Goal: Information Seeking & Learning: Learn about a topic

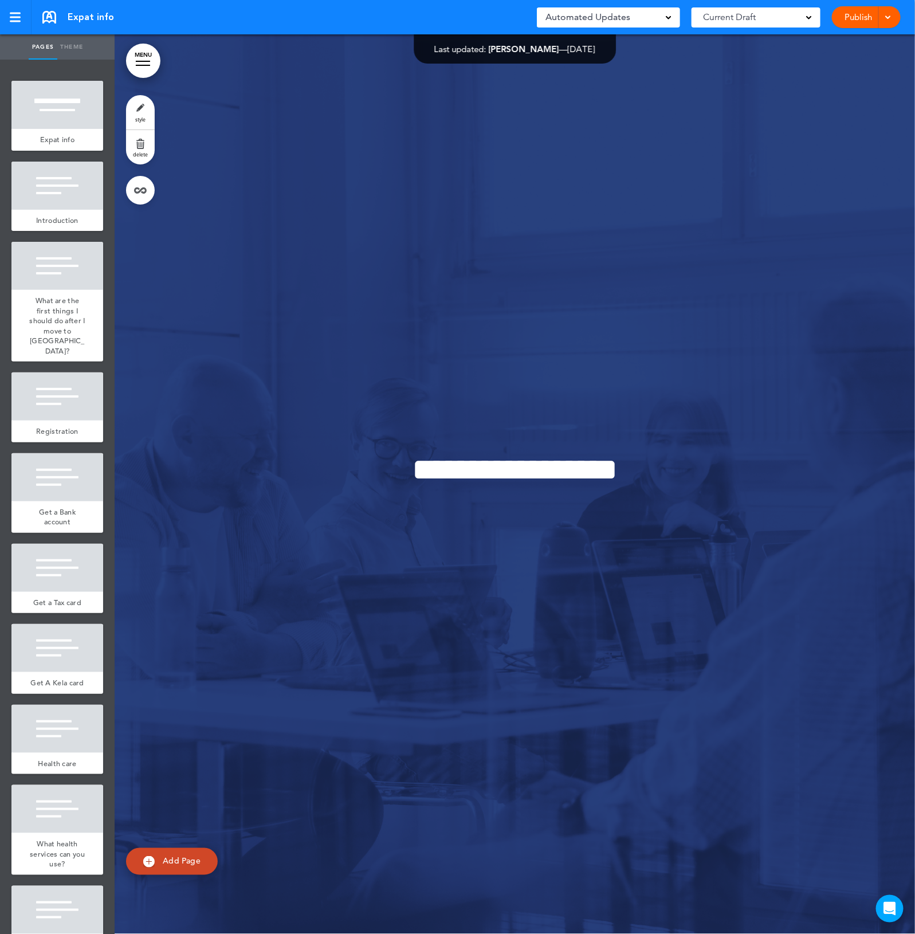
scroll to position [13530, 0]
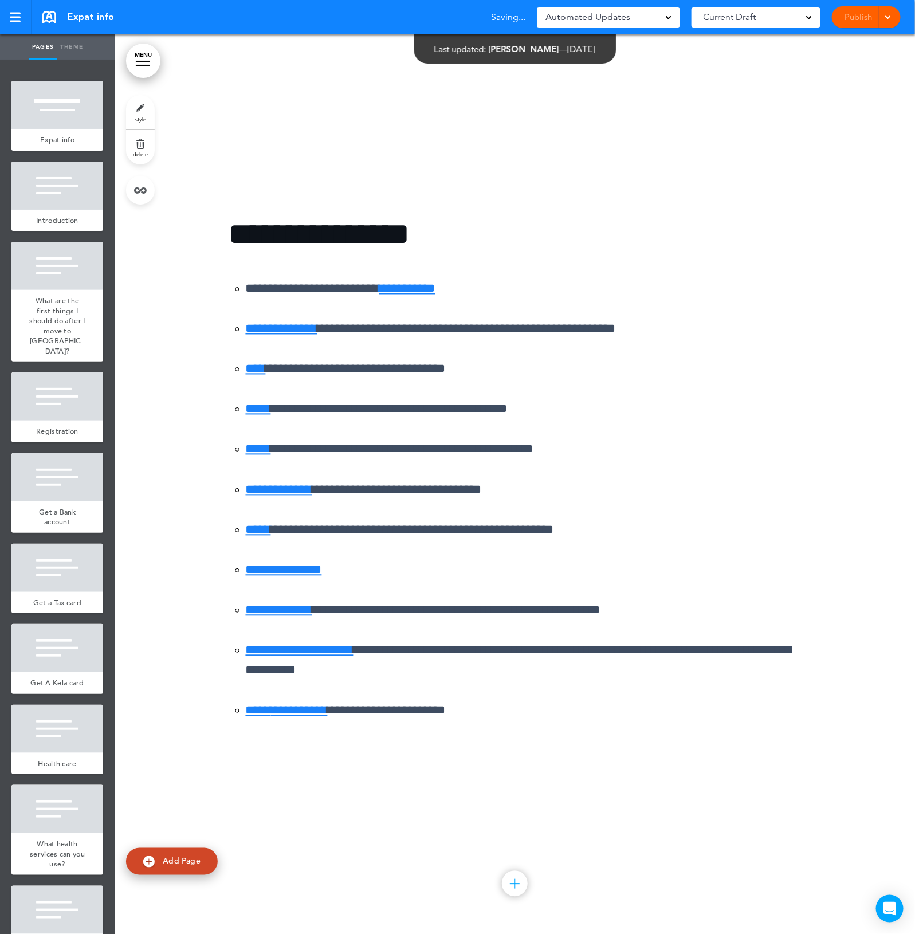
click at [548, 792] on div "**********" at bounding box center [515, 484] width 573 height 616
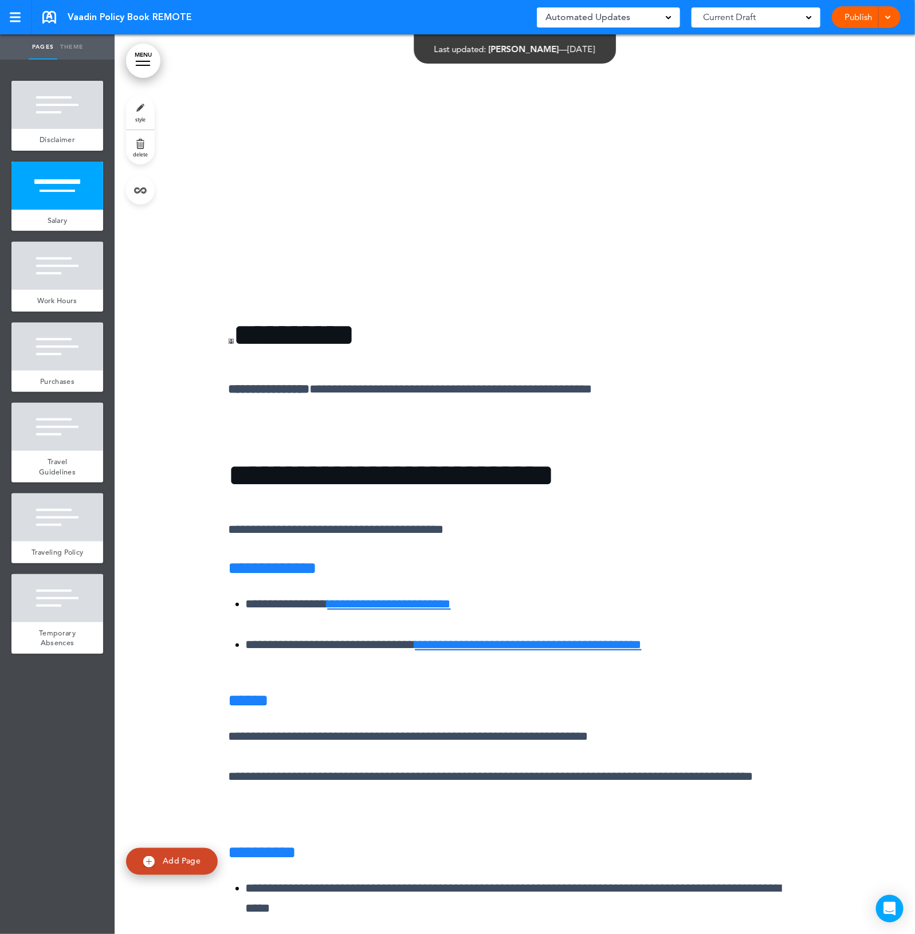
scroll to position [1575, 0]
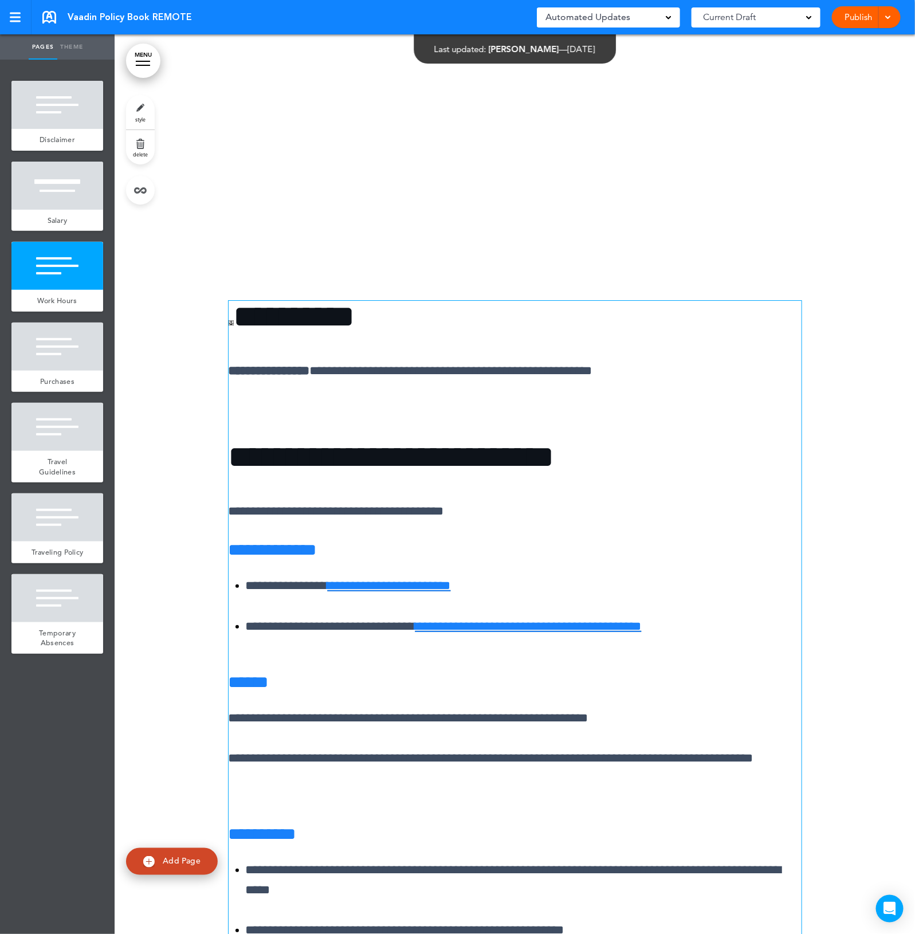
click at [451, 588] on link "**********" at bounding box center [389, 585] width 123 height 13
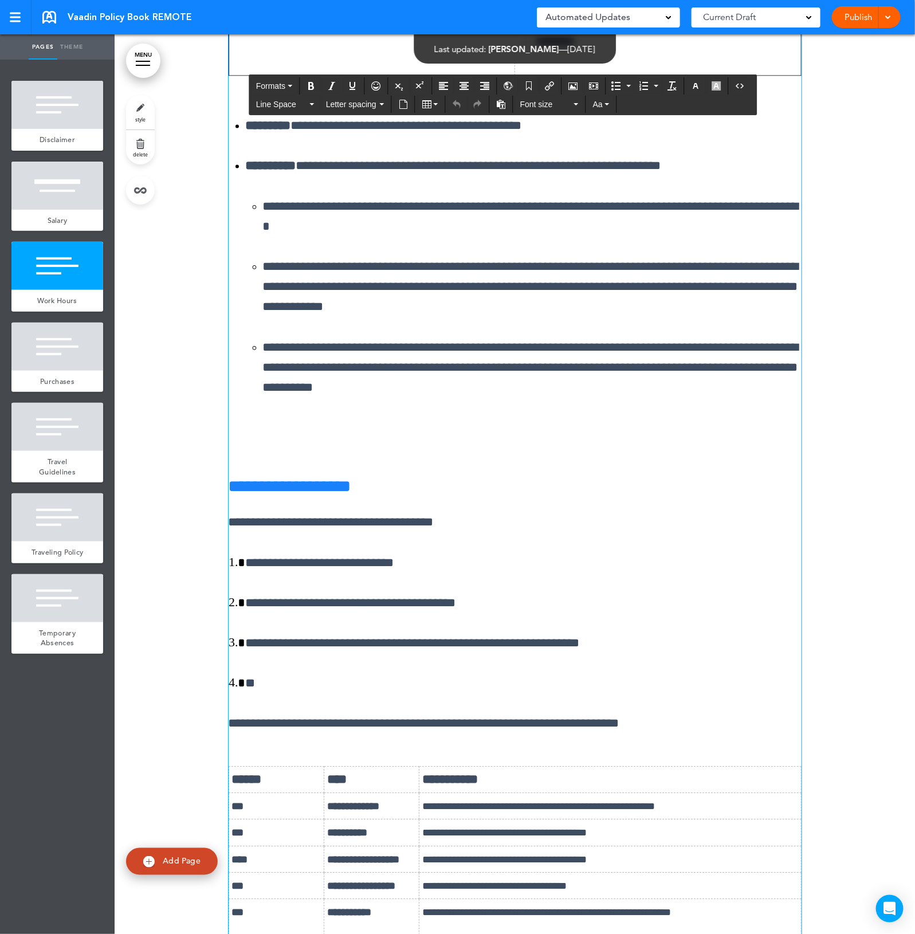
scroll to position [2792, 0]
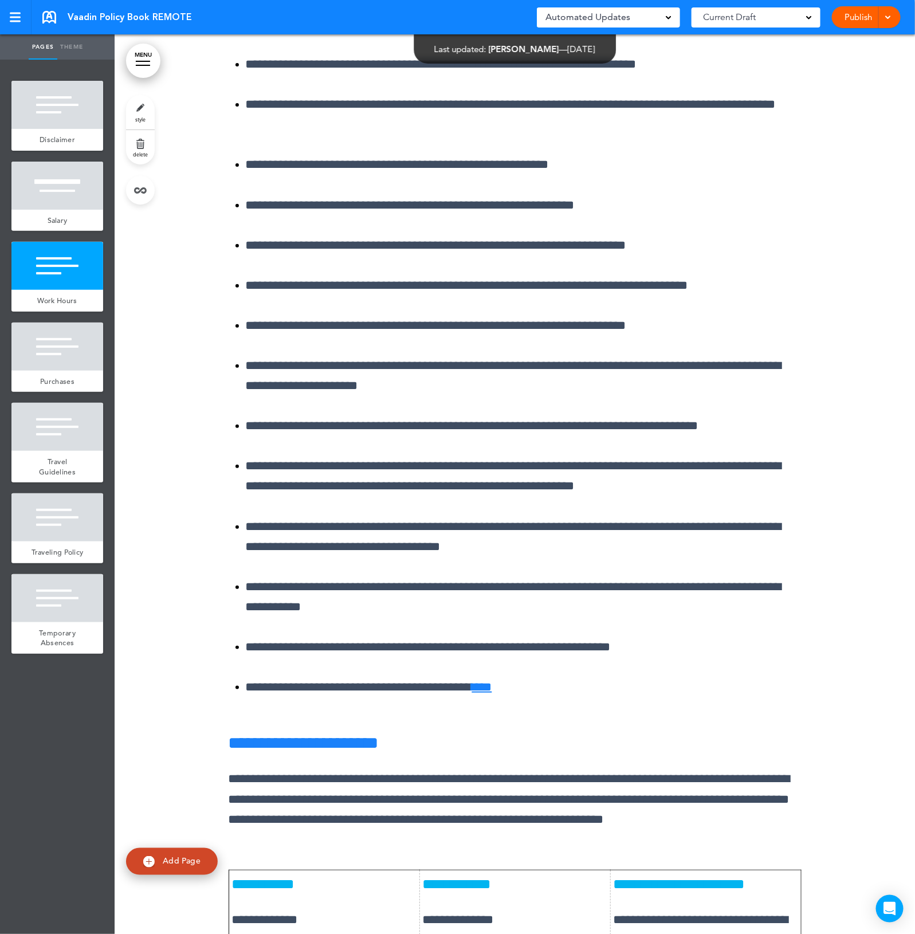
scroll to position [5656, 0]
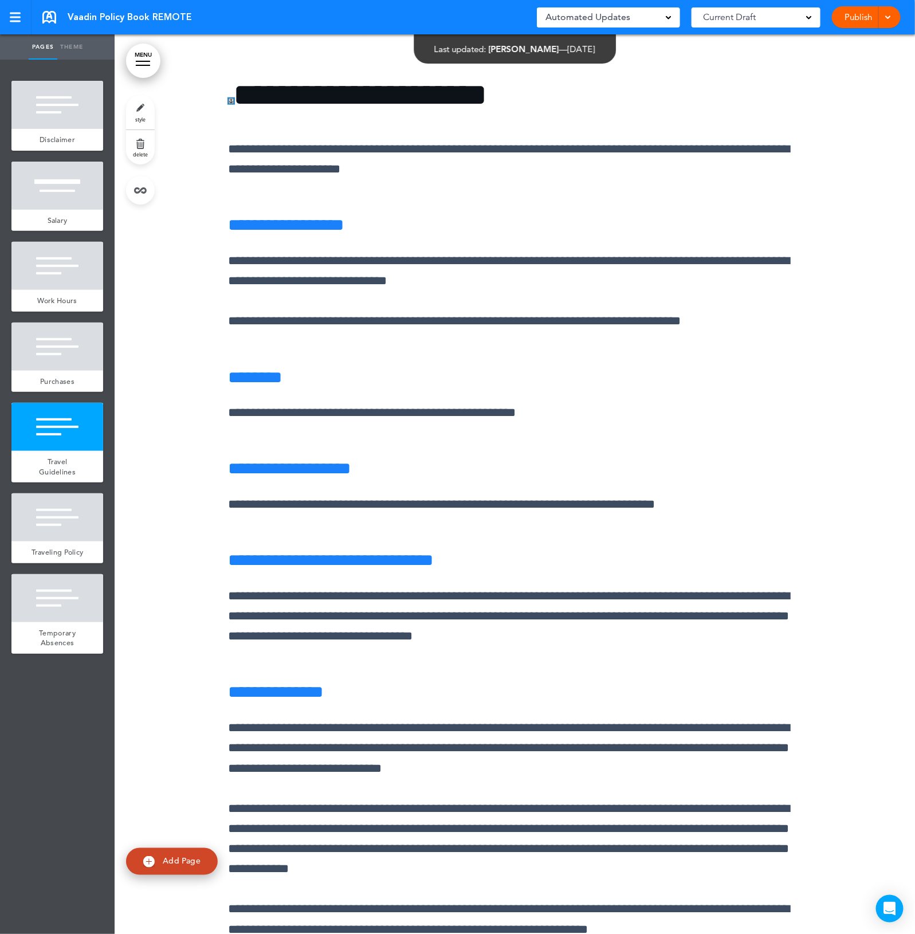
scroll to position [7946, 0]
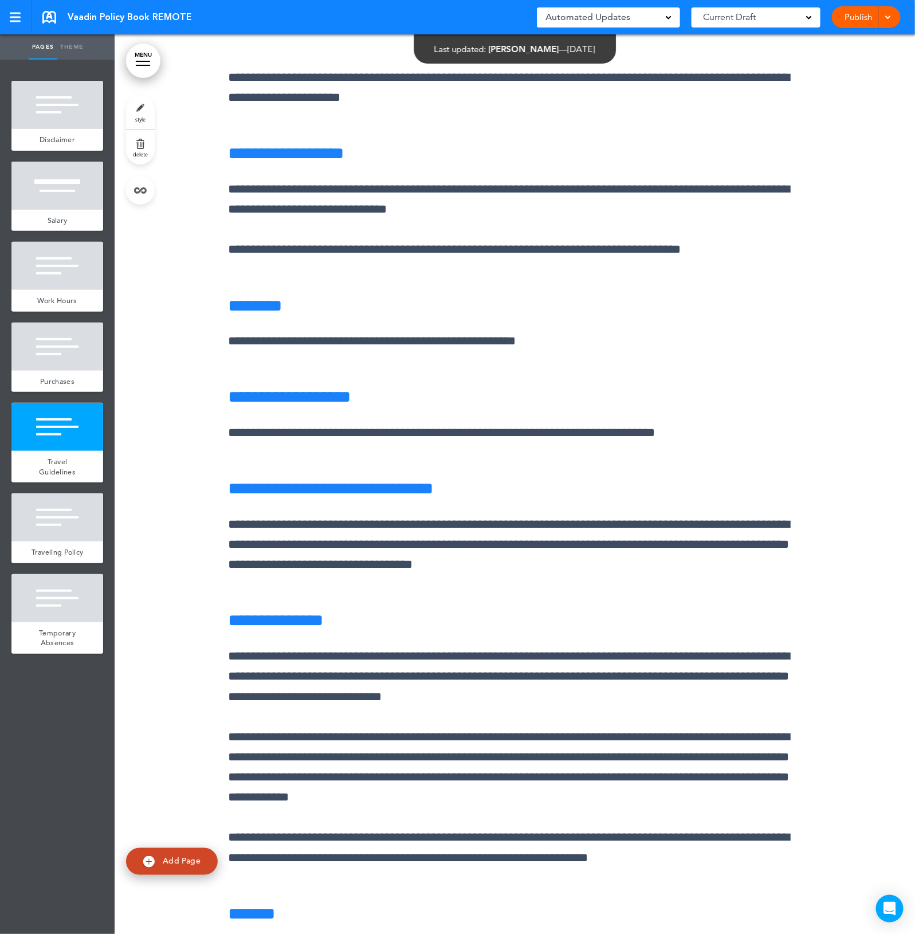
click at [863, 553] on div at bounding box center [515, 901] width 800 height 1874
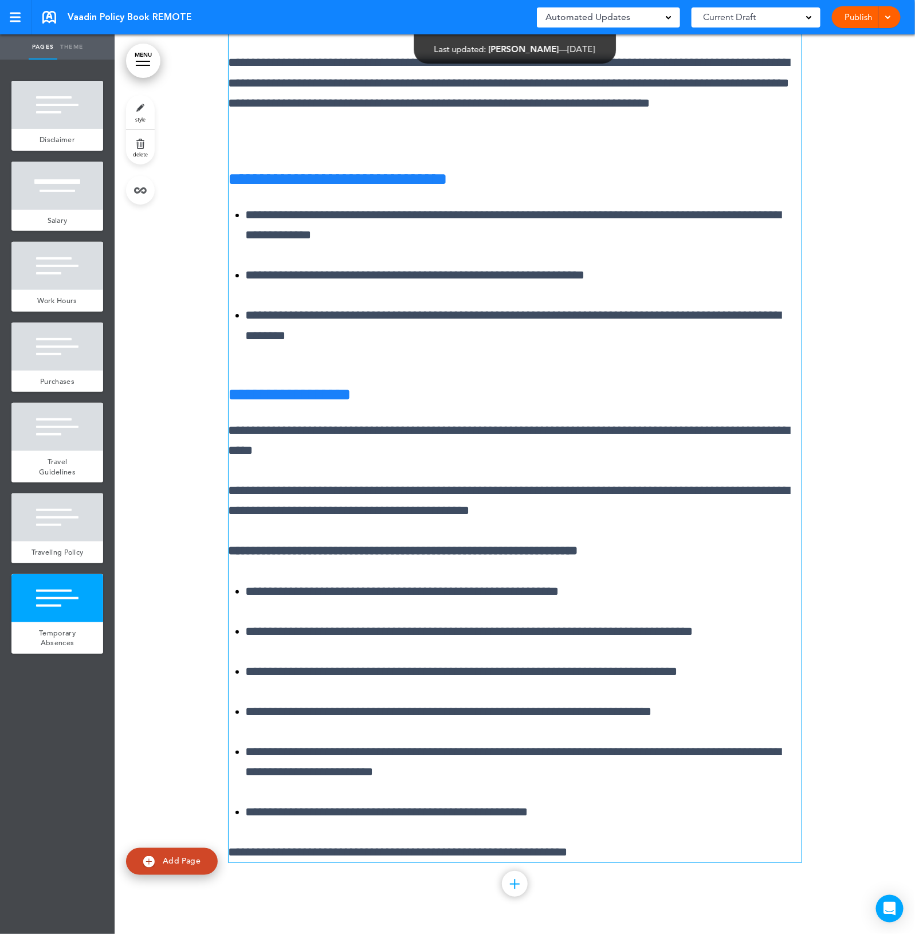
scroll to position [10843, 0]
drag, startPoint x: 608, startPoint y: 821, endPoint x: 593, endPoint y: 823, distance: 14.5
click at [597, 823] on div "**********" at bounding box center [515, 394] width 573 height 935
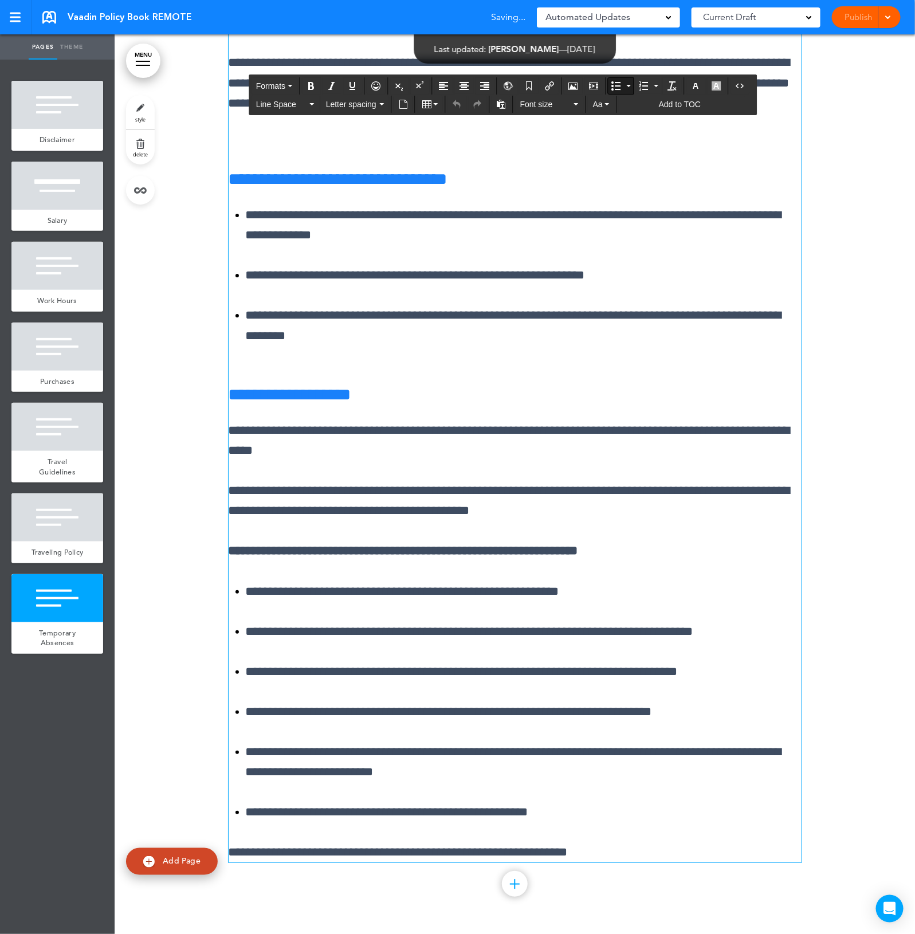
click at [845, 792] on div at bounding box center [515, 409] width 800 height 1050
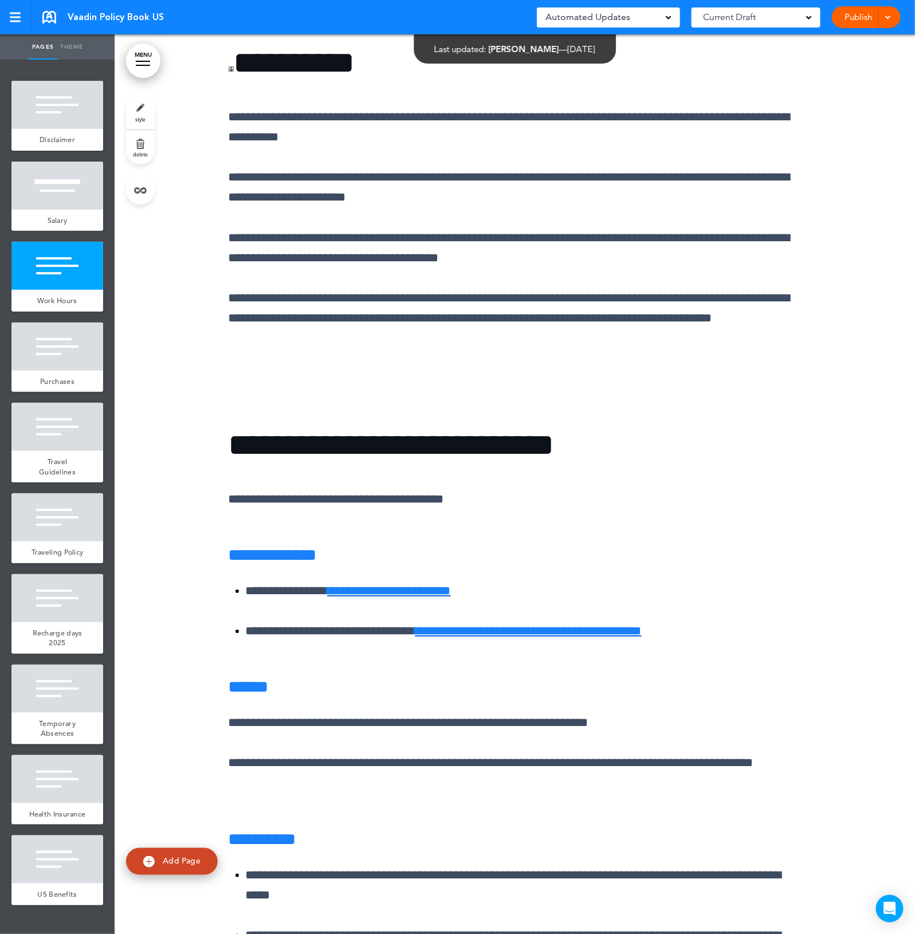
scroll to position [1861, 0]
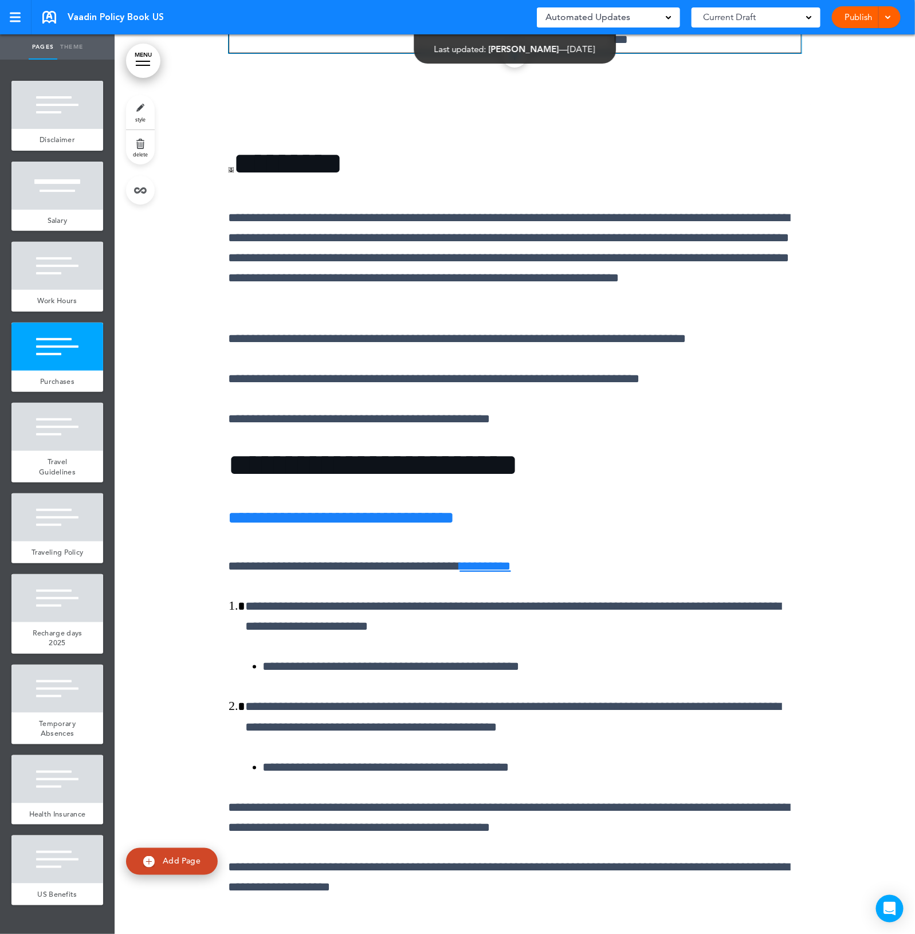
scroll to position [5584, 0]
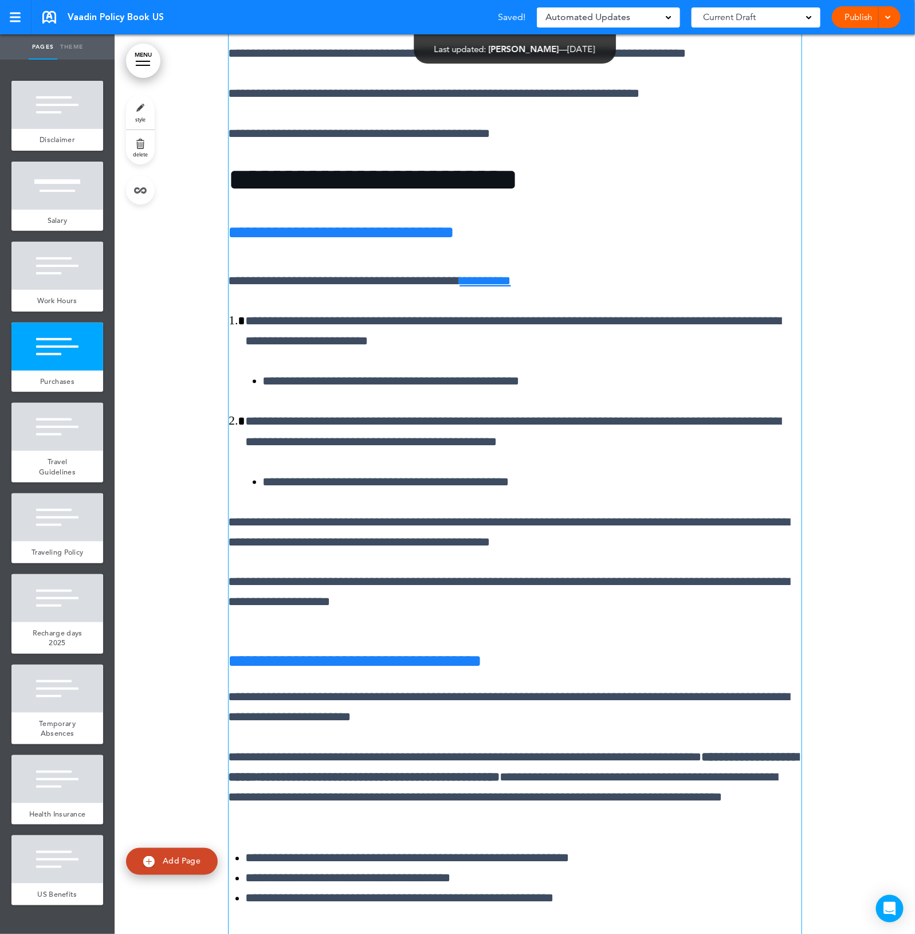
scroll to position [5870, 0]
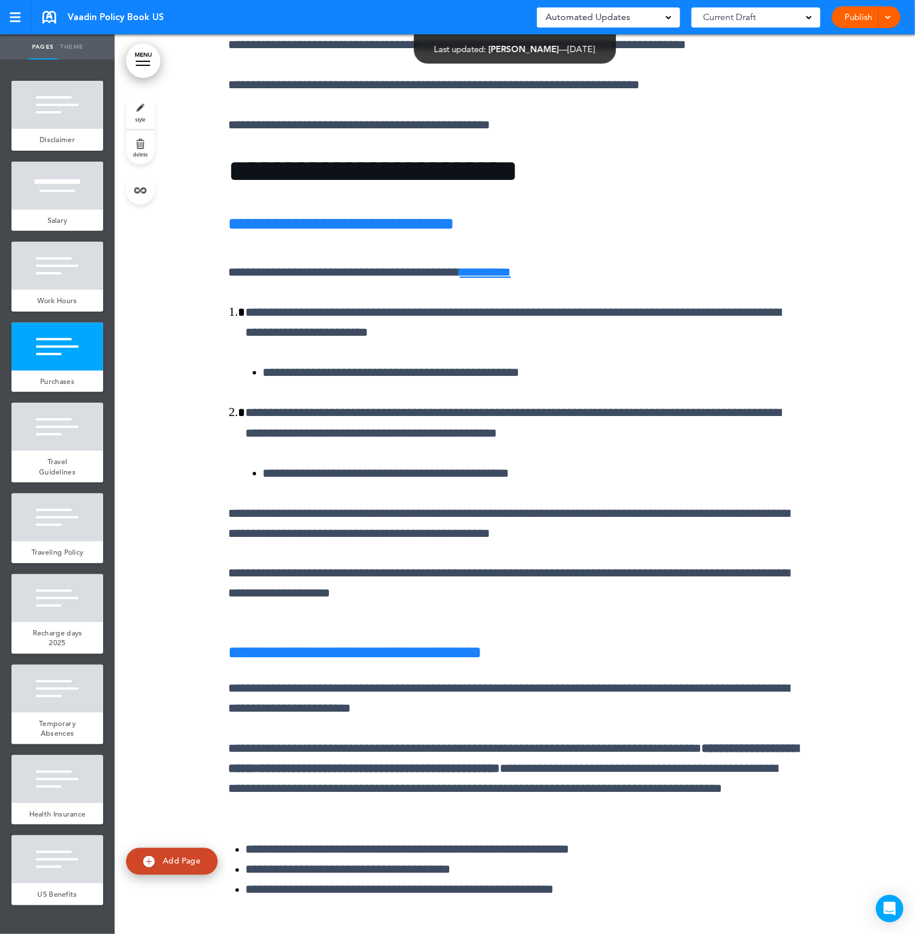
click at [861, 517] on div at bounding box center [515, 761] width 800 height 1900
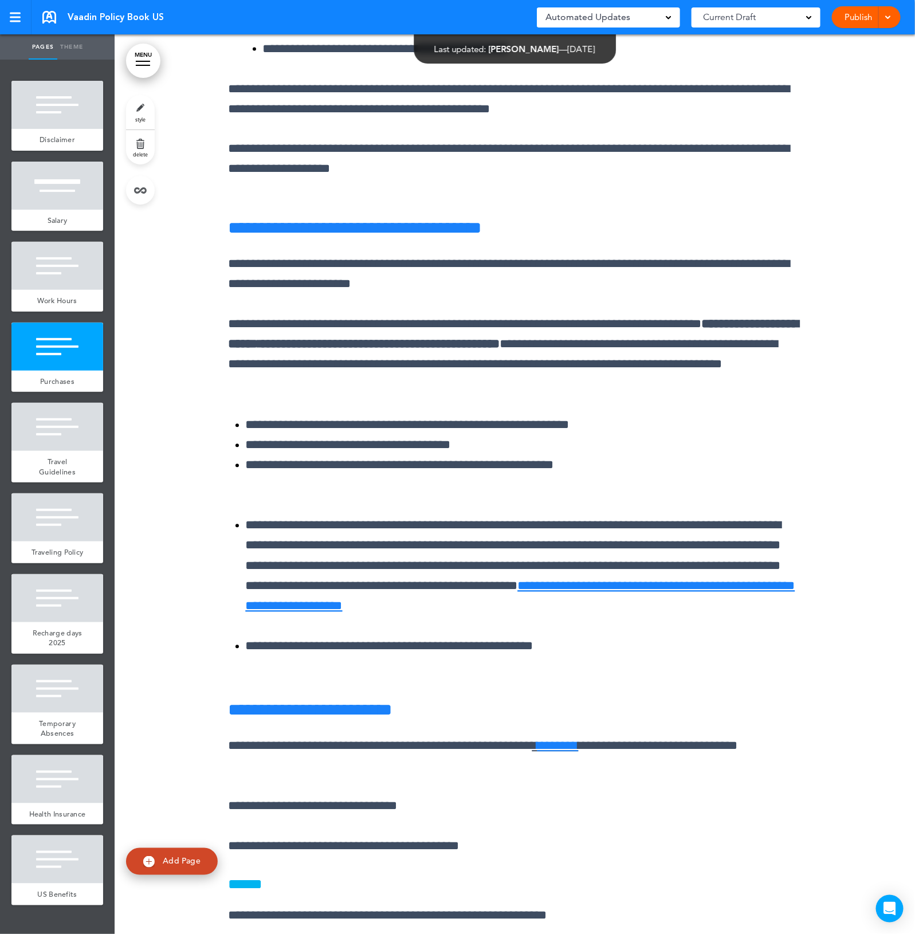
scroll to position [6300, 0]
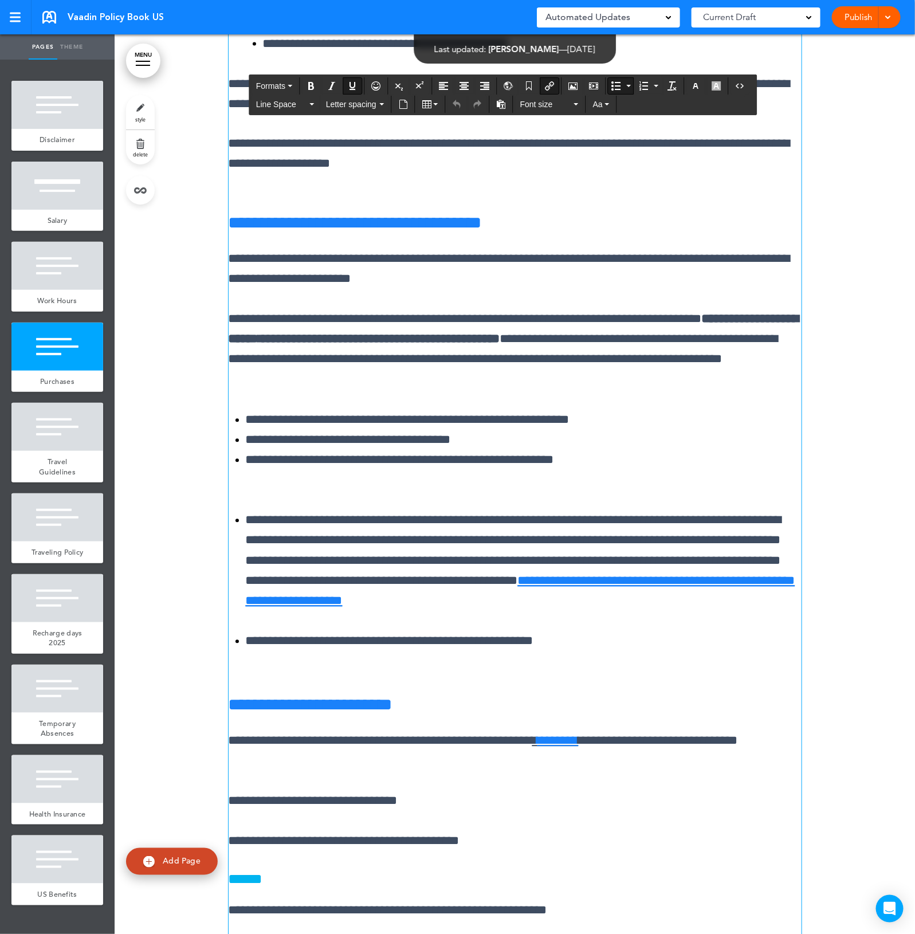
click at [869, 588] on div at bounding box center [515, 331] width 800 height 1900
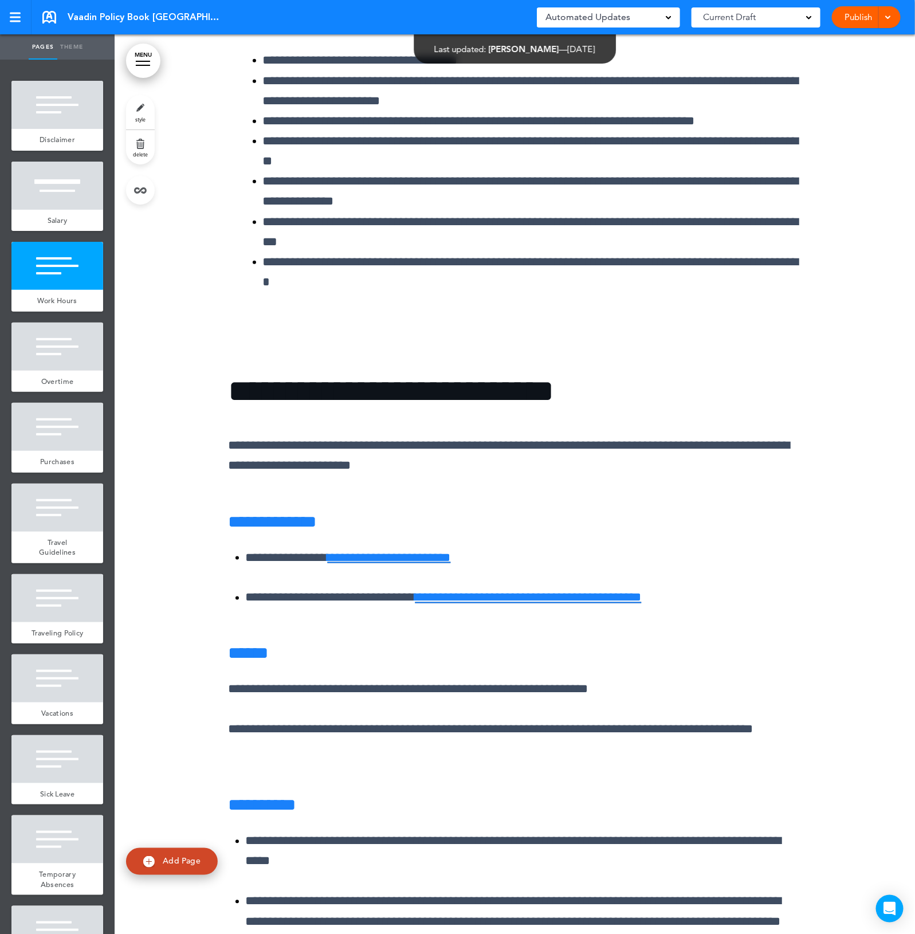
scroll to position [2219, 0]
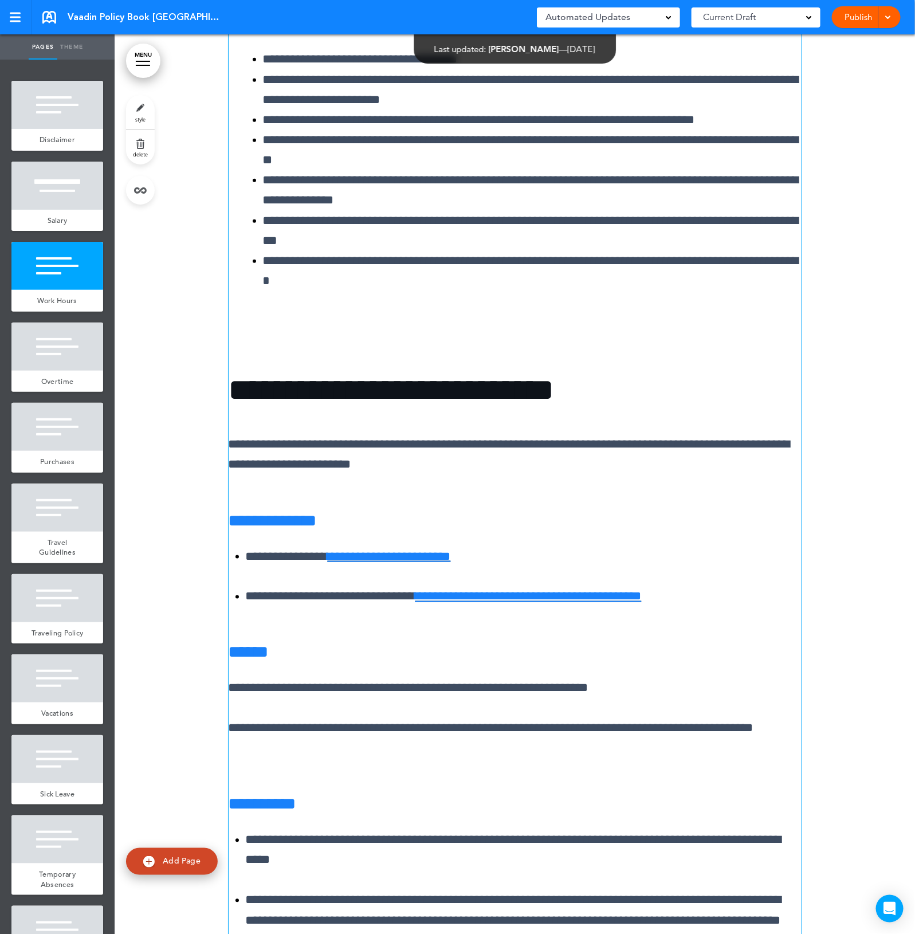
click at [640, 594] on link "**********" at bounding box center [528, 596] width 226 height 13
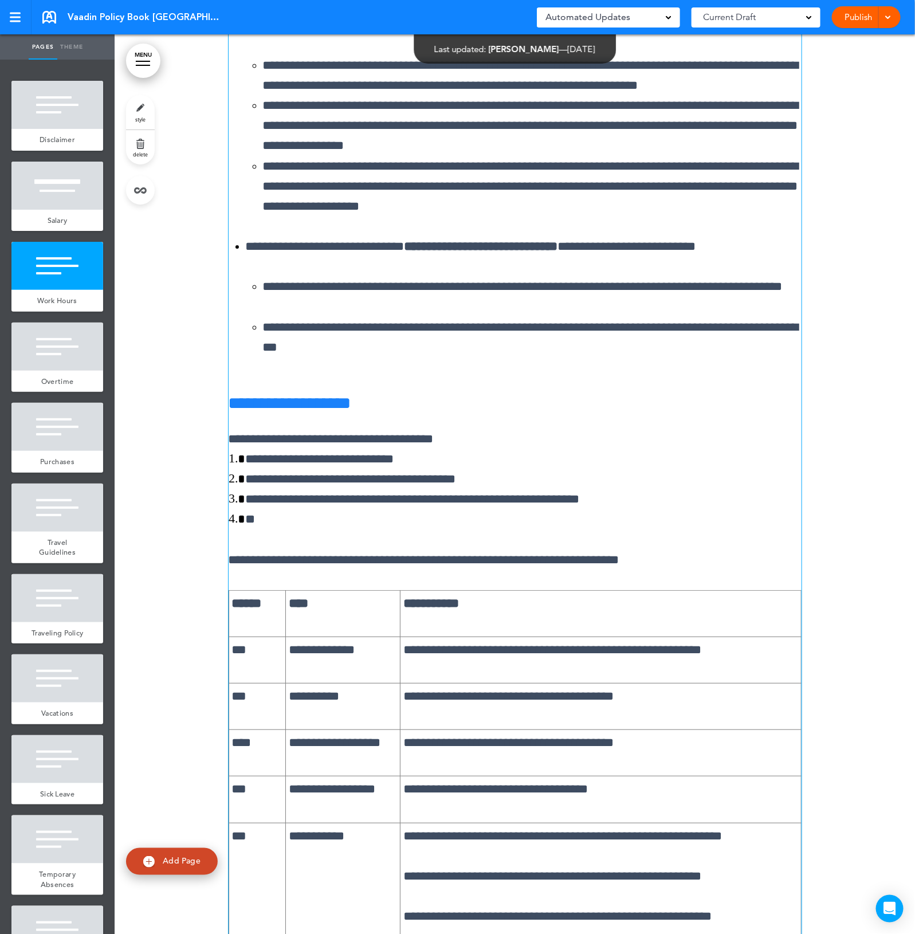
scroll to position [3579, 0]
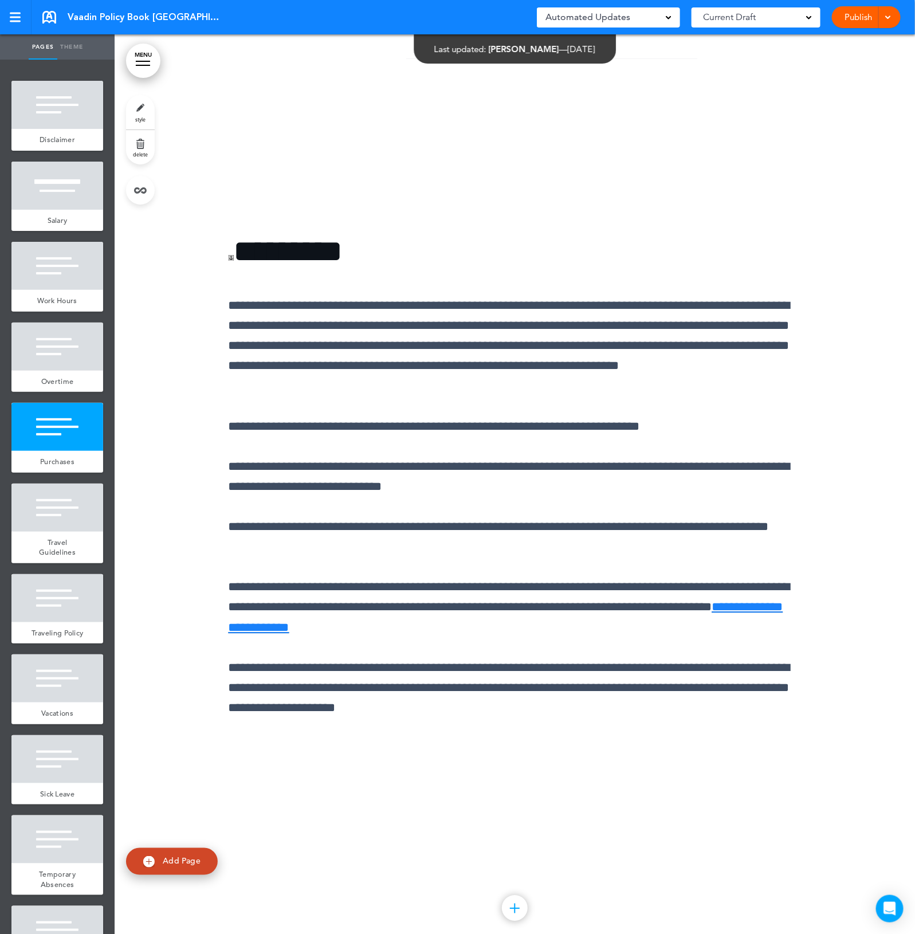
scroll to position [8376, 0]
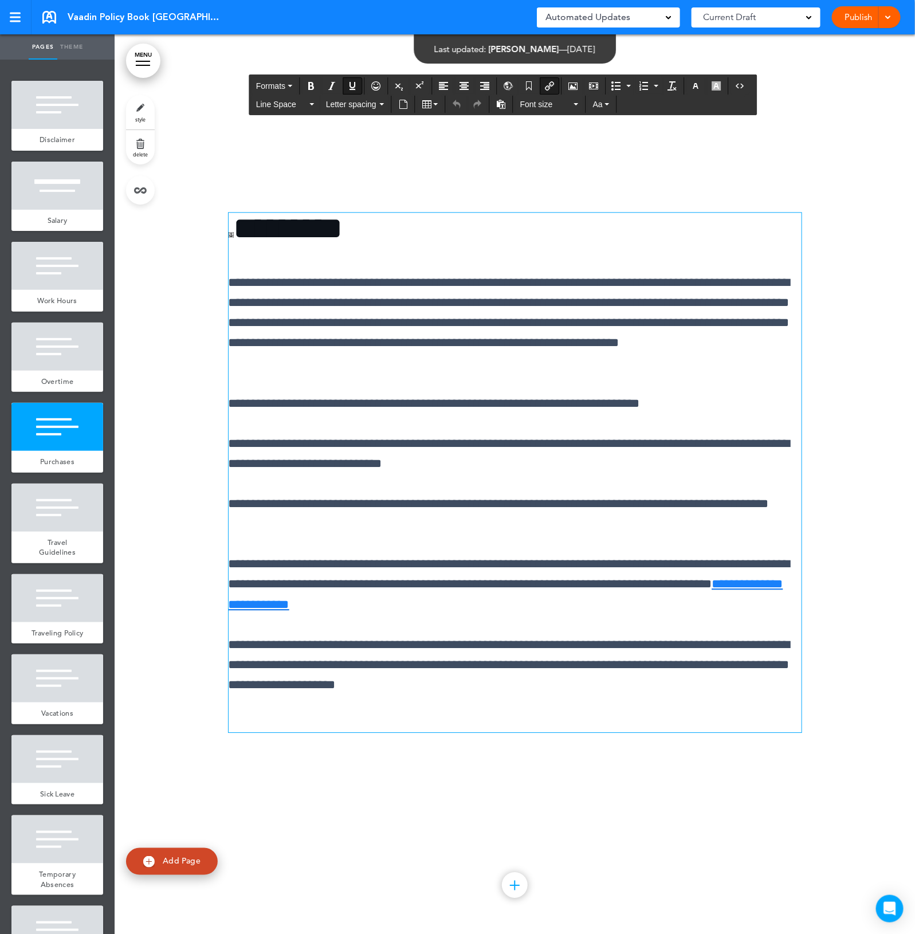
click at [694, 724] on div "**********" at bounding box center [515, 471] width 573 height 519
click at [832, 628] on div at bounding box center [515, 485] width 800 height 899
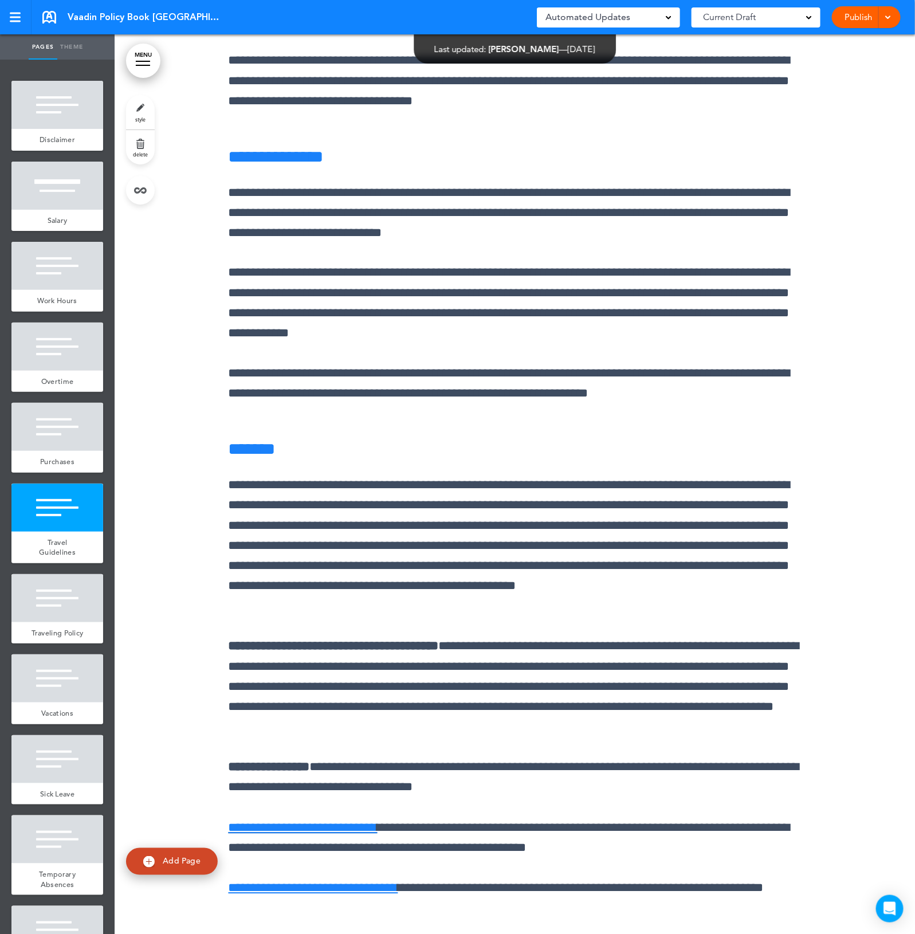
scroll to position [9879, 0]
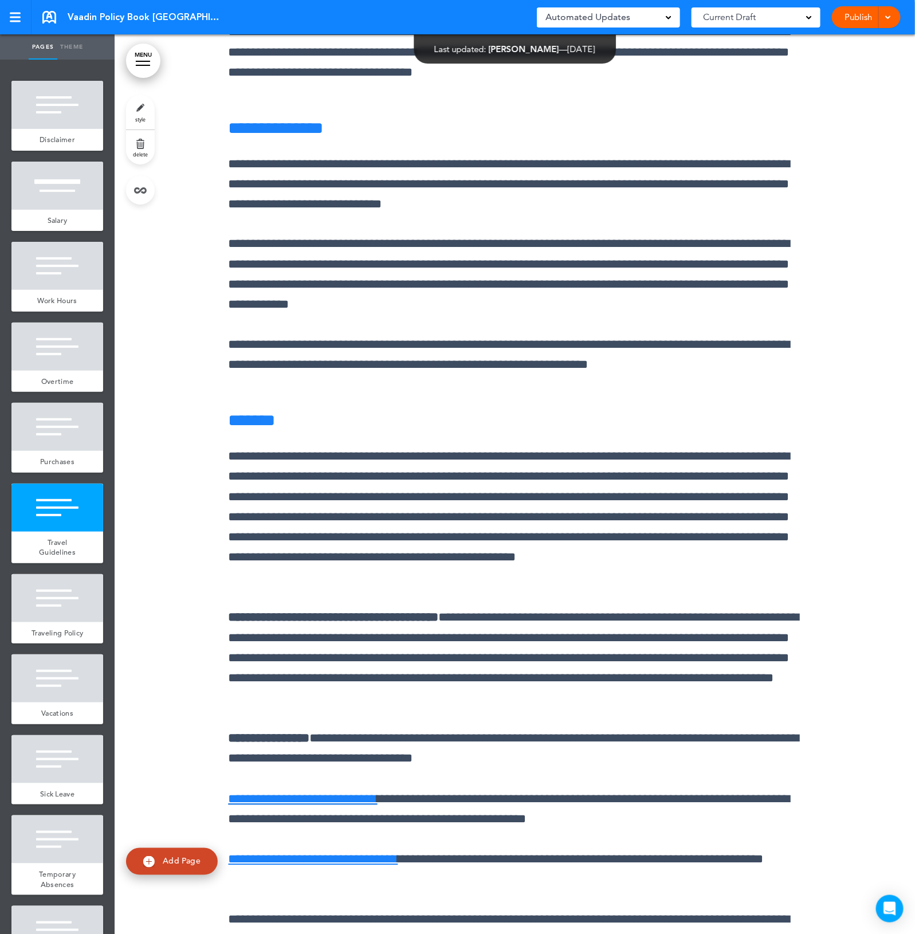
click at [848, 637] on div at bounding box center [515, 398] width 800 height 1935
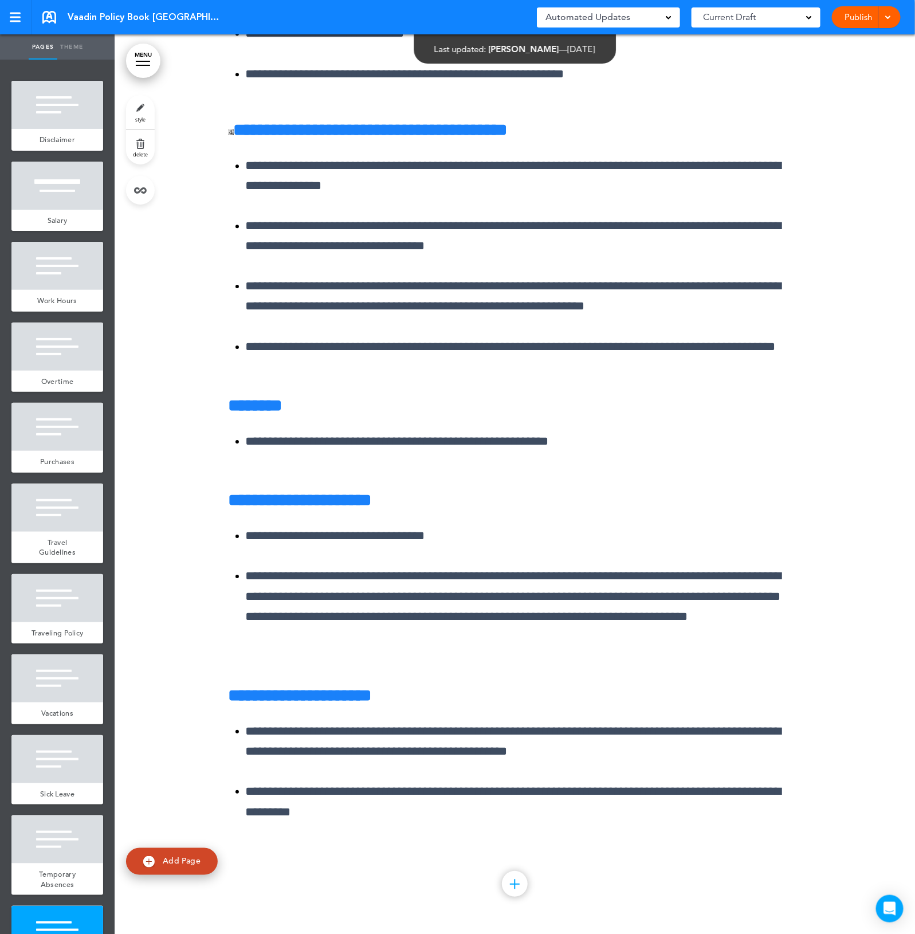
scroll to position [17905, 0]
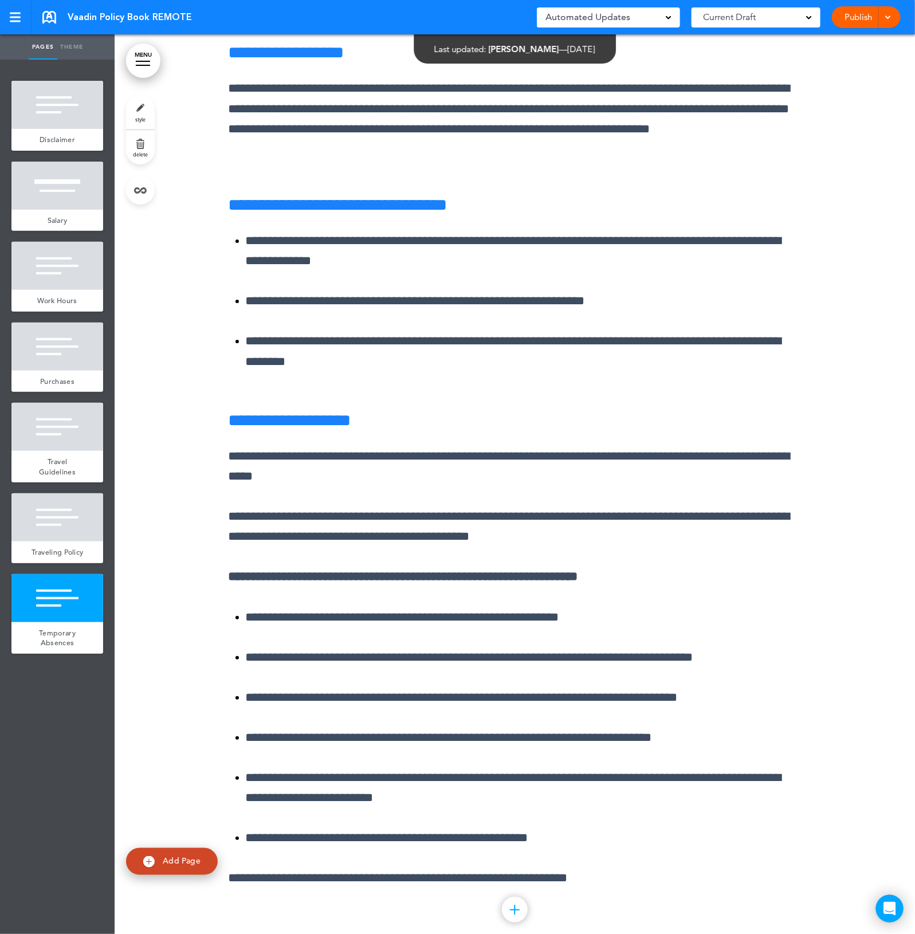
scroll to position [10843, 0]
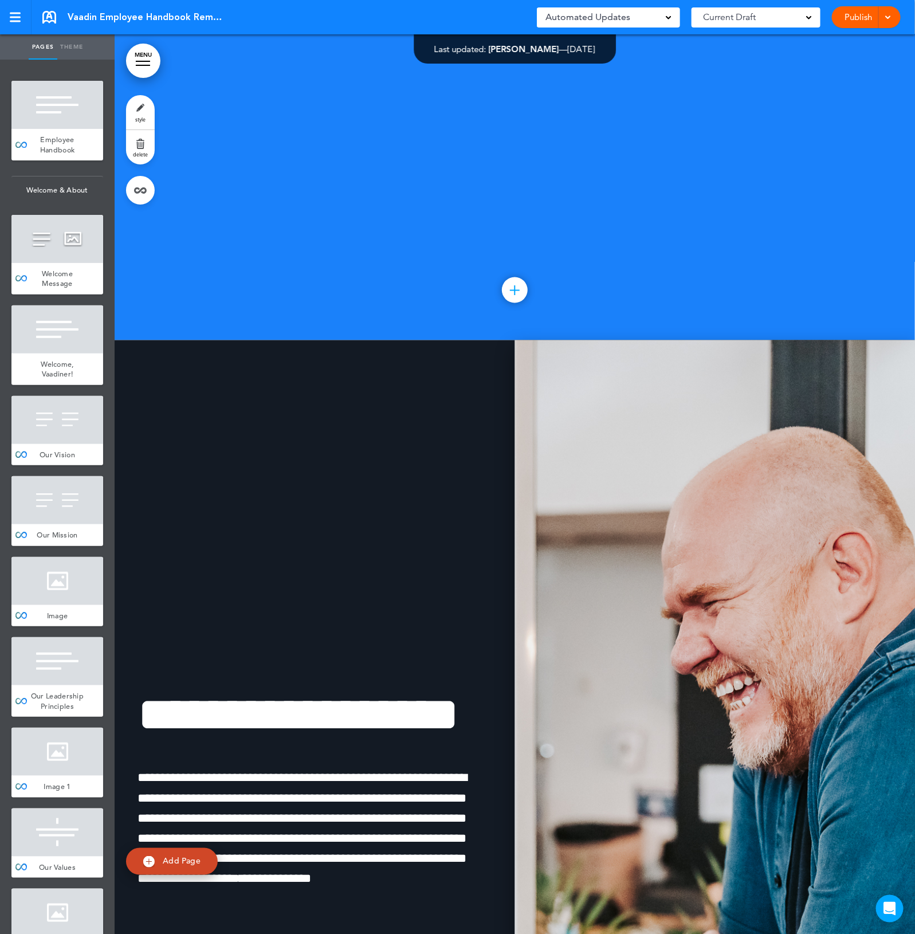
scroll to position [13244, 0]
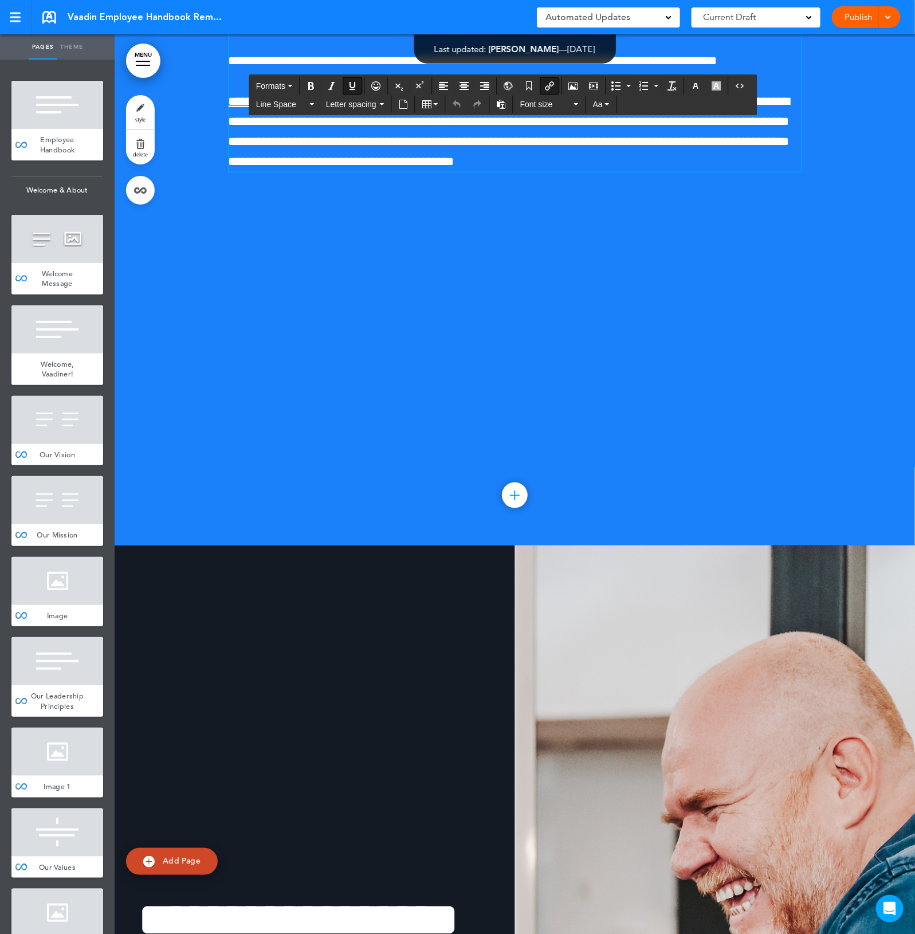
click at [695, 399] on div at bounding box center [515, 95] width 800 height 899
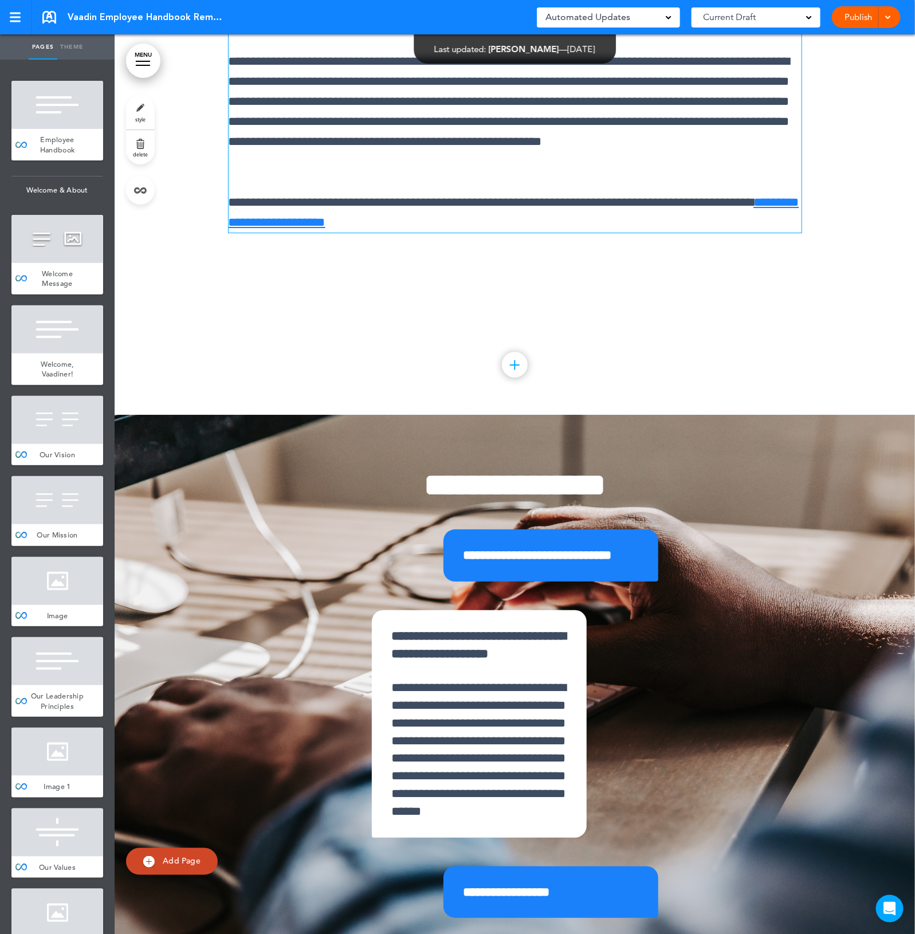
scroll to position [16251, 0]
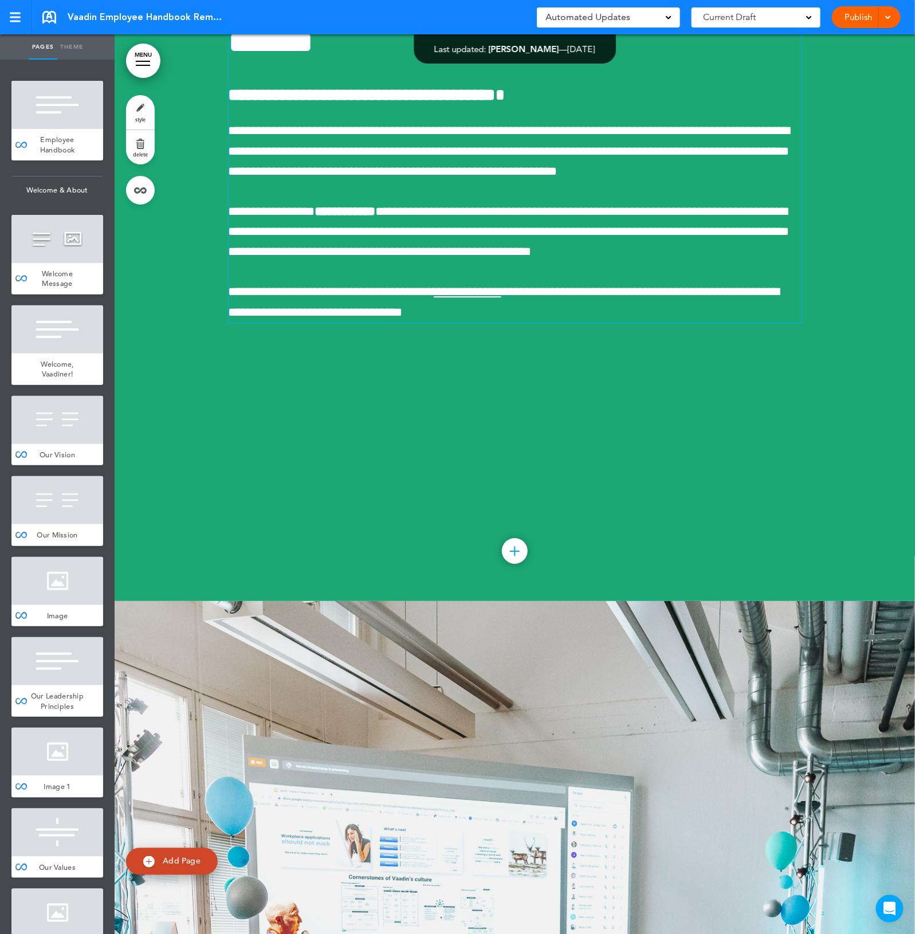
scroll to position [17897, 0]
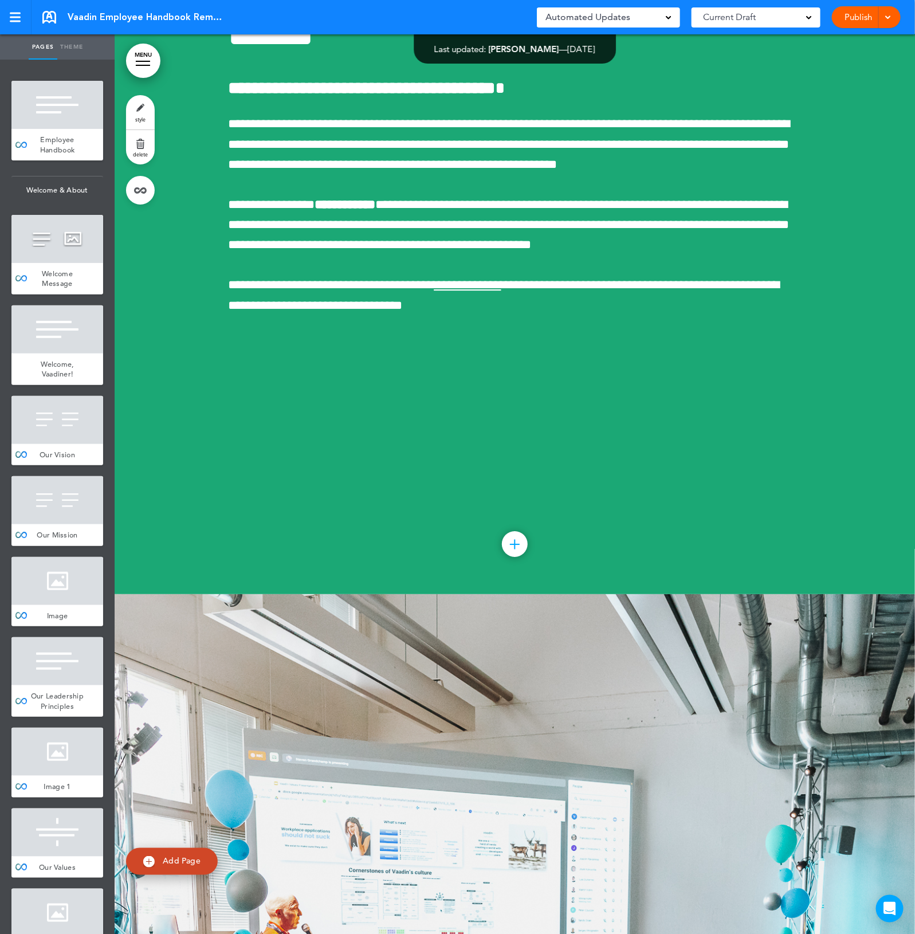
click at [798, 594] on div at bounding box center [515, 144] width 800 height 899
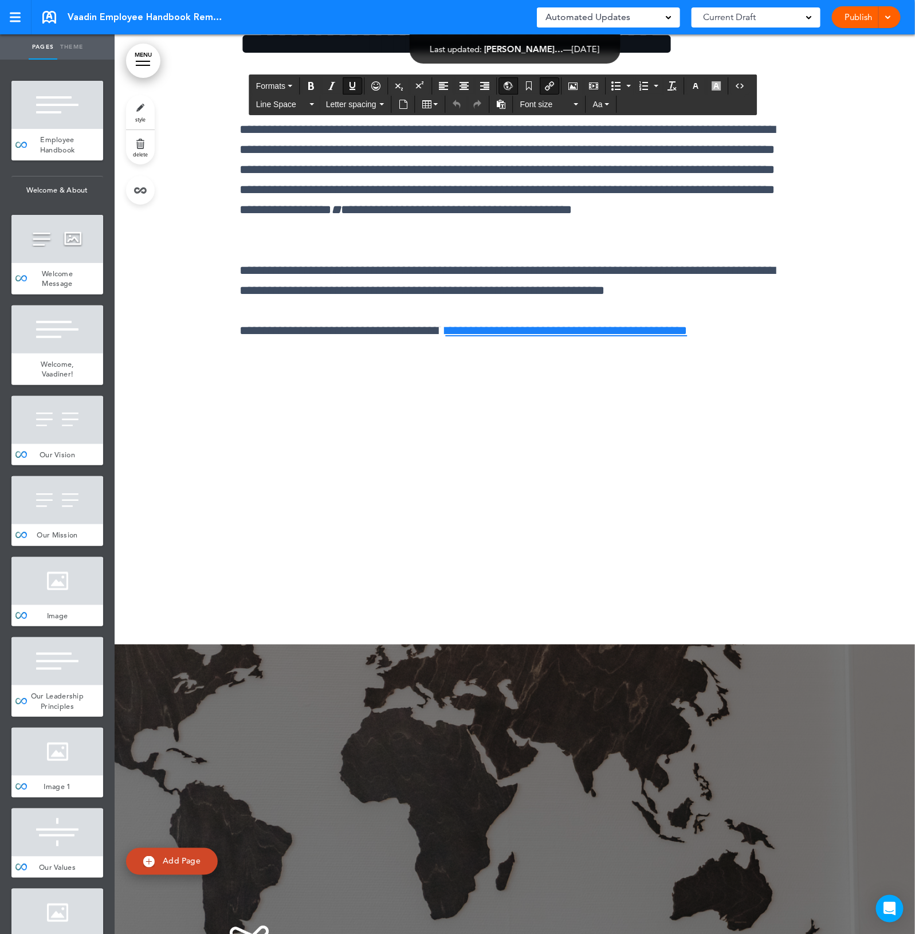
scroll to position [40591, 0]
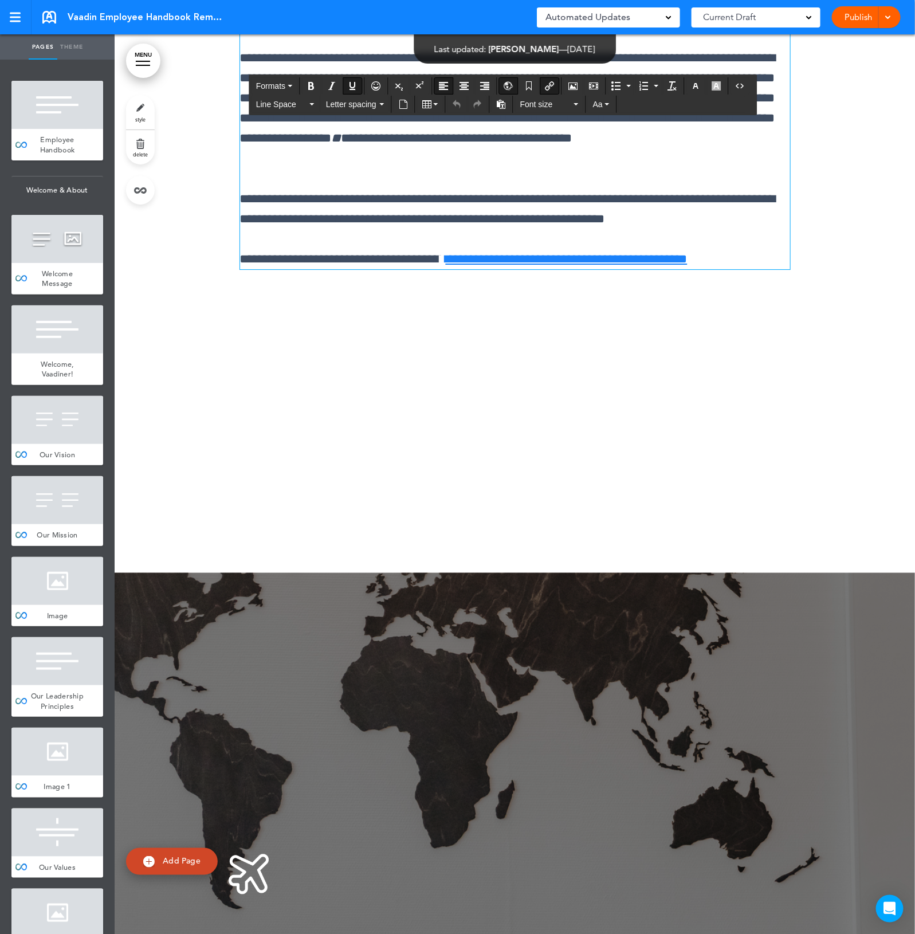
click at [619, 553] on div at bounding box center [515, 123] width 800 height 899
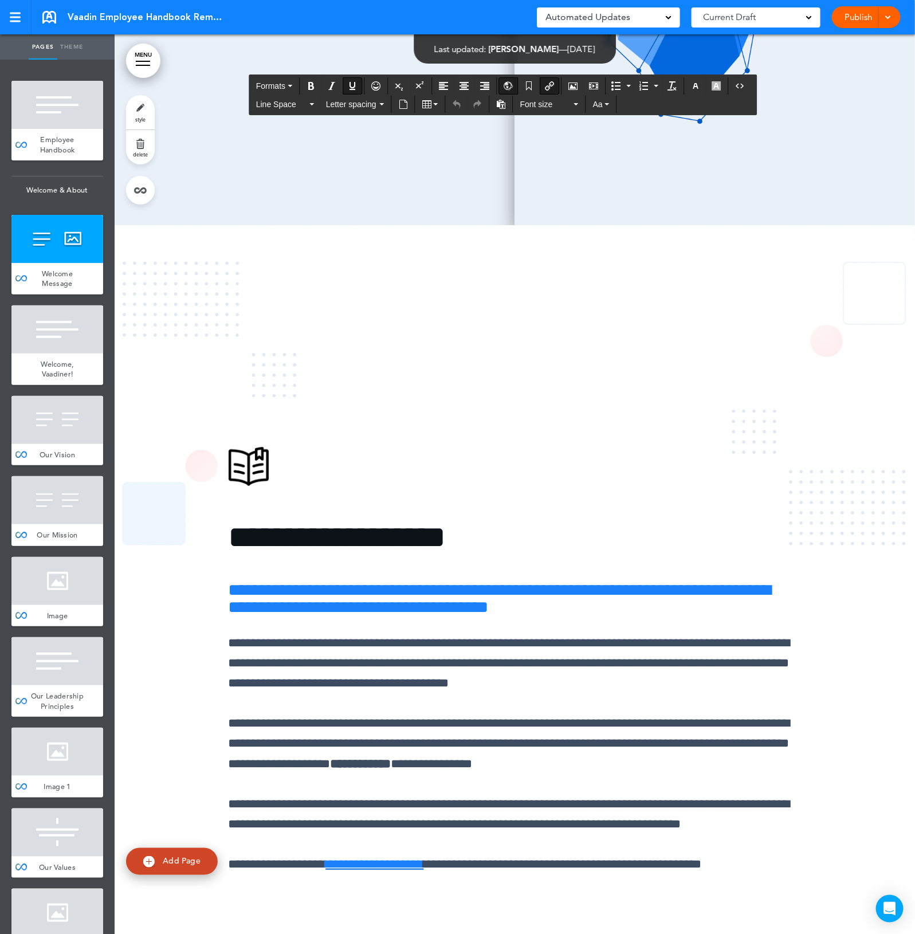
scroll to position [1861, 0]
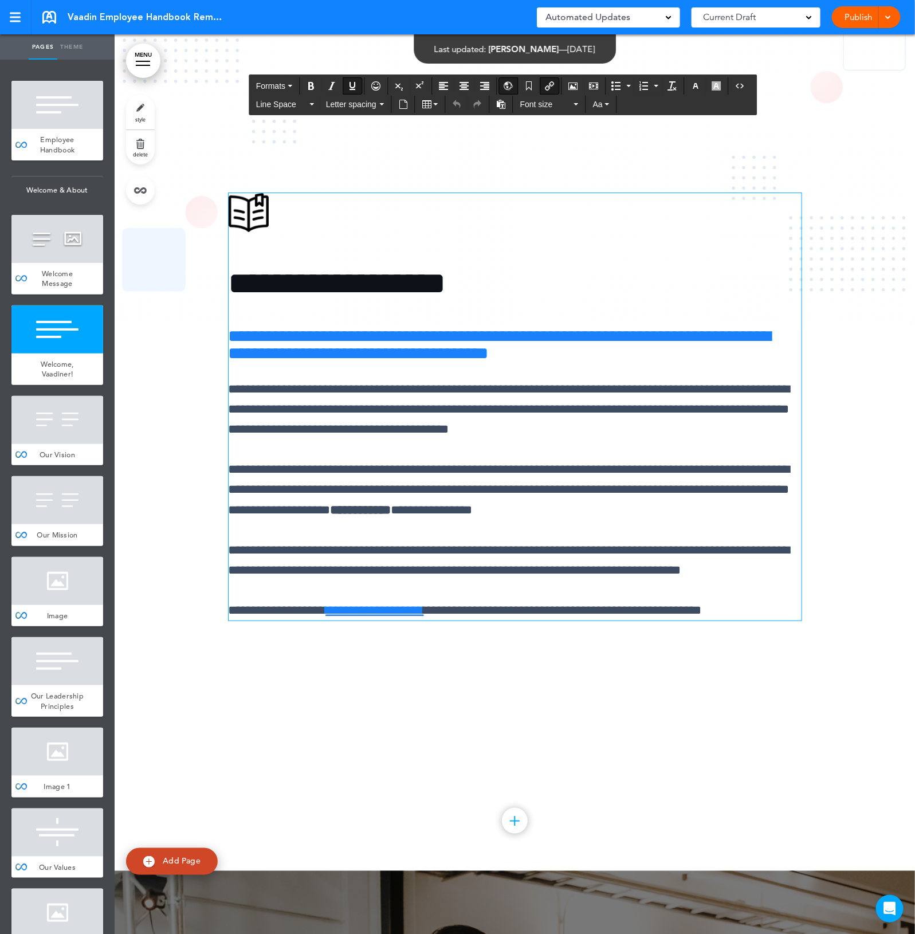
click at [149, 58] on link "MENU" at bounding box center [143, 61] width 34 height 34
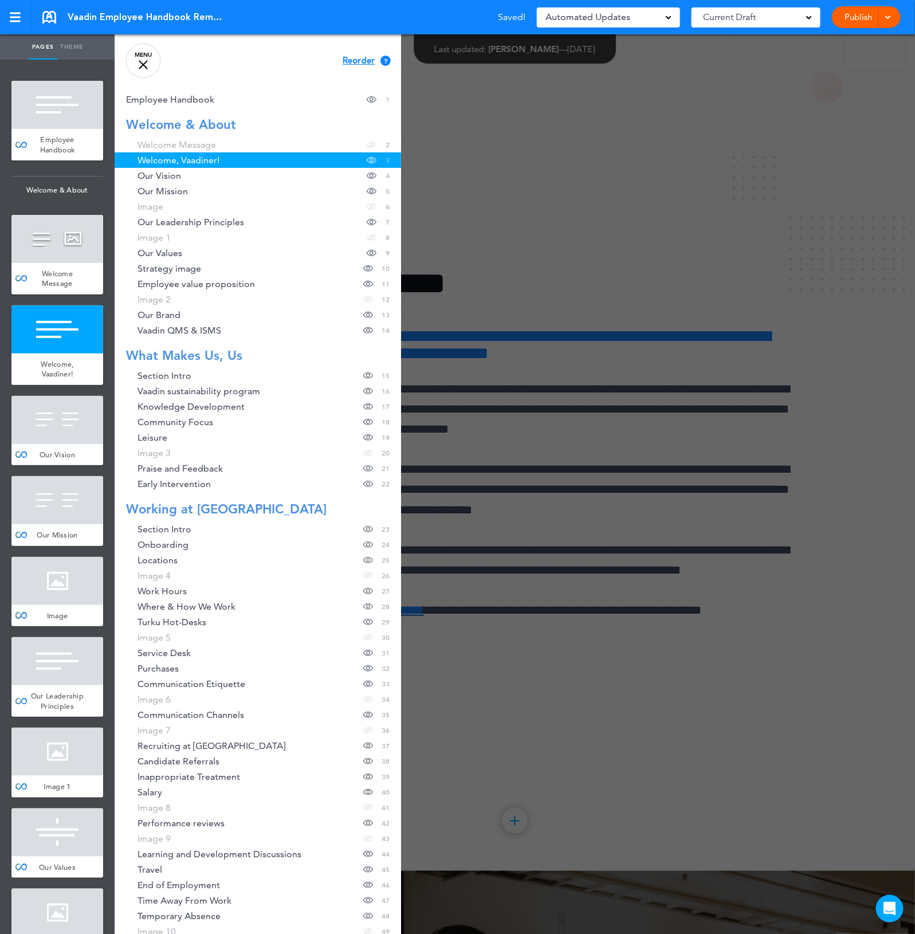
click at [149, 58] on link "MENU" at bounding box center [143, 61] width 34 height 34
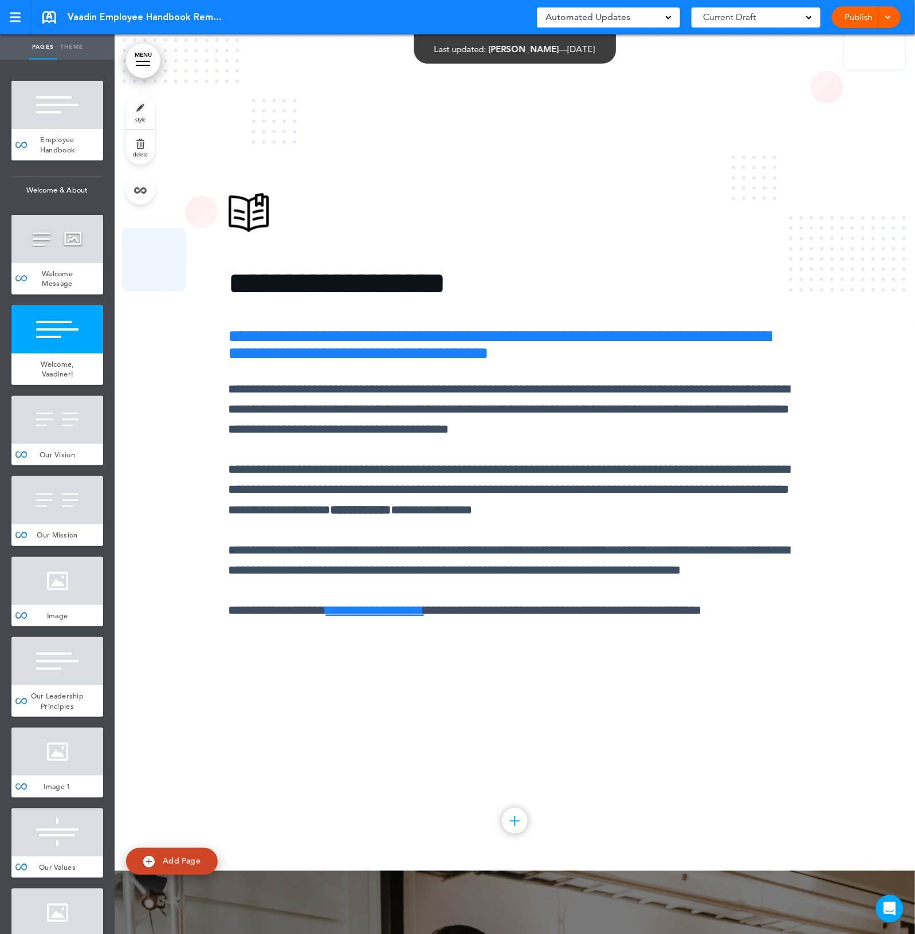
click at [778, 674] on div "**********" at bounding box center [515, 421] width 573 height 542
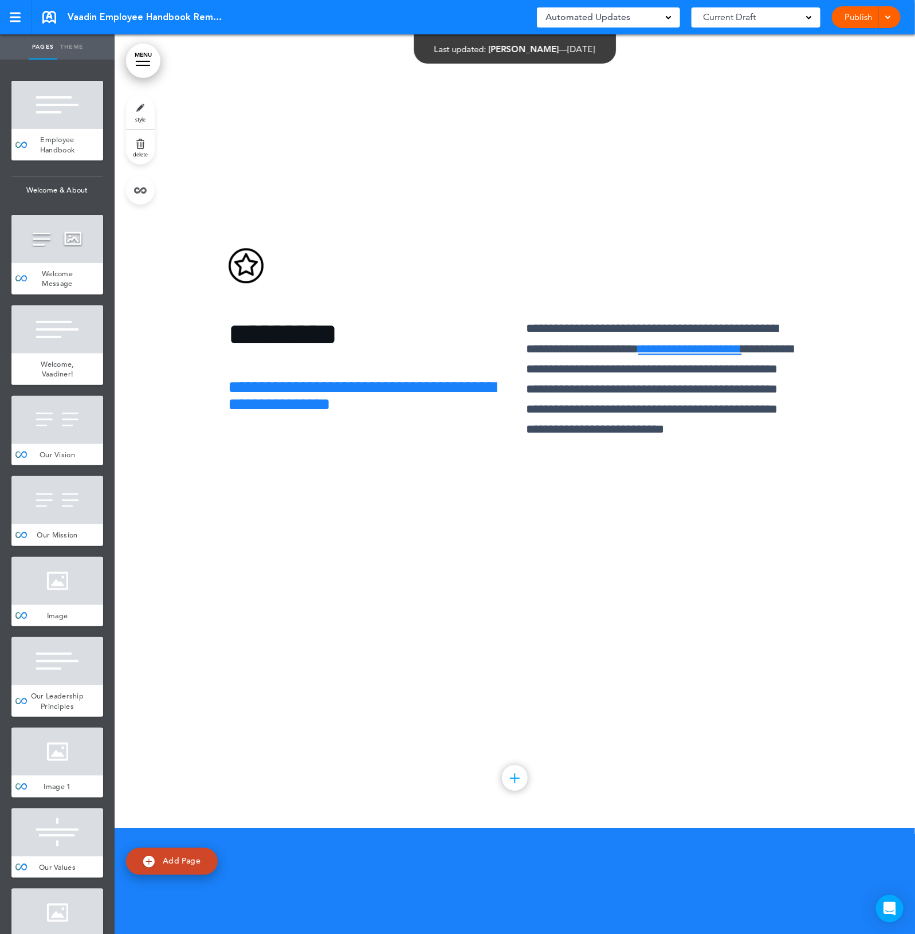
scroll to position [12099, 0]
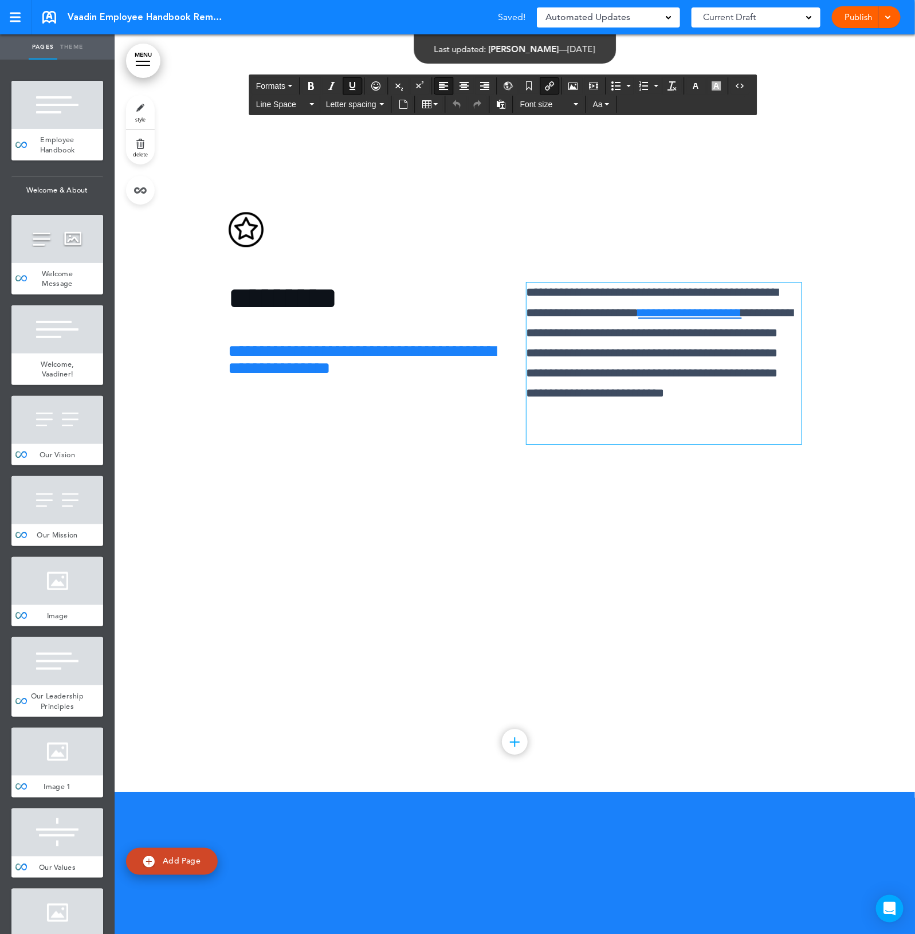
click at [742, 656] on div at bounding box center [515, 341] width 800 height 899
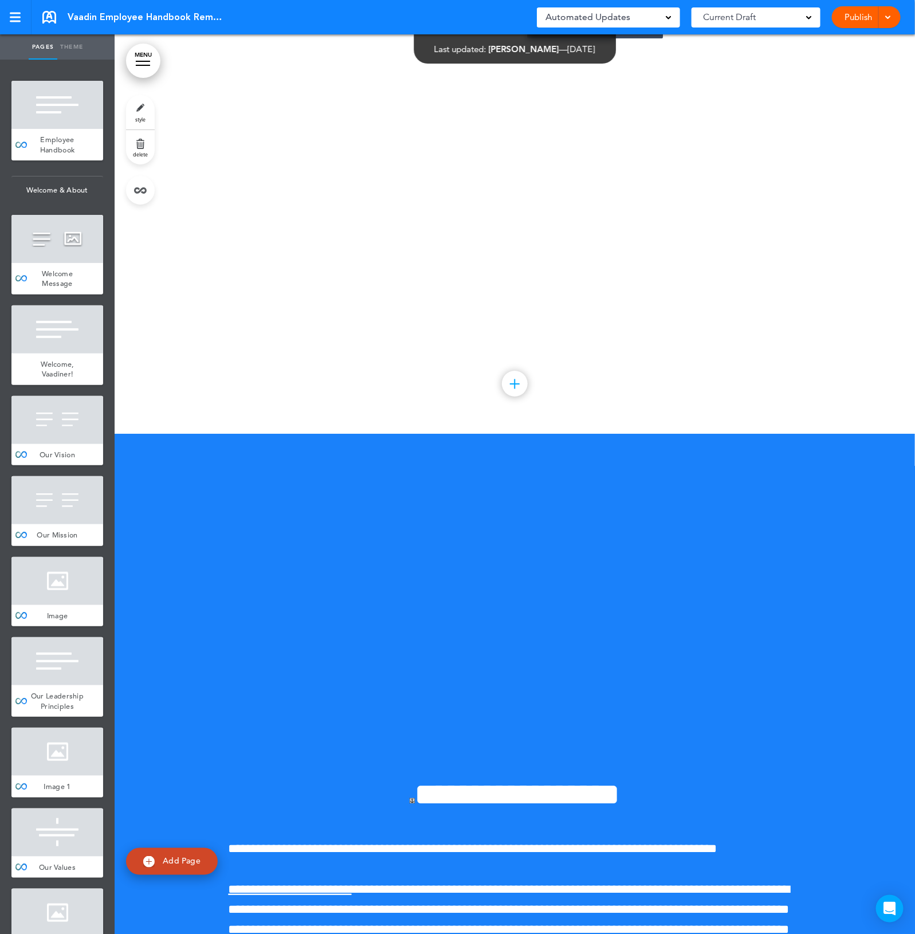
scroll to position [12886, 0]
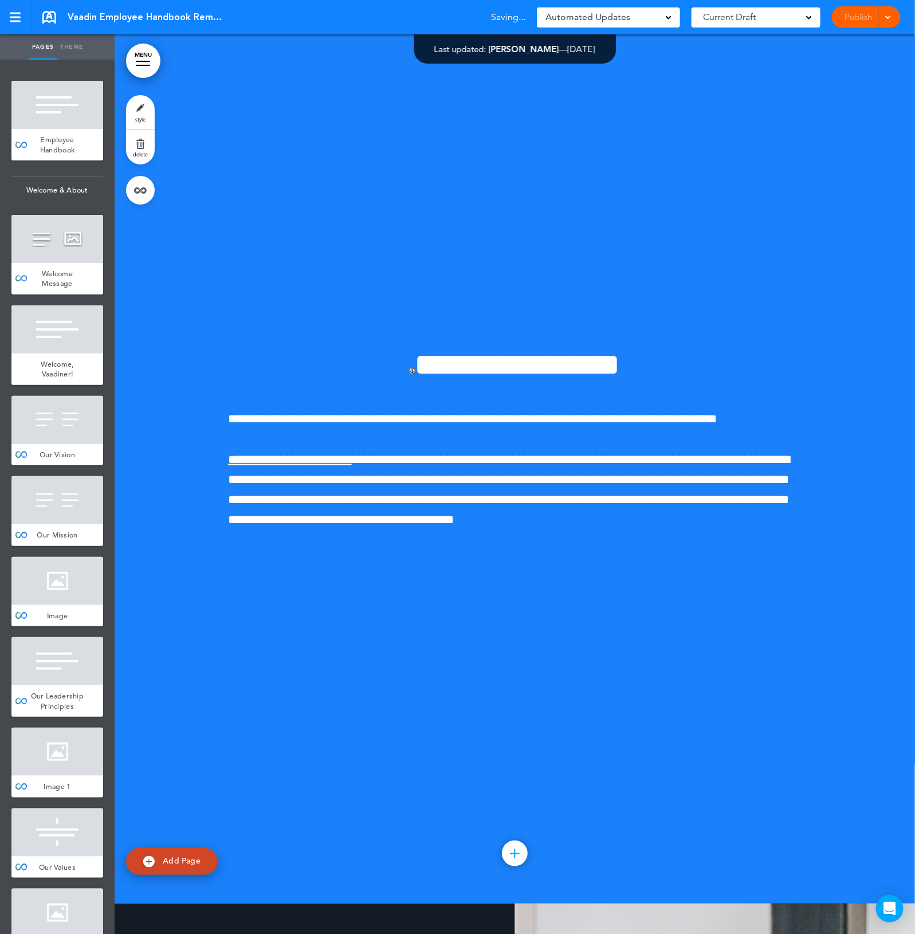
click at [647, 601] on div "**********" at bounding box center [515, 454] width 573 height 296
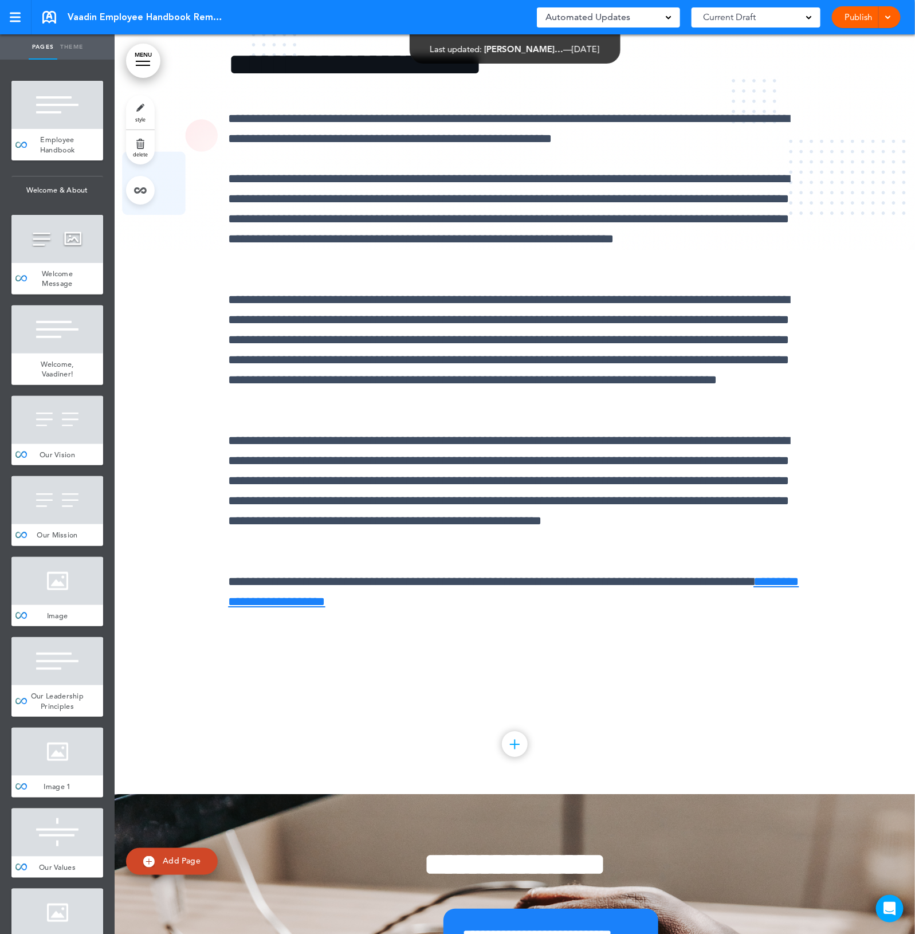
scroll to position [15893, 0]
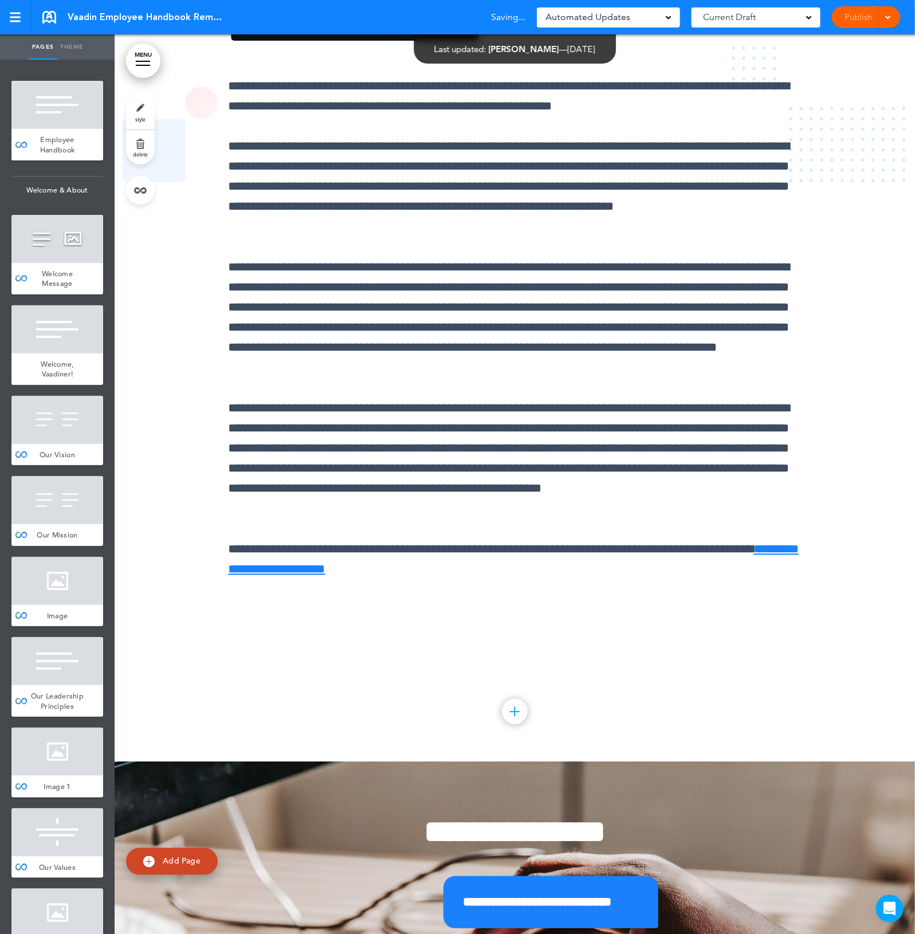
click at [856, 761] on div at bounding box center [515, 311] width 800 height 899
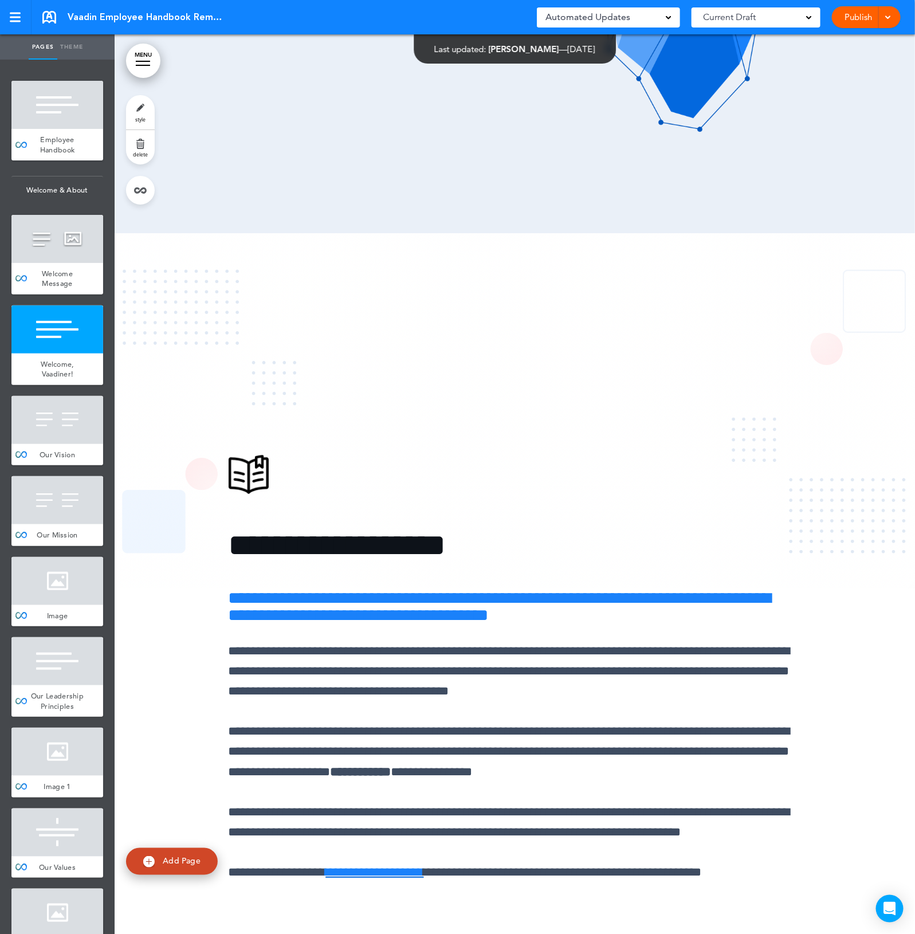
scroll to position [1718, 0]
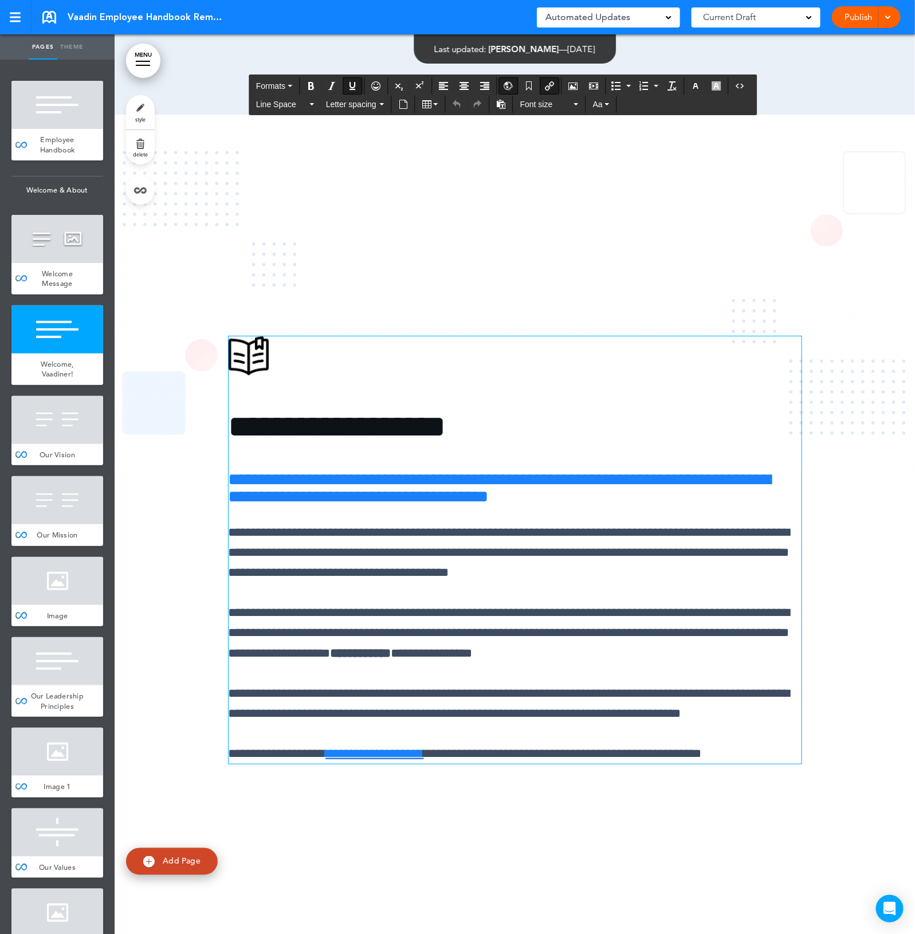
click at [860, 592] on div at bounding box center [515, 564] width 800 height 899
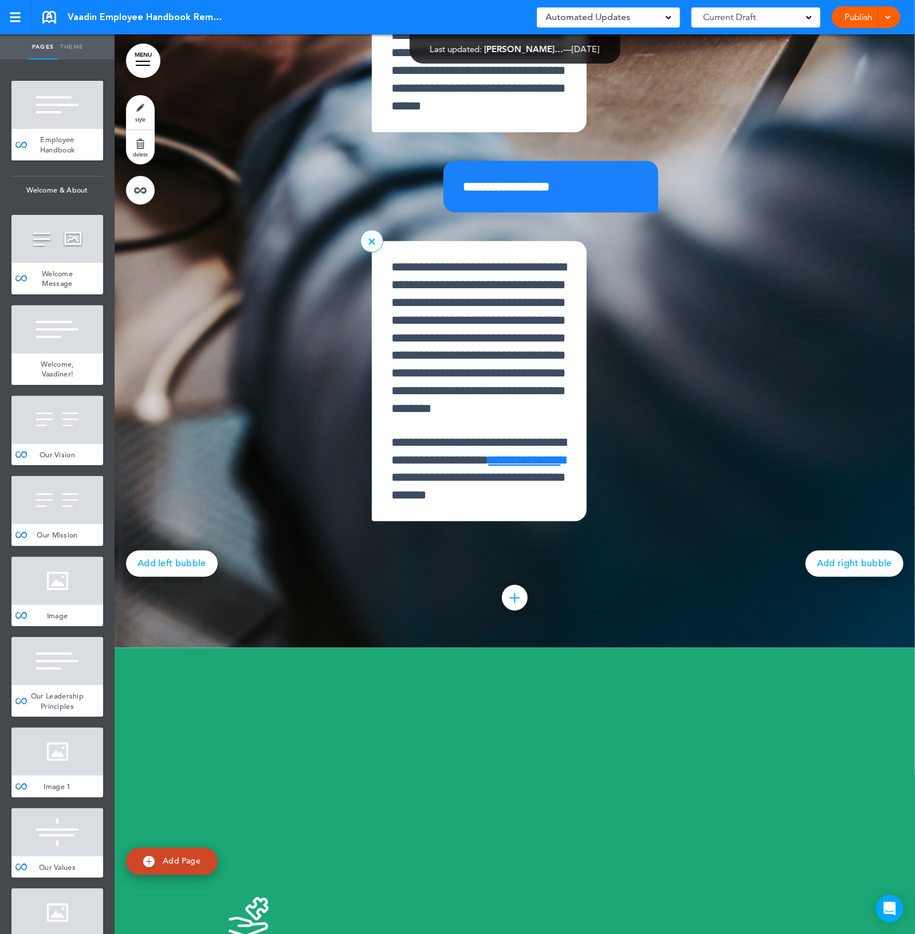
scroll to position [16967, 0]
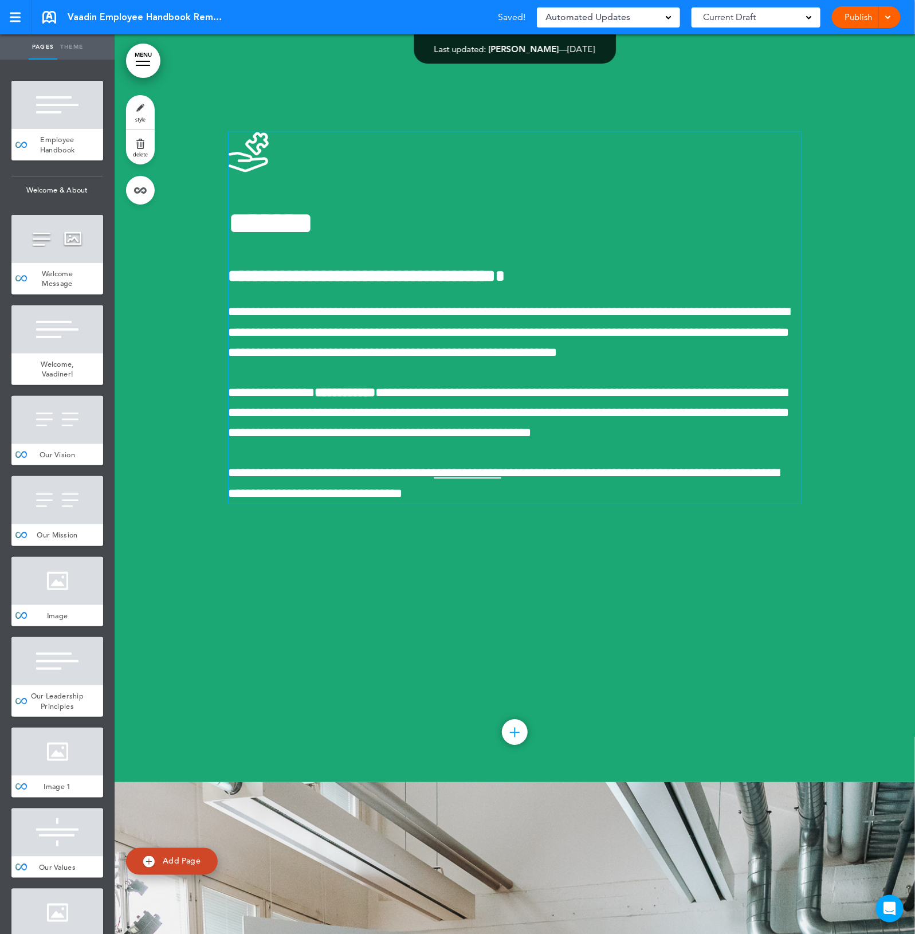
scroll to position [17826, 0]
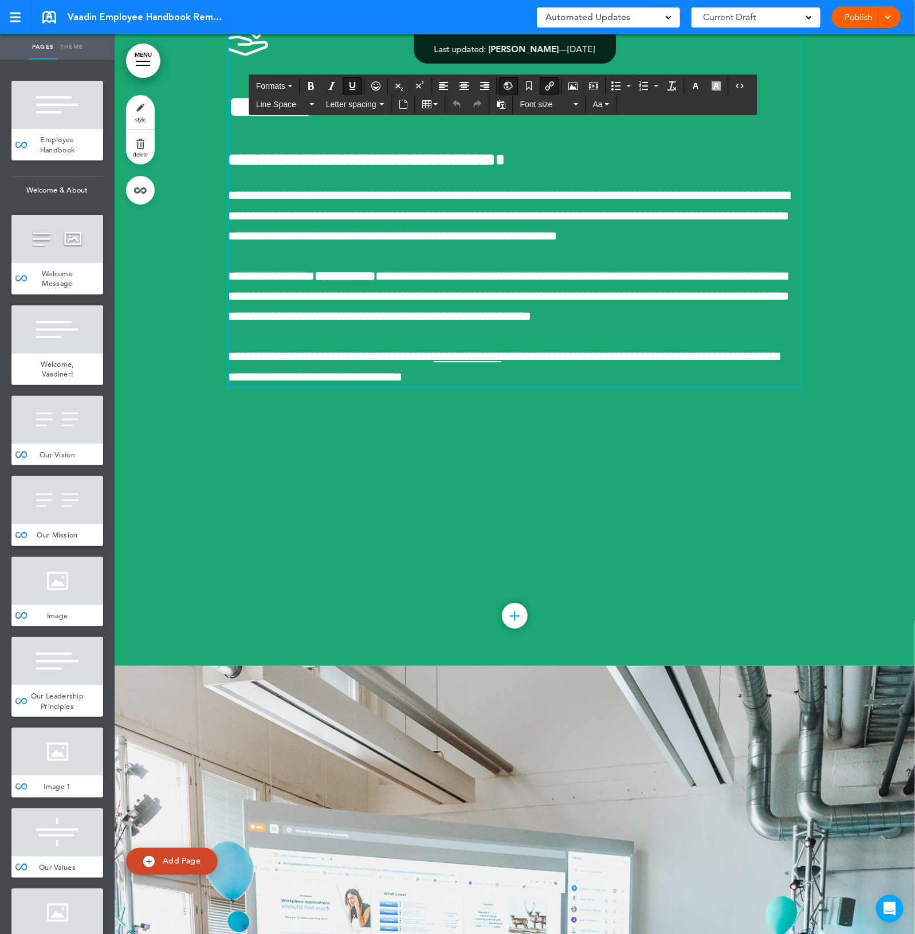
click at [631, 665] on div at bounding box center [515, 215] width 800 height 899
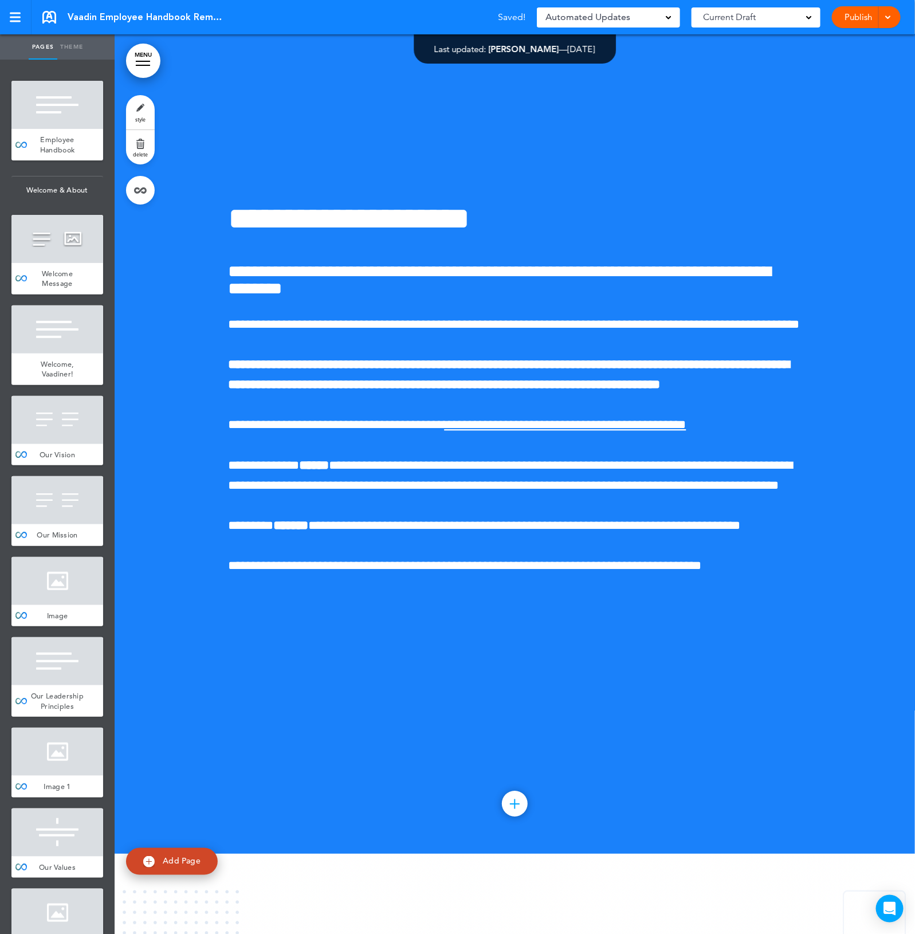
scroll to position [19472, 0]
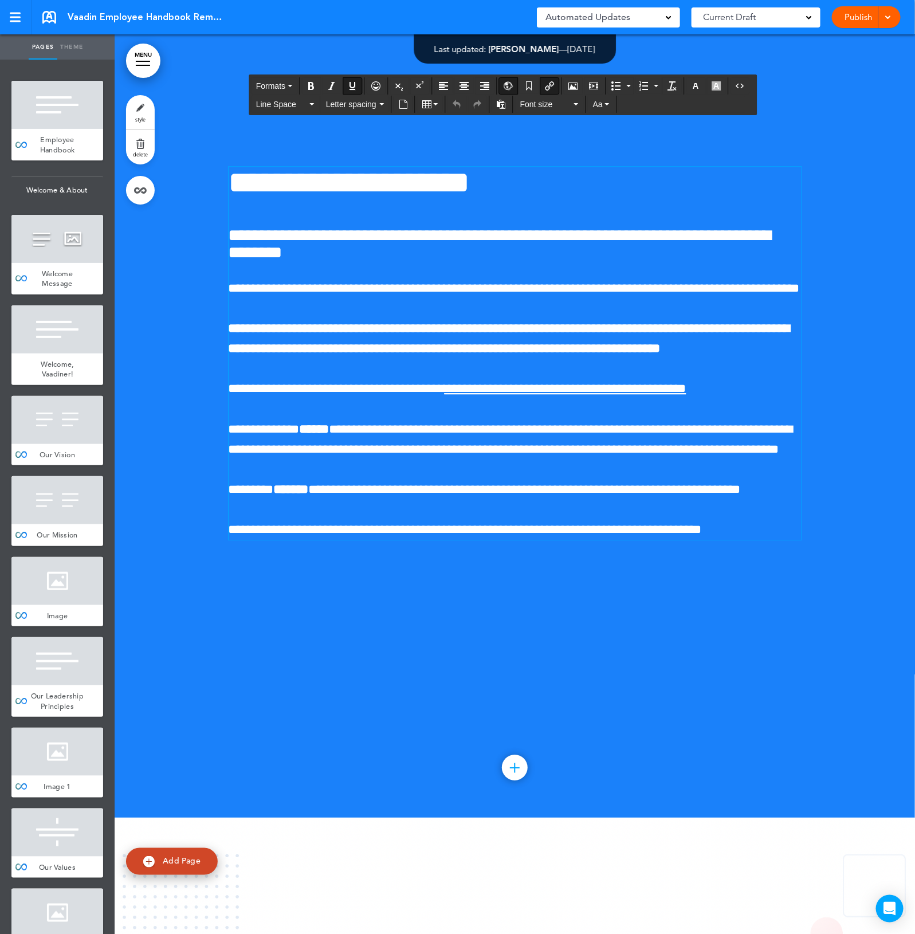
click at [498, 612] on div "**********" at bounding box center [515, 368] width 573 height 488
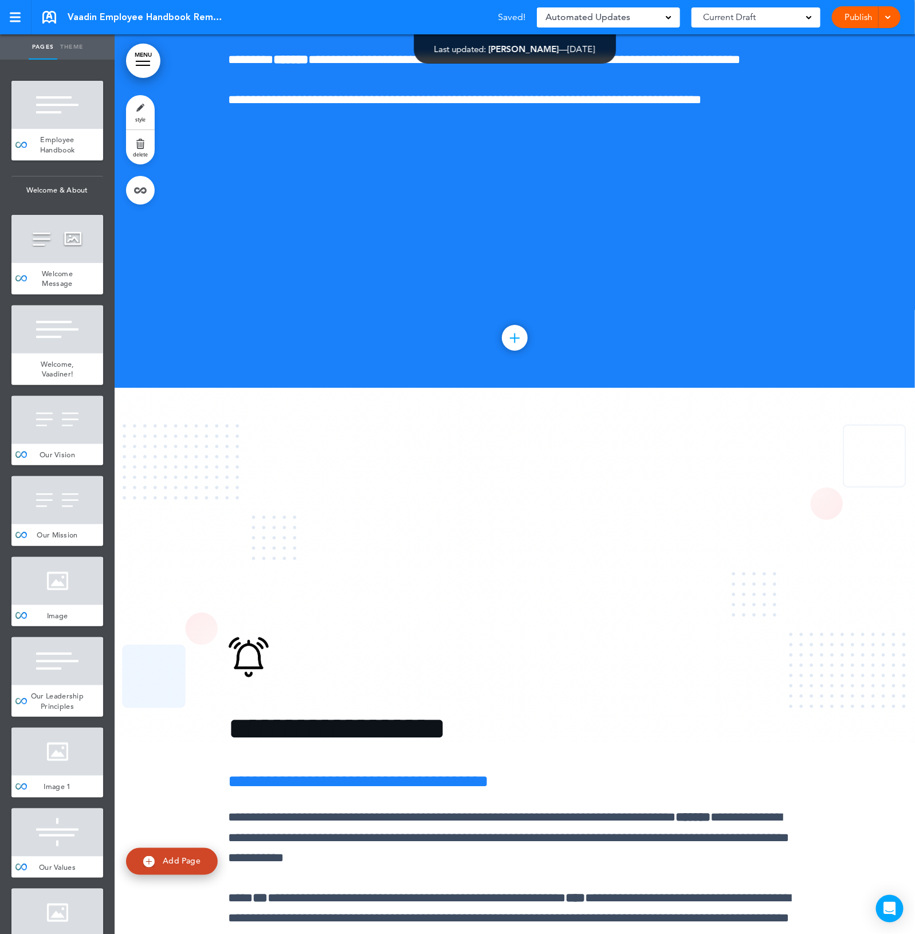
scroll to position [20260, 0]
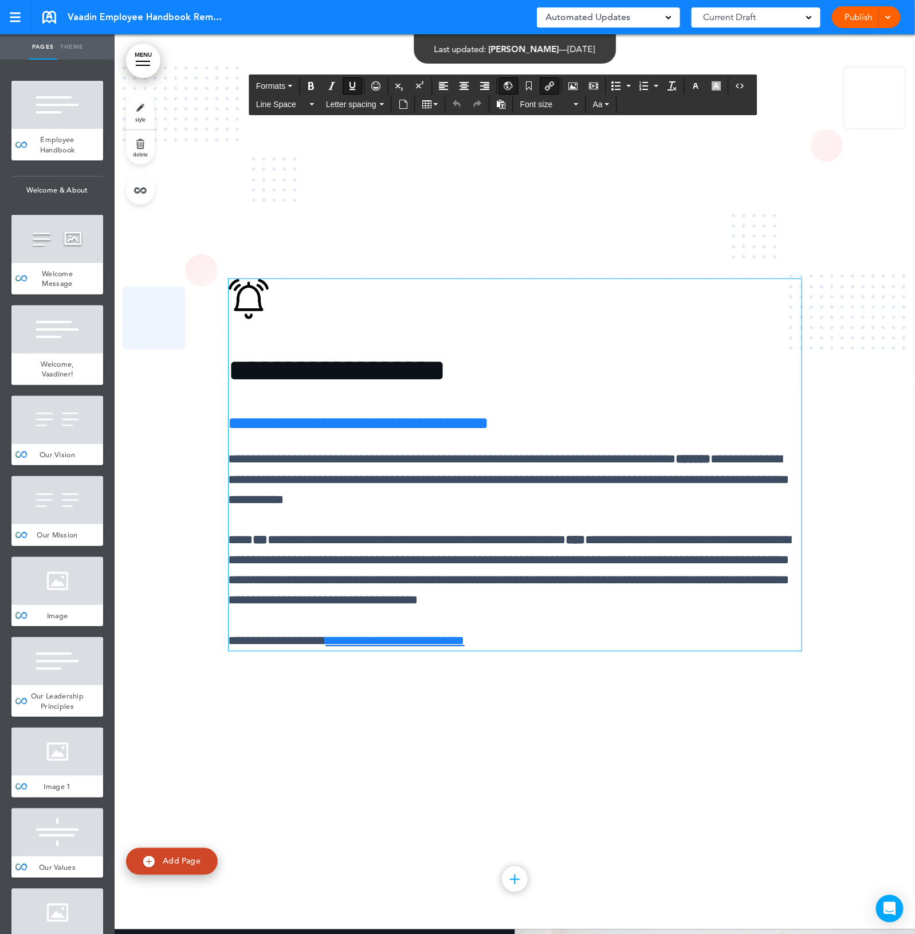
click at [818, 686] on div at bounding box center [515, 479] width 800 height 899
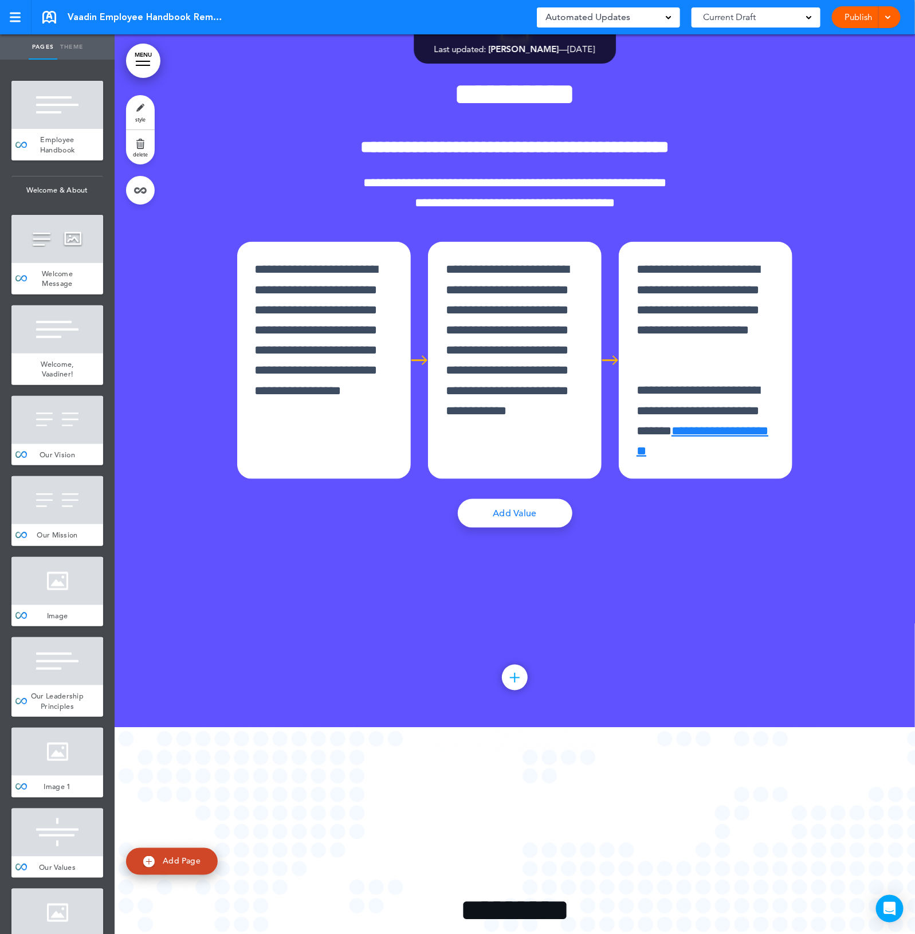
scroll to position [22264, 0]
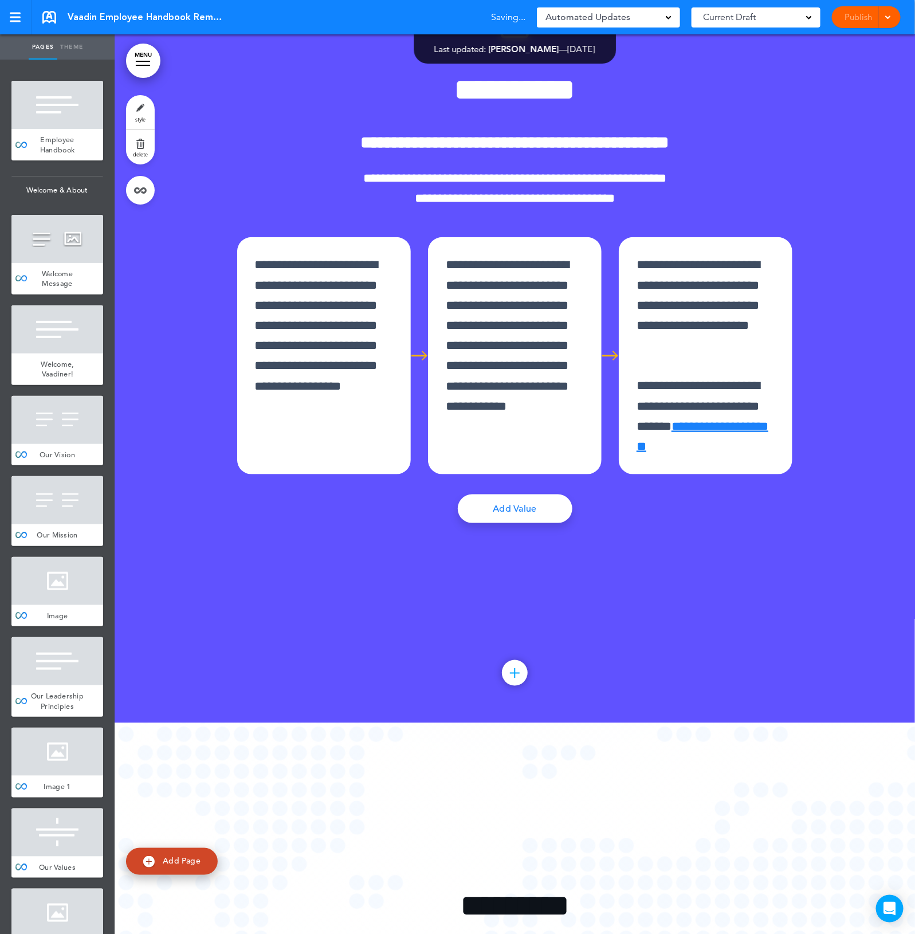
click at [522, 586] on div "**********" at bounding box center [515, 273] width 573 height 626
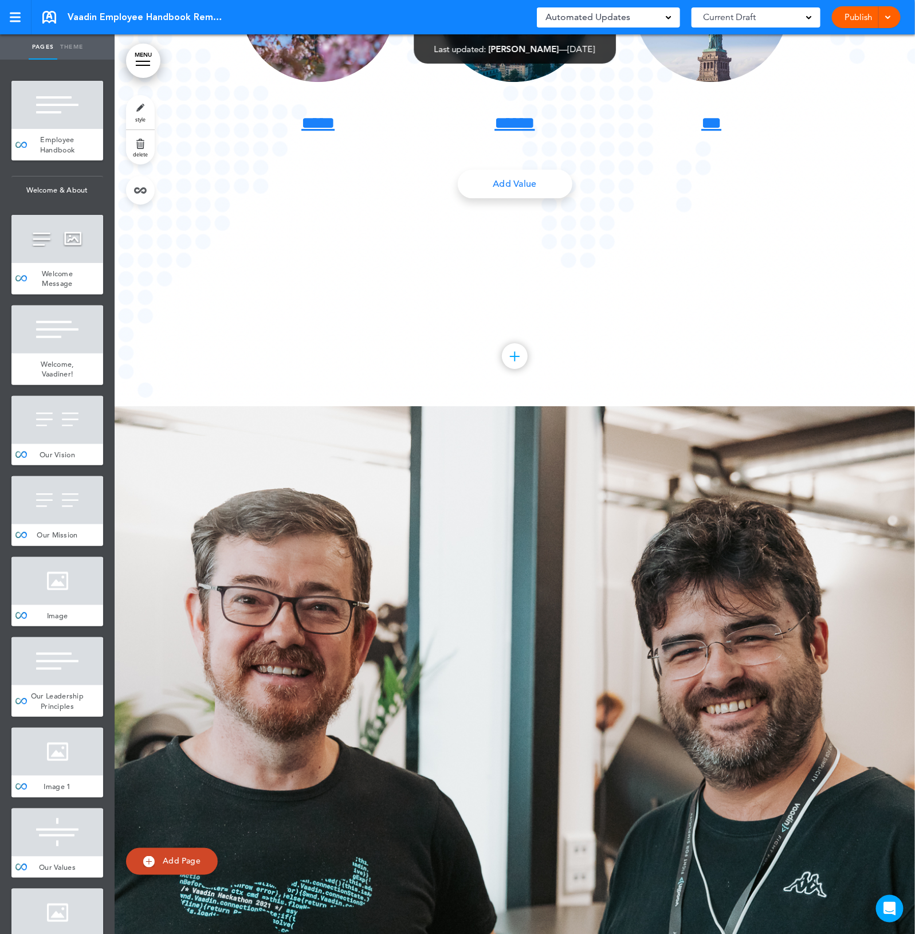
scroll to position [23481, 0]
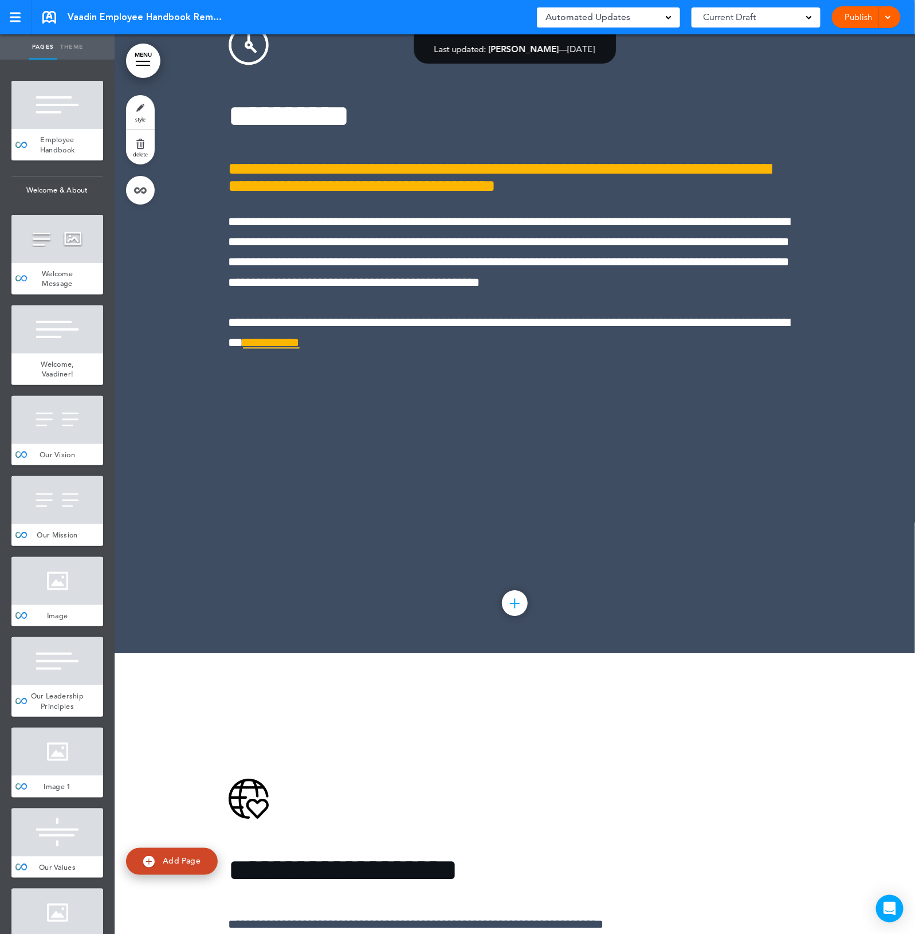
scroll to position [25128, 0]
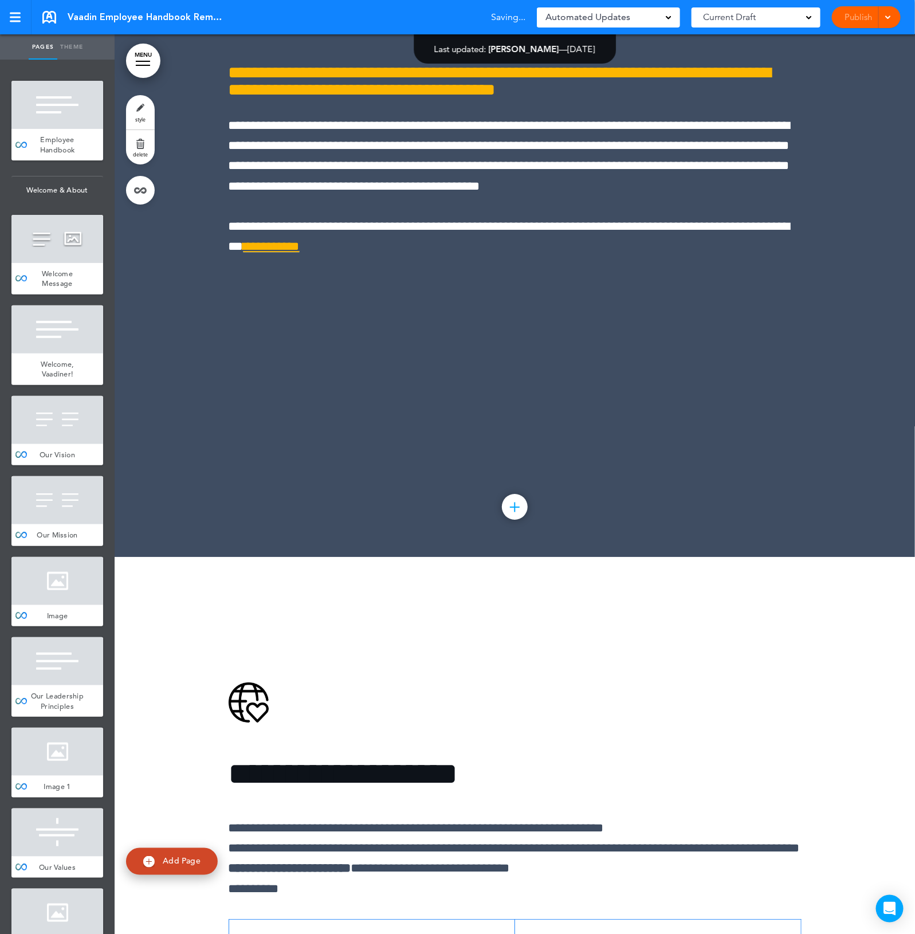
click at [535, 557] on div at bounding box center [515, 107] width 800 height 899
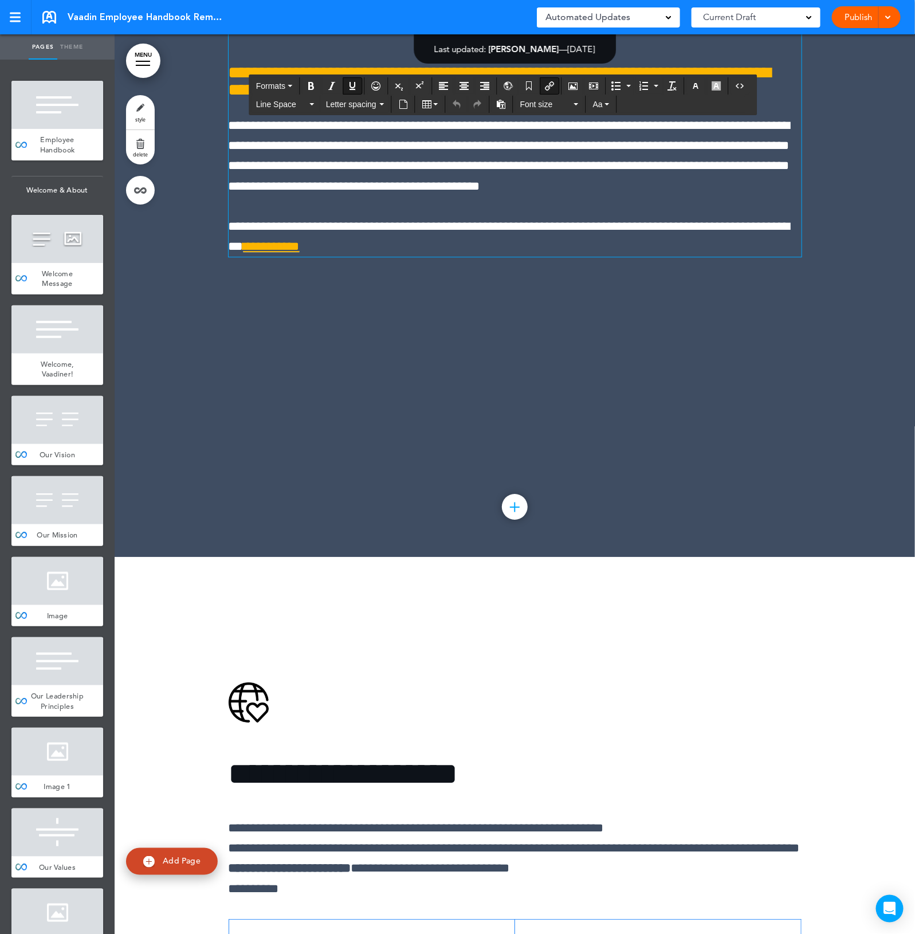
click at [653, 328] on div "**********" at bounding box center [515, 106] width 573 height 443
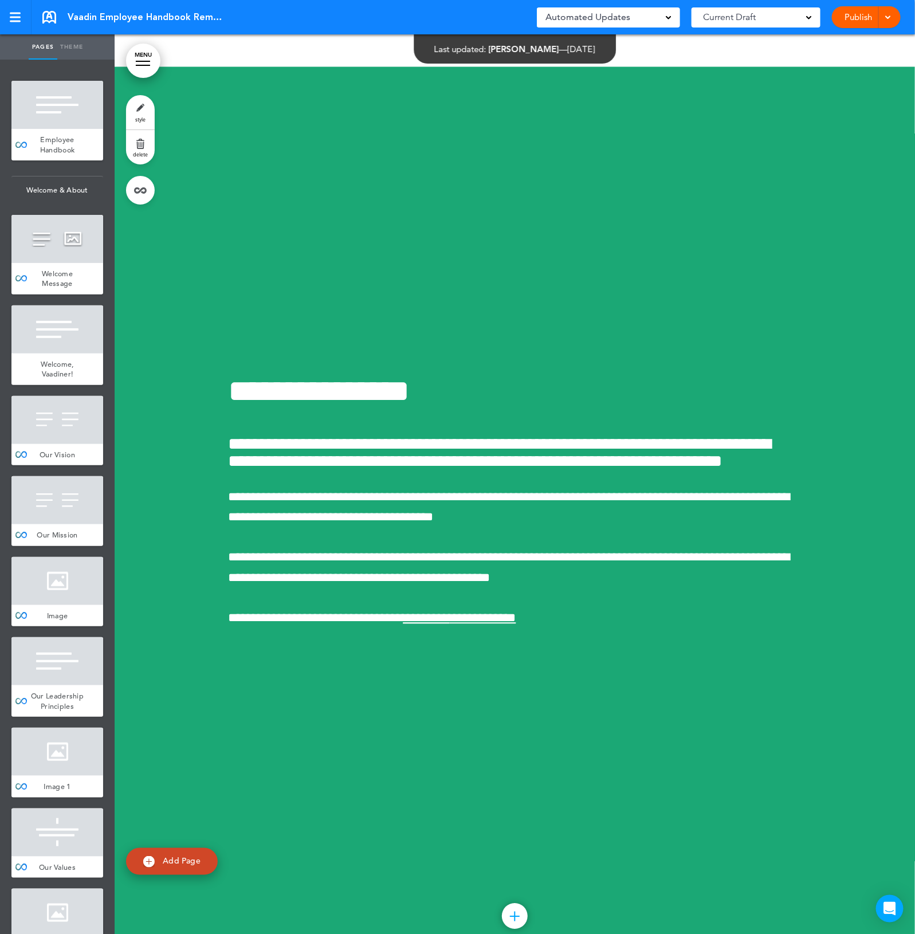
scroll to position [26560, 0]
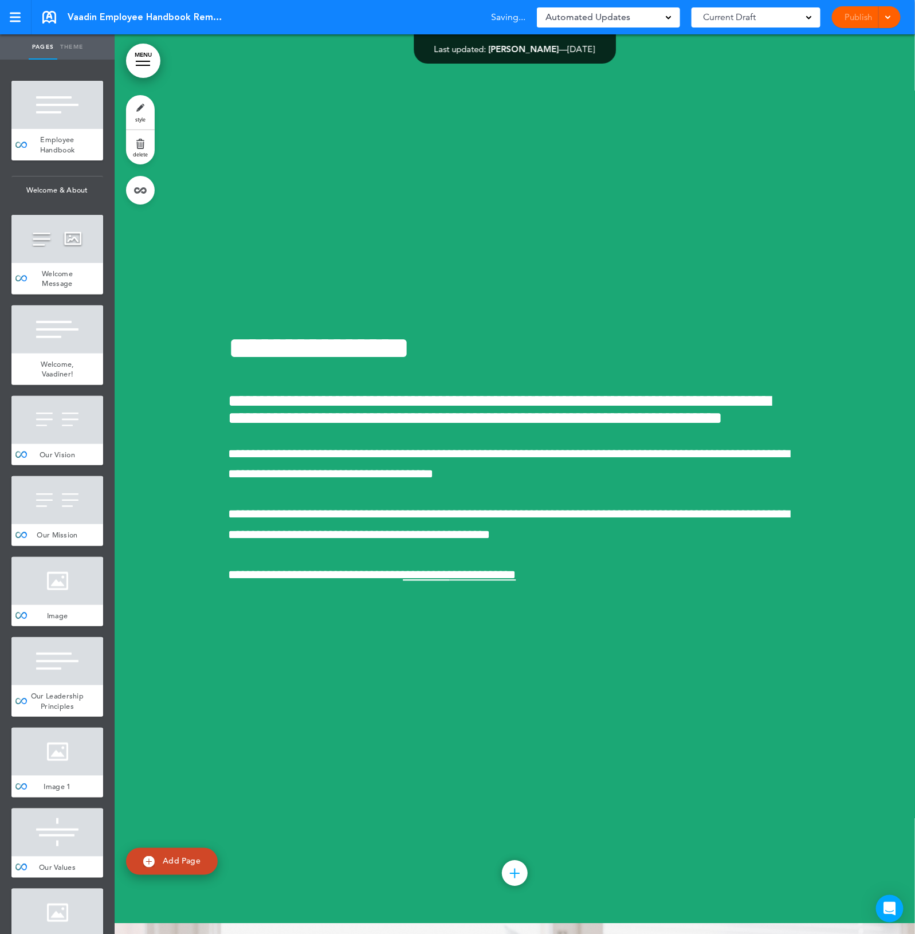
click at [834, 445] on div at bounding box center [515, 473] width 800 height 899
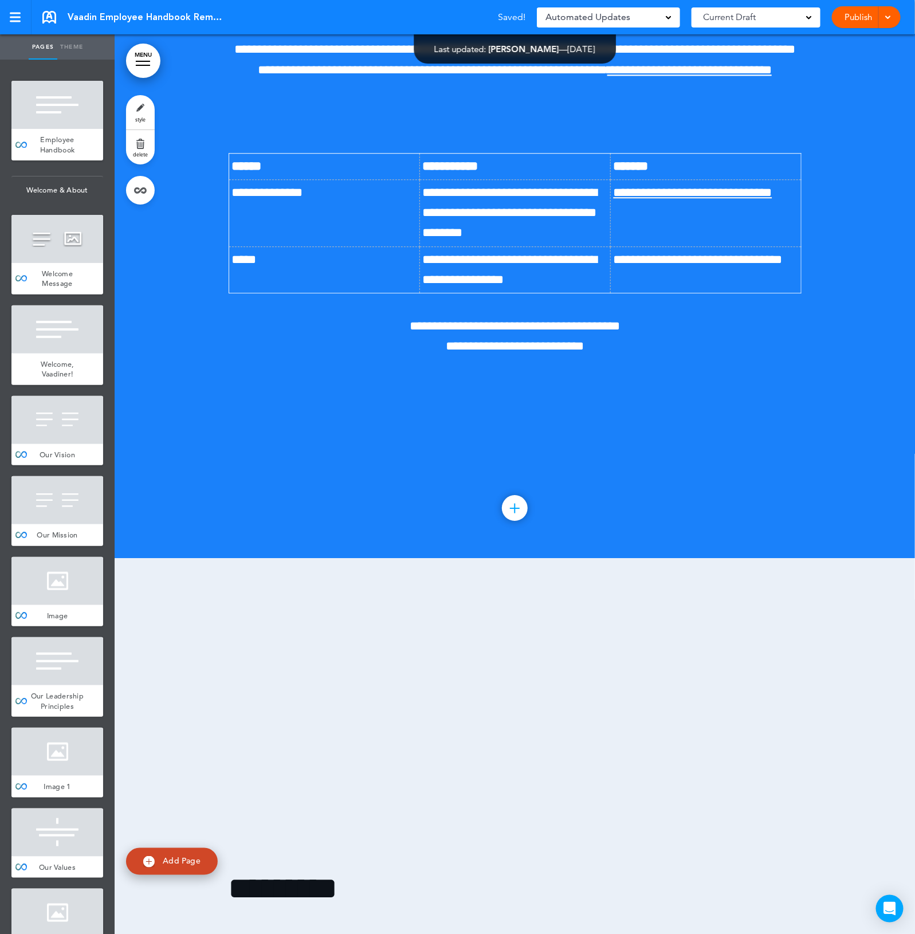
scroll to position [28707, 0]
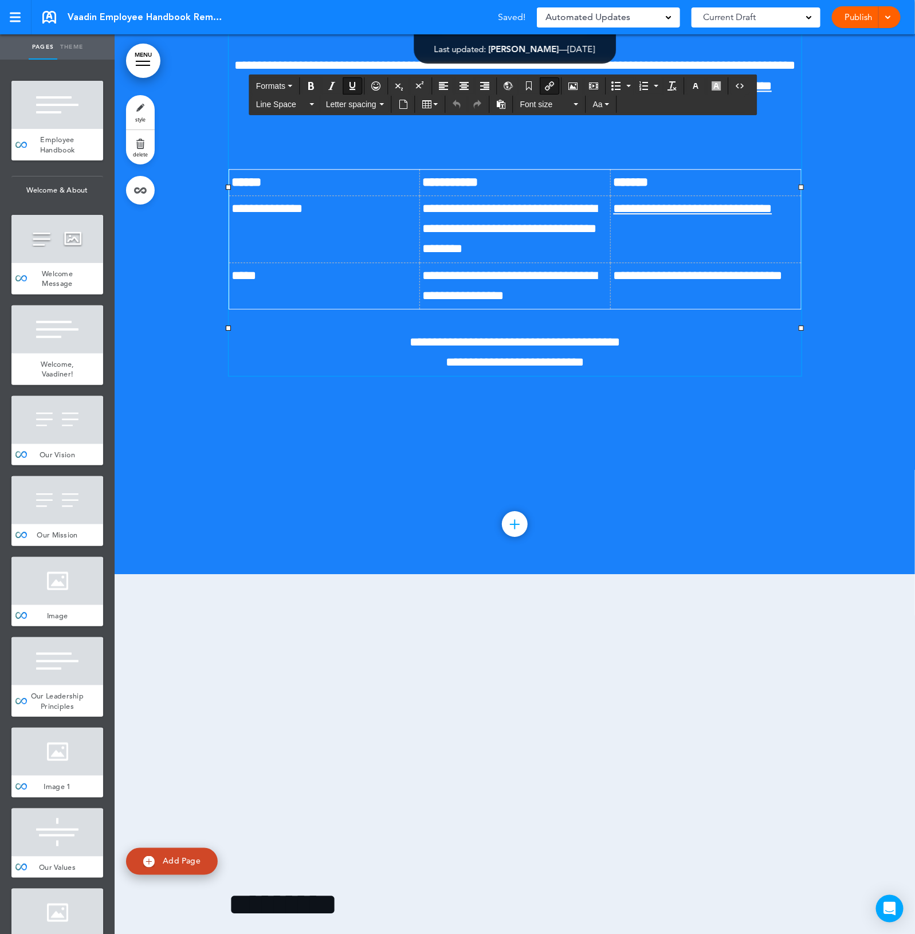
click at [802, 574] on div at bounding box center [515, 124] width 800 height 899
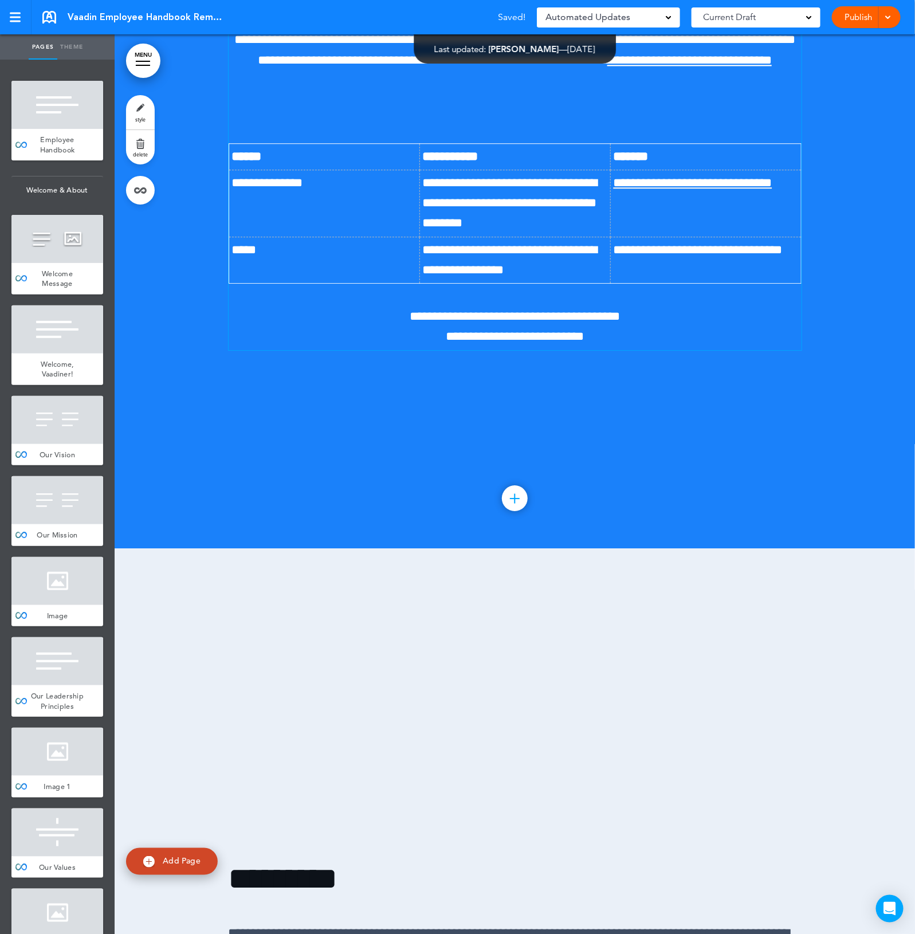
scroll to position [28779, 0]
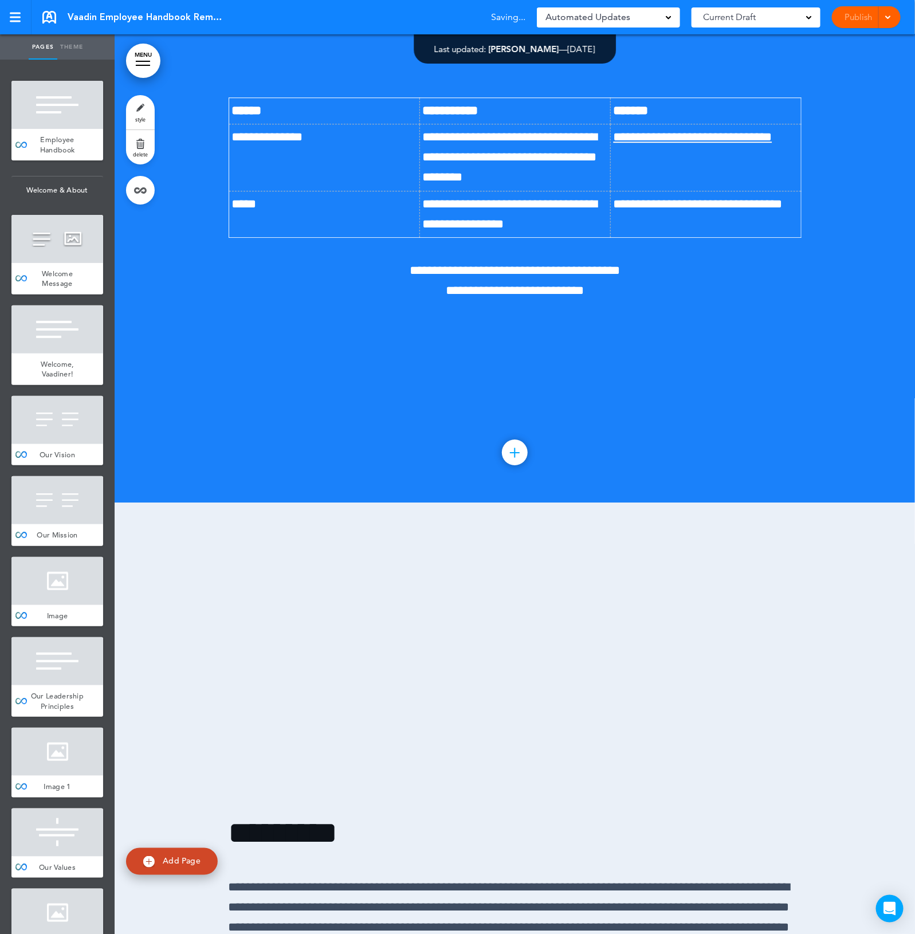
click at [826, 313] on div at bounding box center [515, 52] width 800 height 899
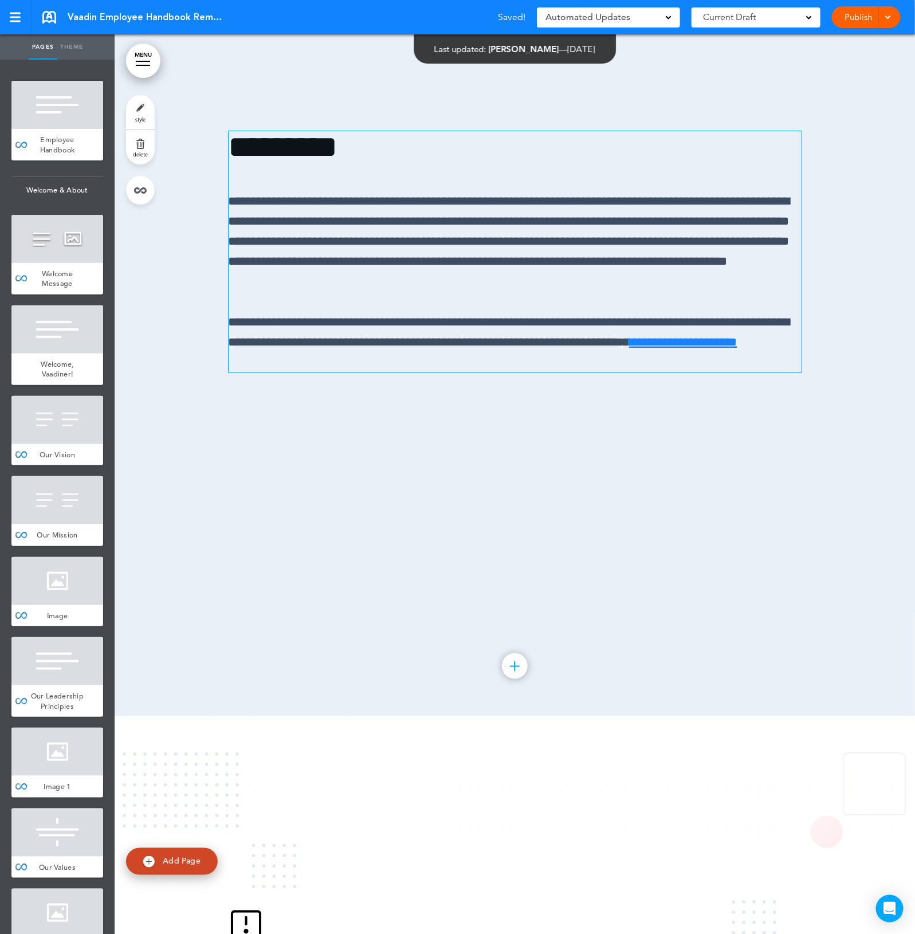
scroll to position [29495, 0]
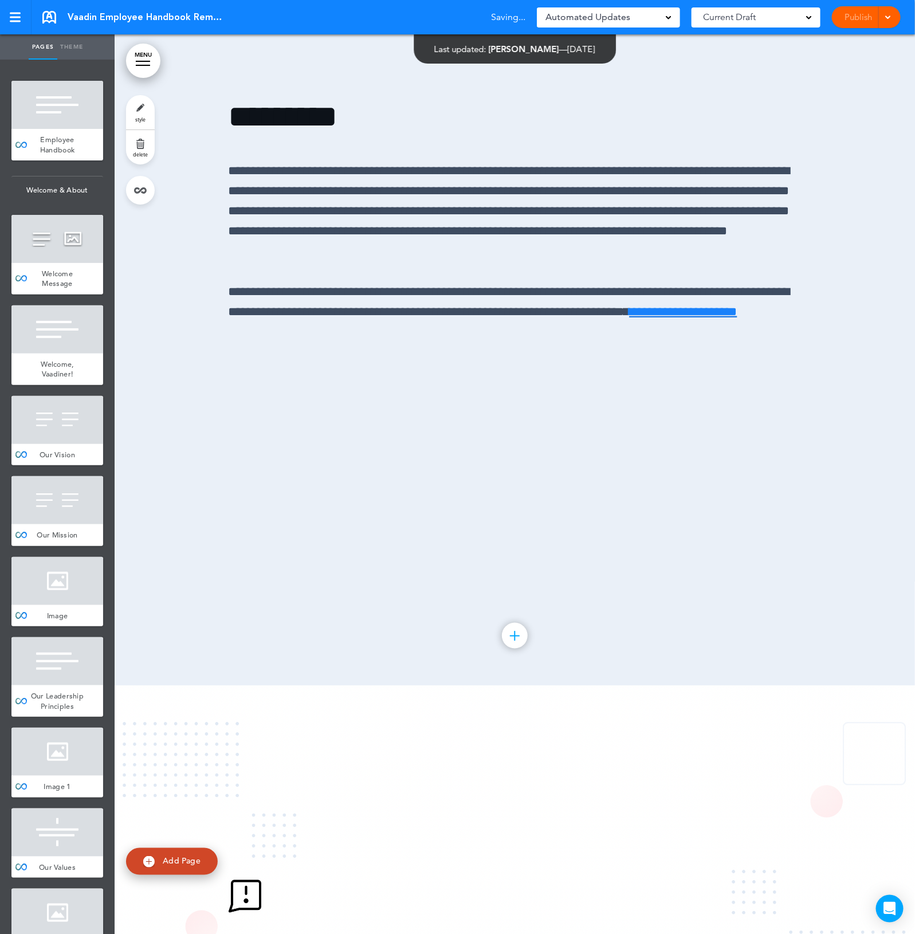
click at [494, 686] on div at bounding box center [515, 235] width 800 height 899
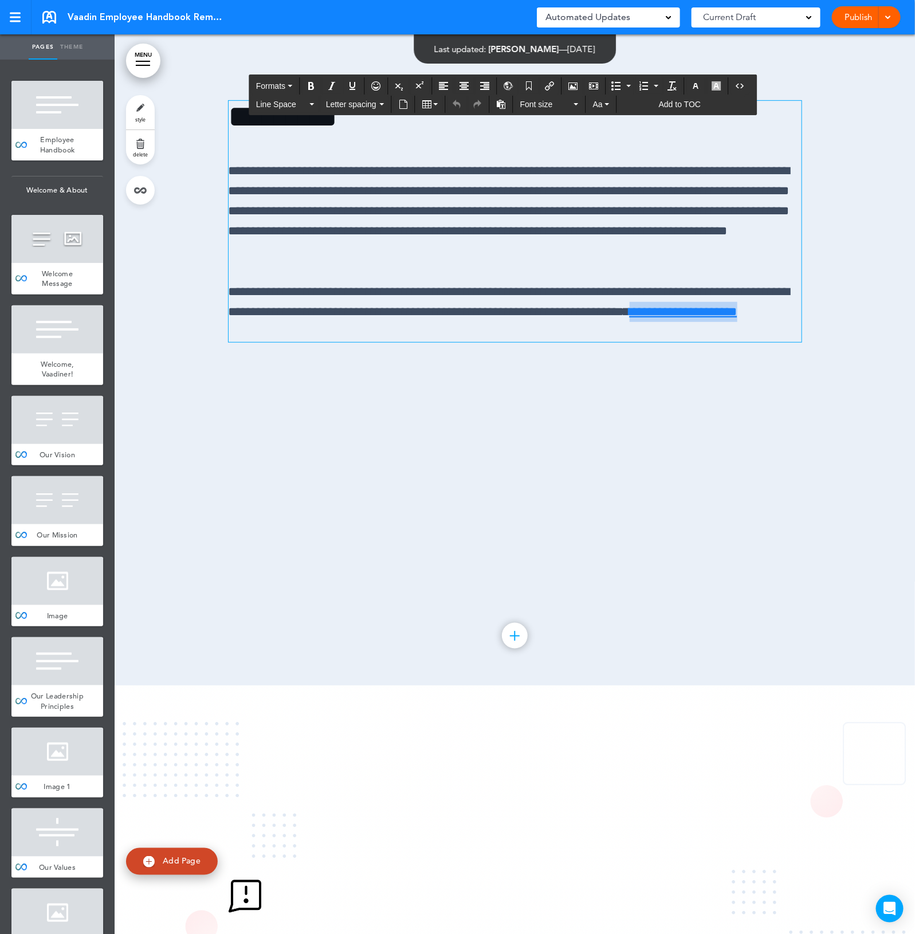
drag, startPoint x: 389, startPoint y: 536, endPoint x: 246, endPoint y: 540, distance: 143.2
click at [246, 413] on div "**********" at bounding box center [515, 236] width 573 height 356
copy p "**********"
click at [825, 686] on div at bounding box center [515, 235] width 800 height 899
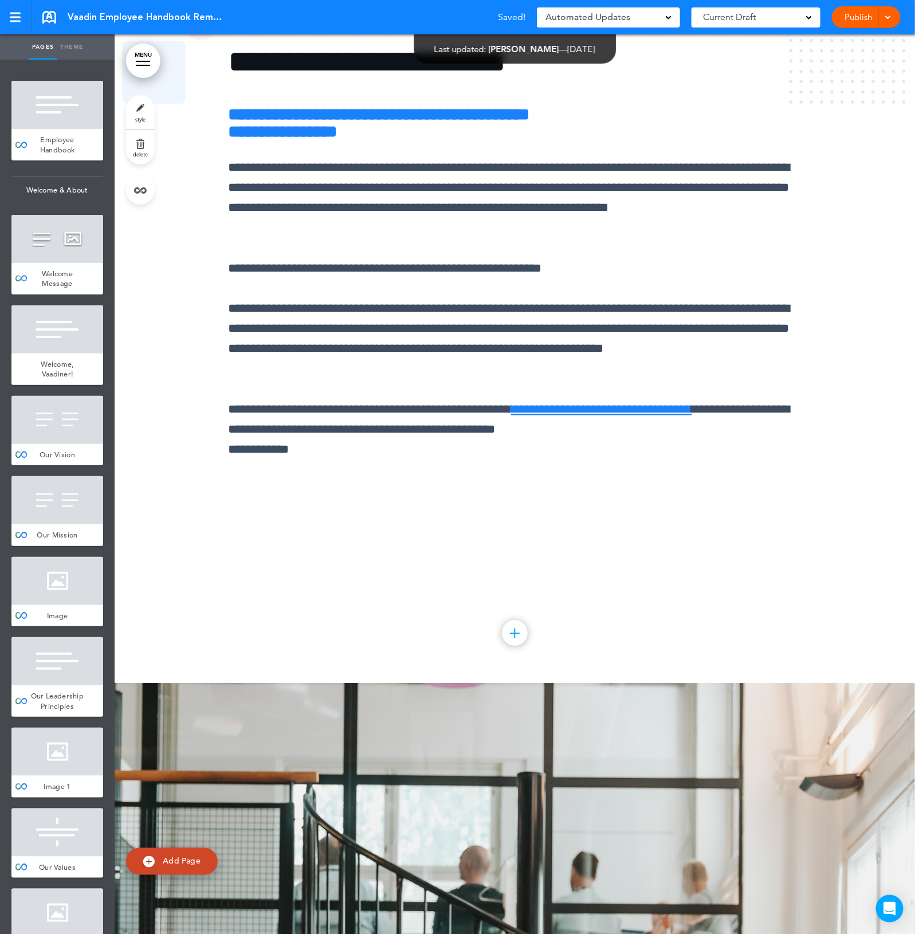
scroll to position [30425, 0]
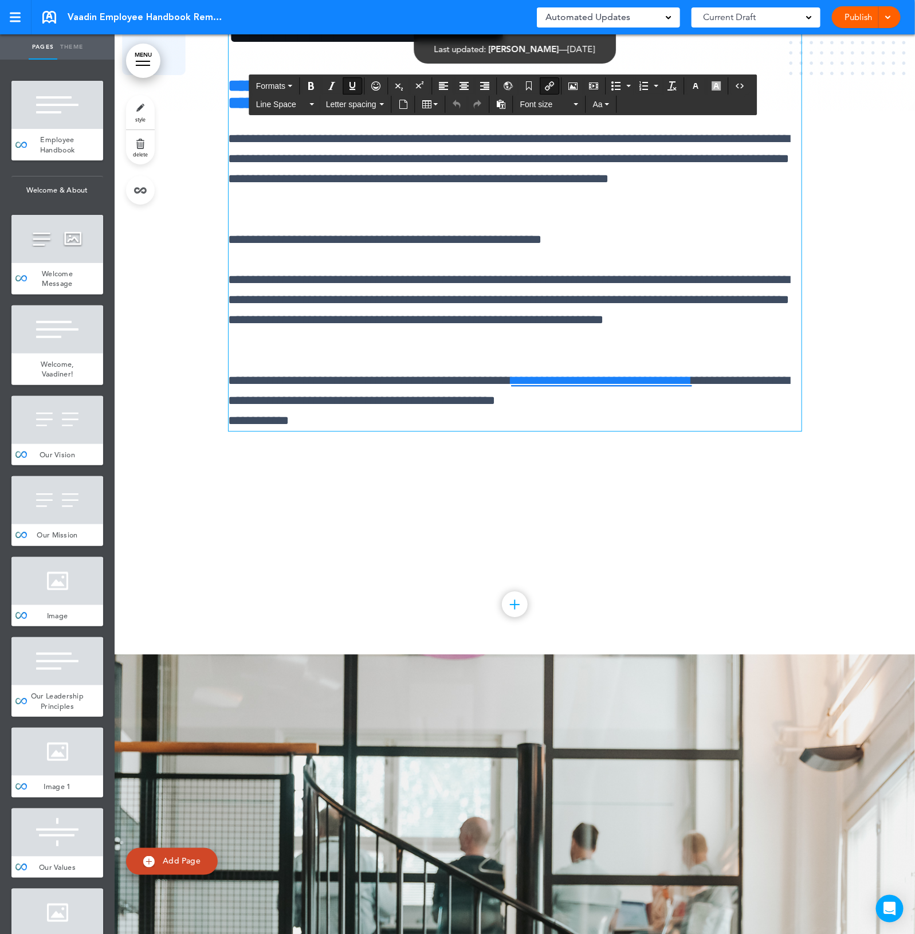
click at [860, 643] on div at bounding box center [515, 204] width 800 height 899
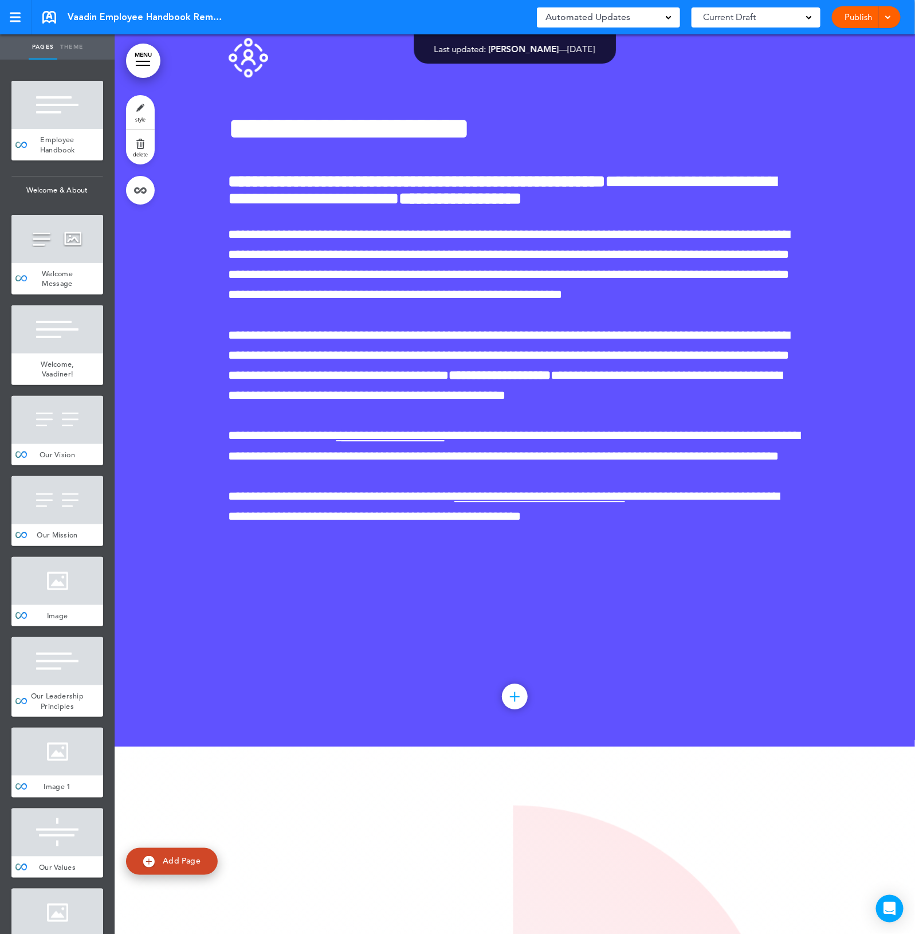
scroll to position [34148, 0]
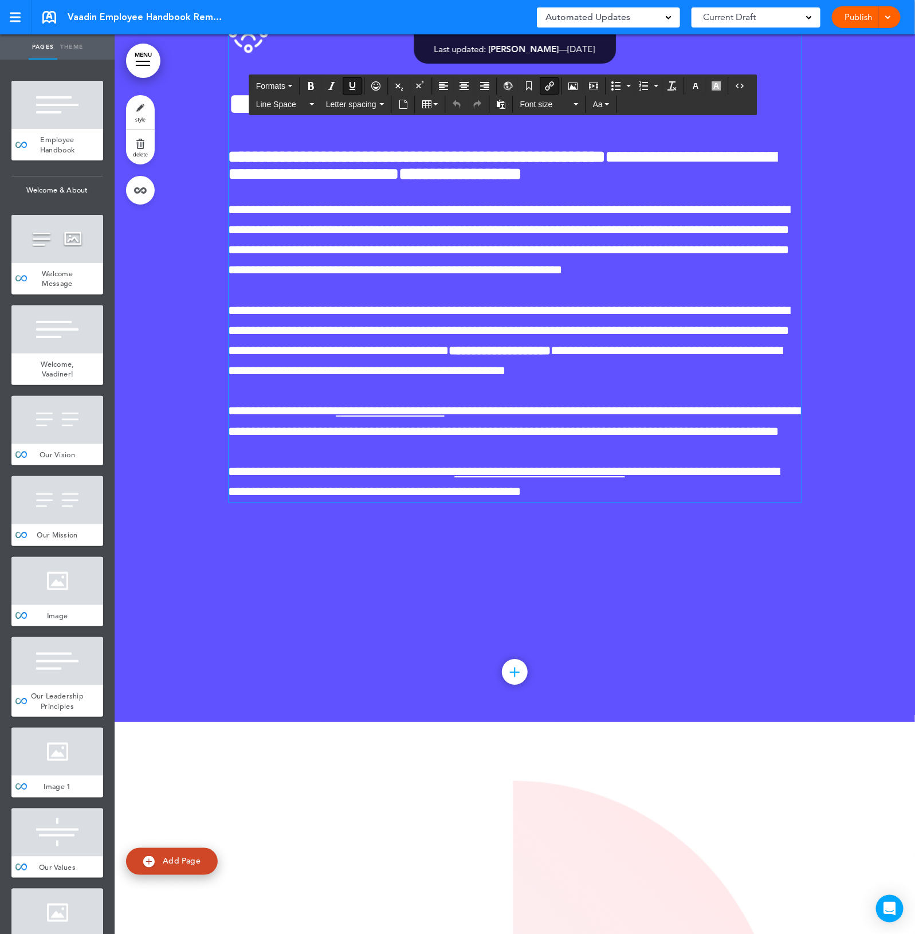
click at [810, 180] on div at bounding box center [515, 271] width 800 height 899
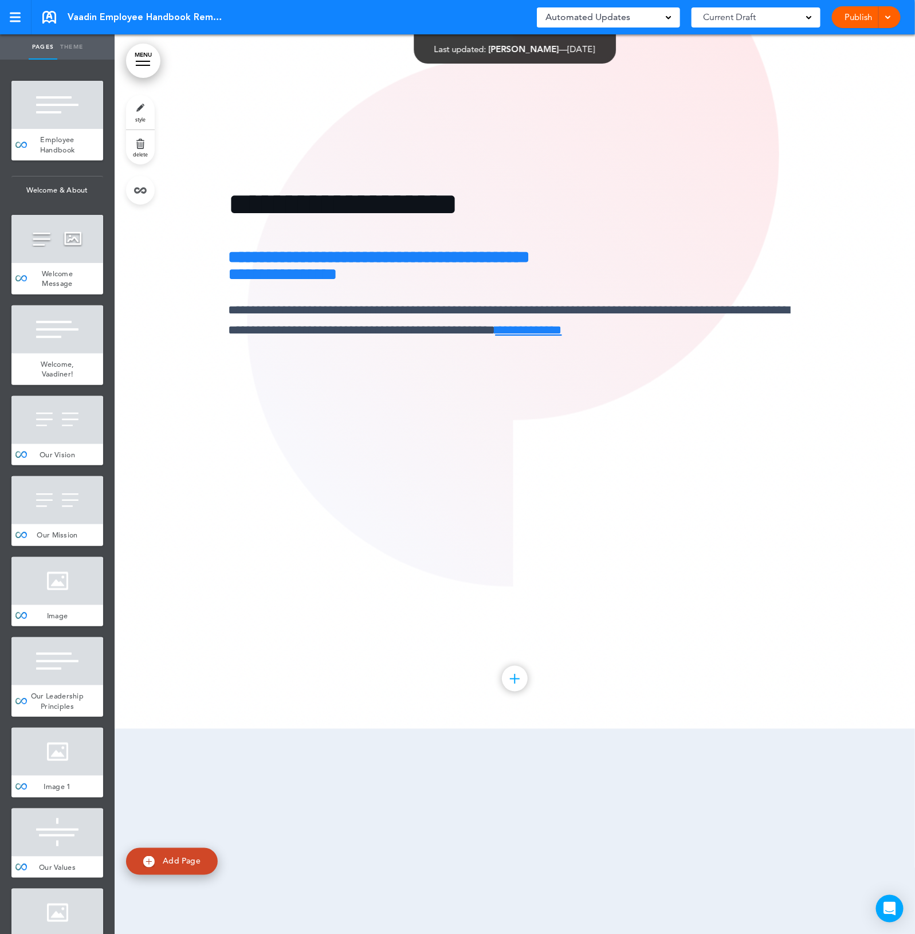
scroll to position [35079, 0]
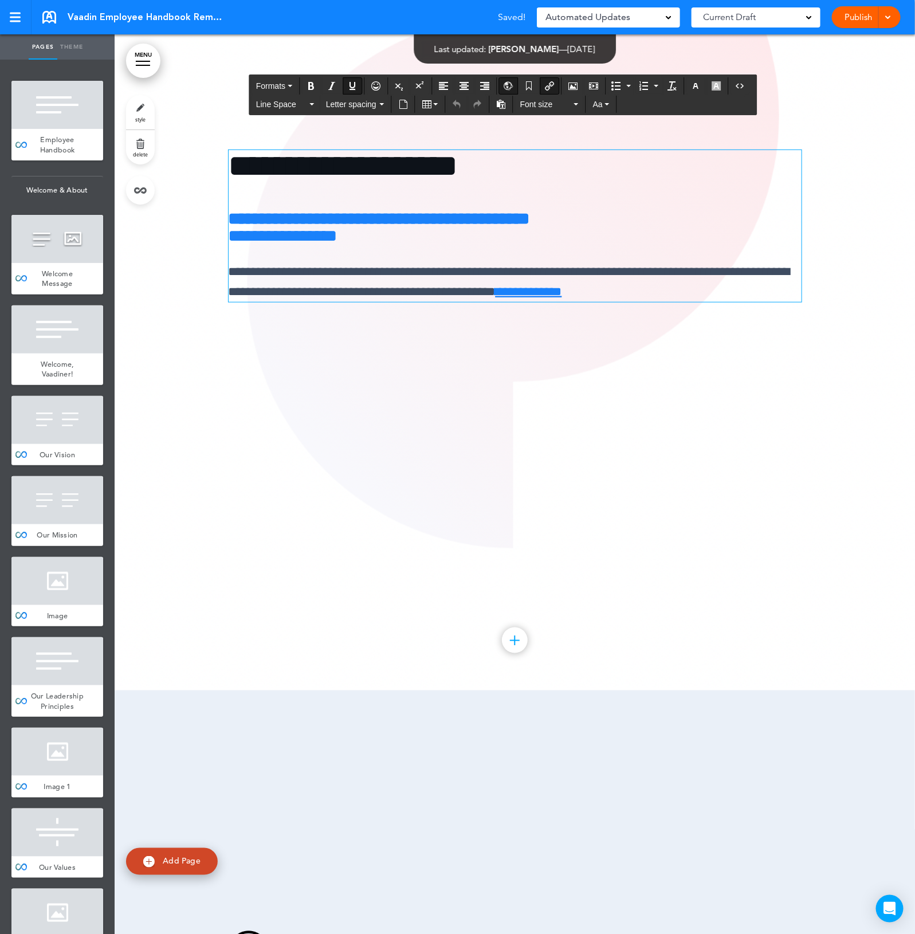
click at [798, 583] on div at bounding box center [515, 240] width 800 height 899
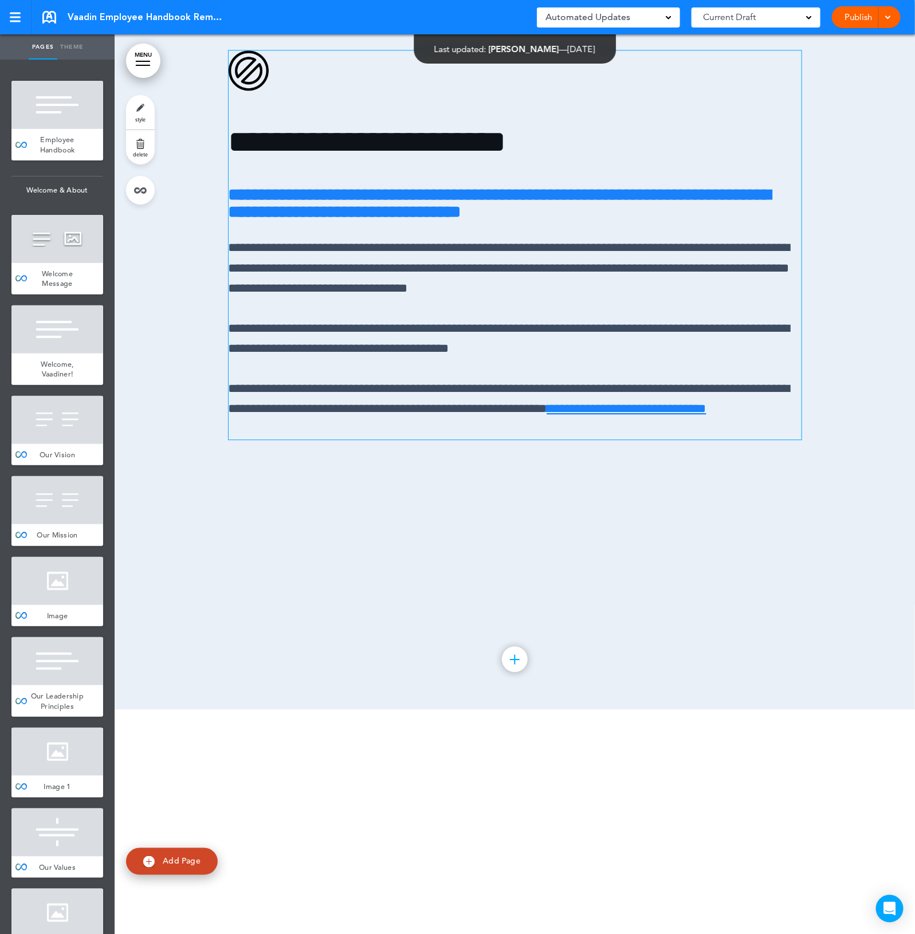
scroll to position [35938, 0]
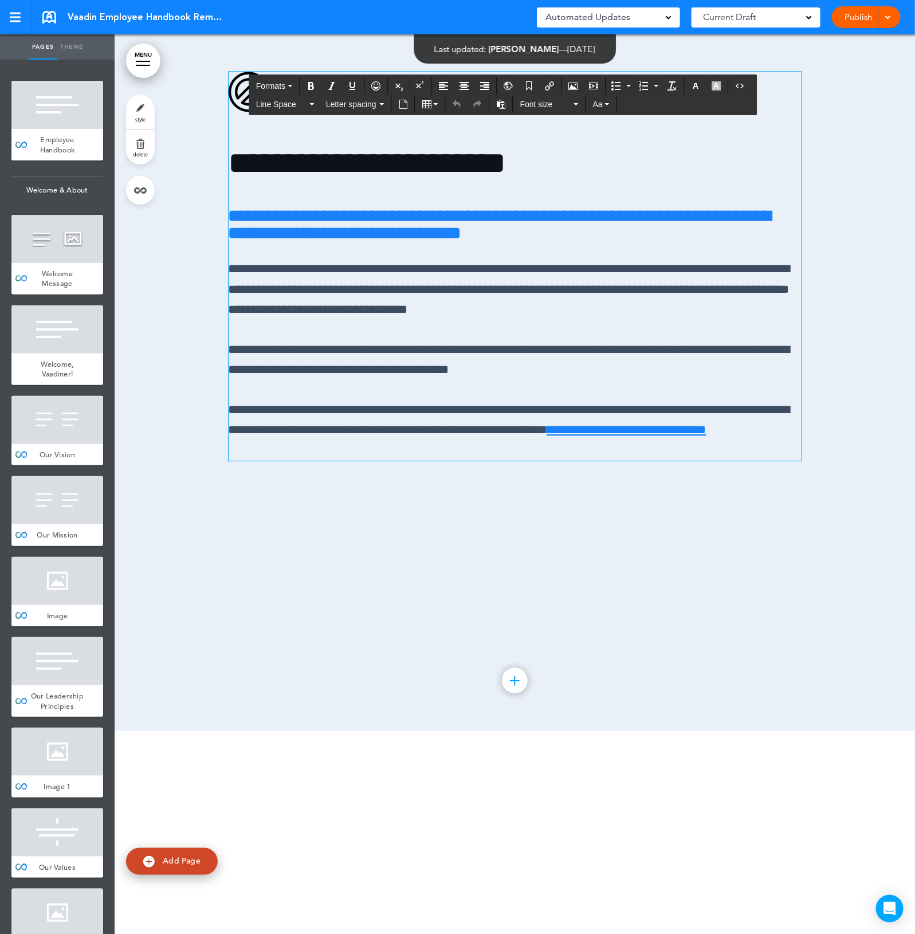
drag, startPoint x: 723, startPoint y: 576, endPoint x: 634, endPoint y: 756, distance: 200.5
click at [629, 730] on div at bounding box center [515, 280] width 800 height 899
click at [808, 674] on div at bounding box center [515, 280] width 800 height 899
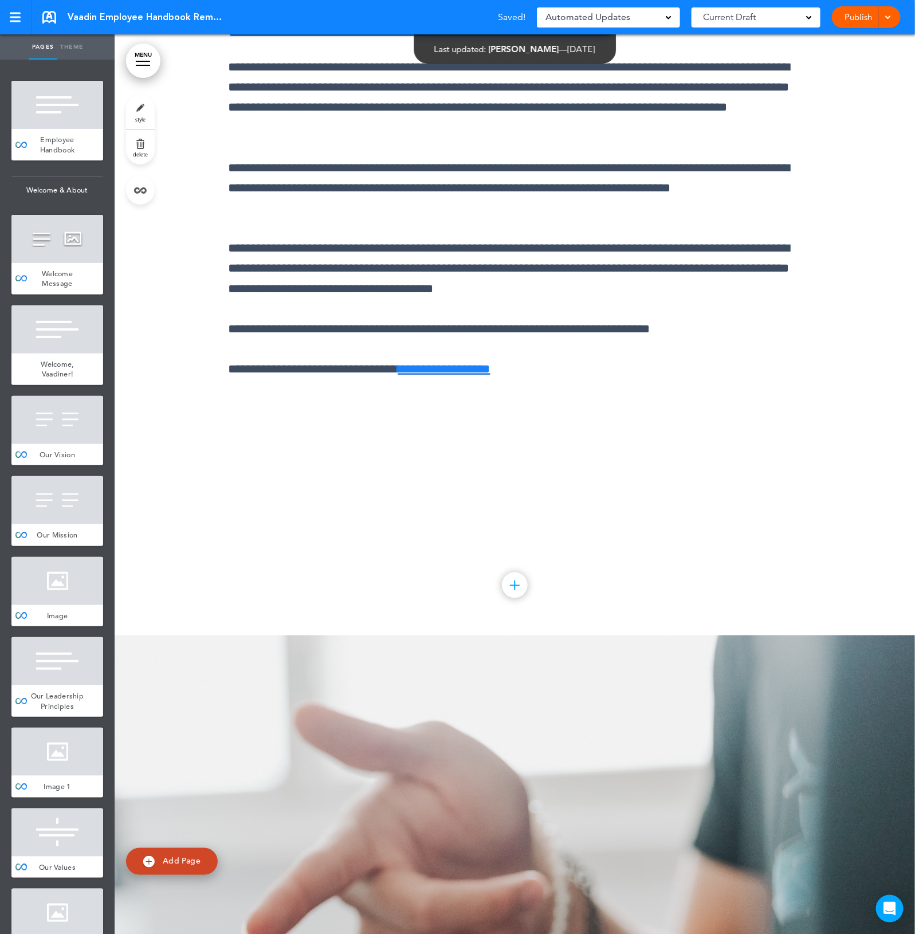
scroll to position [36940, 0]
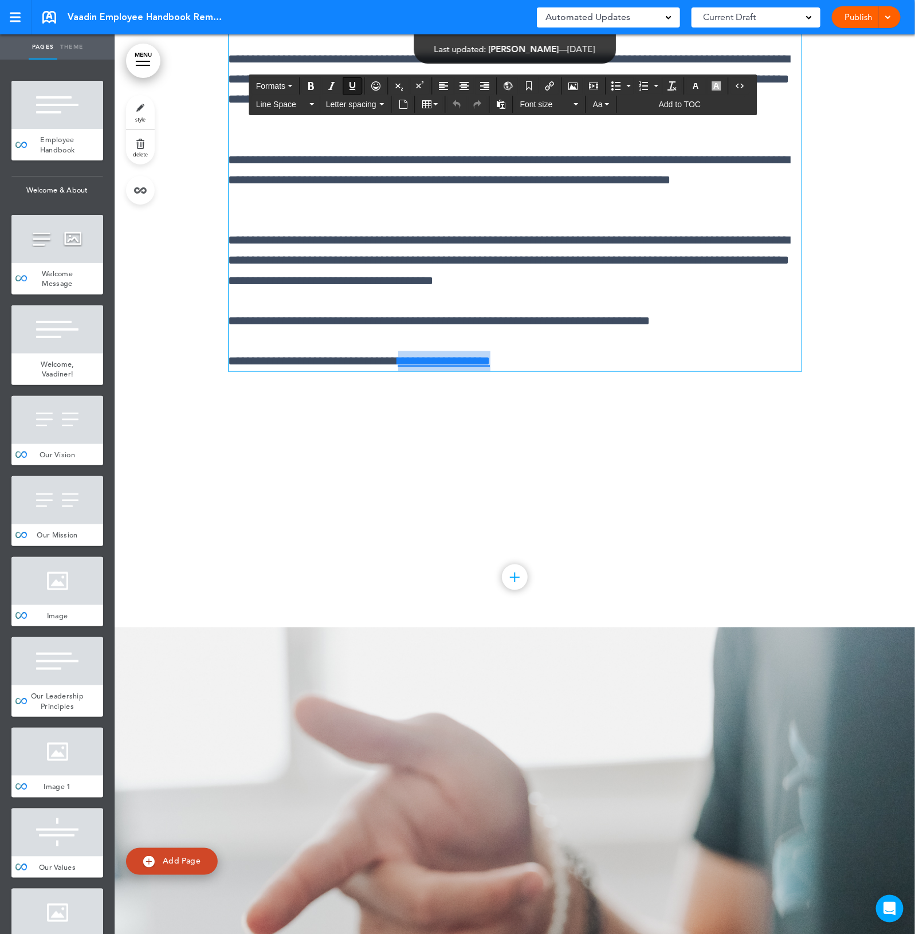
drag, startPoint x: 524, startPoint y: 583, endPoint x: 420, endPoint y: 585, distance: 104.3
click at [420, 371] on p "**********" at bounding box center [515, 361] width 573 height 20
copy p "**********"
click at [545, 627] on div at bounding box center [515, 177] width 800 height 899
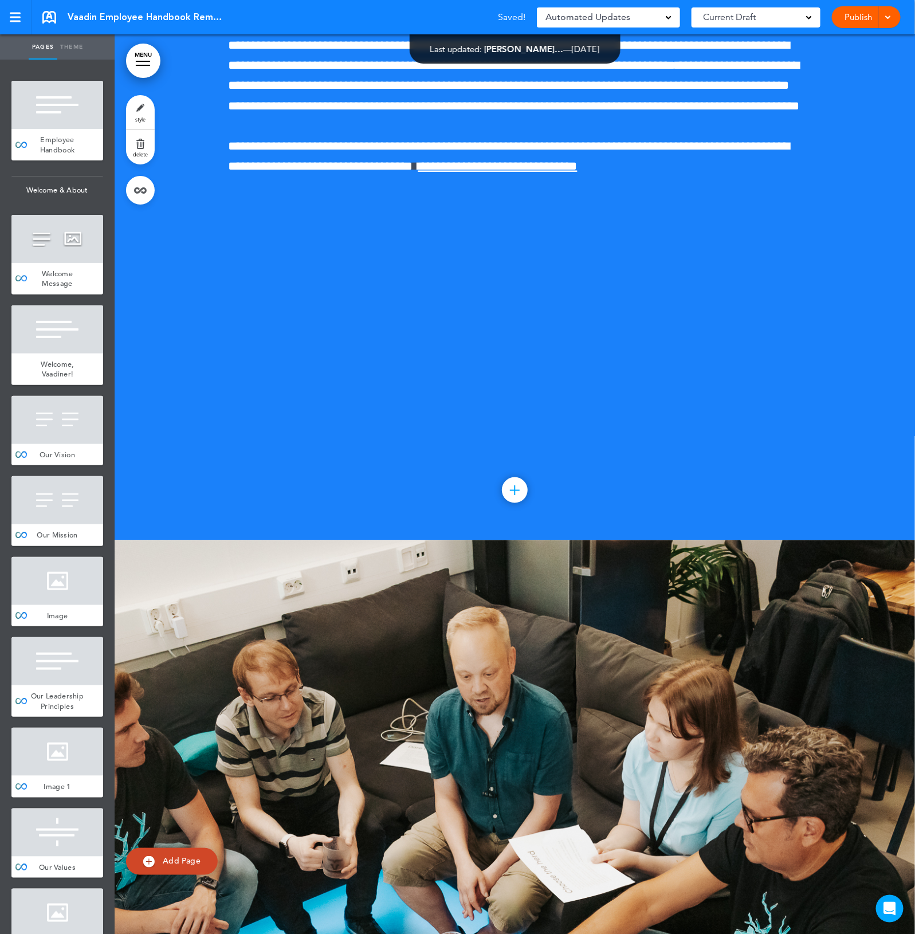
scroll to position [38801, 0]
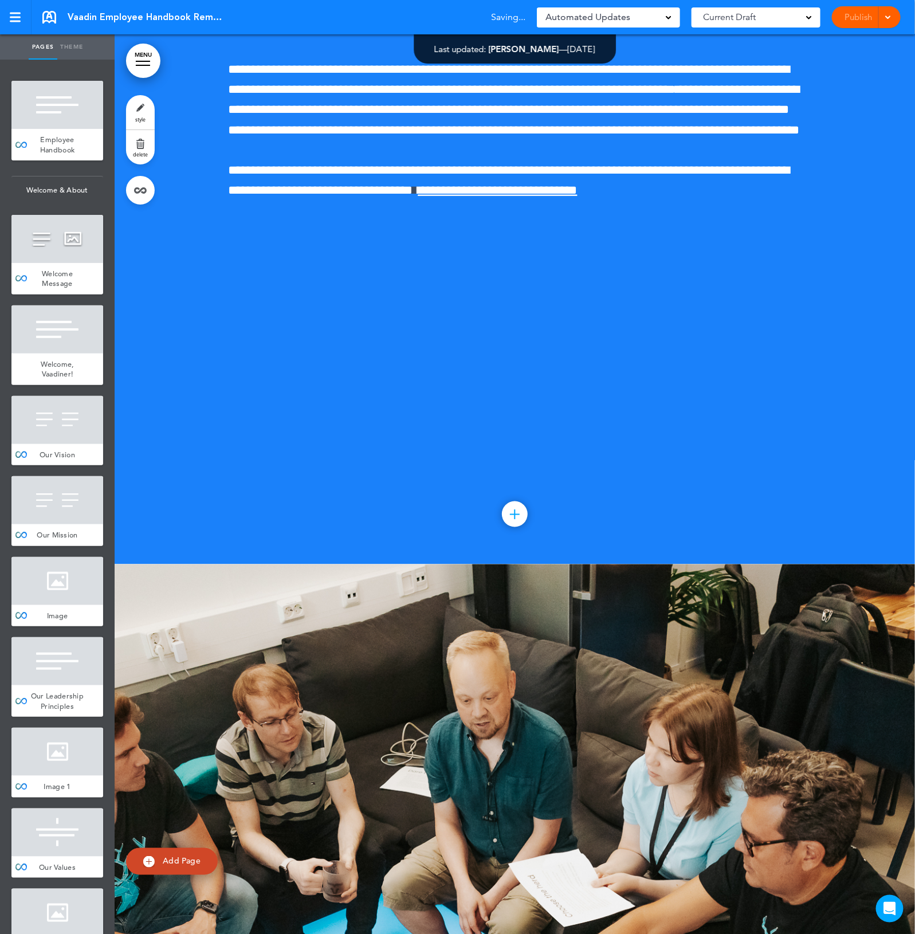
click at [674, 564] on div at bounding box center [515, 114] width 800 height 899
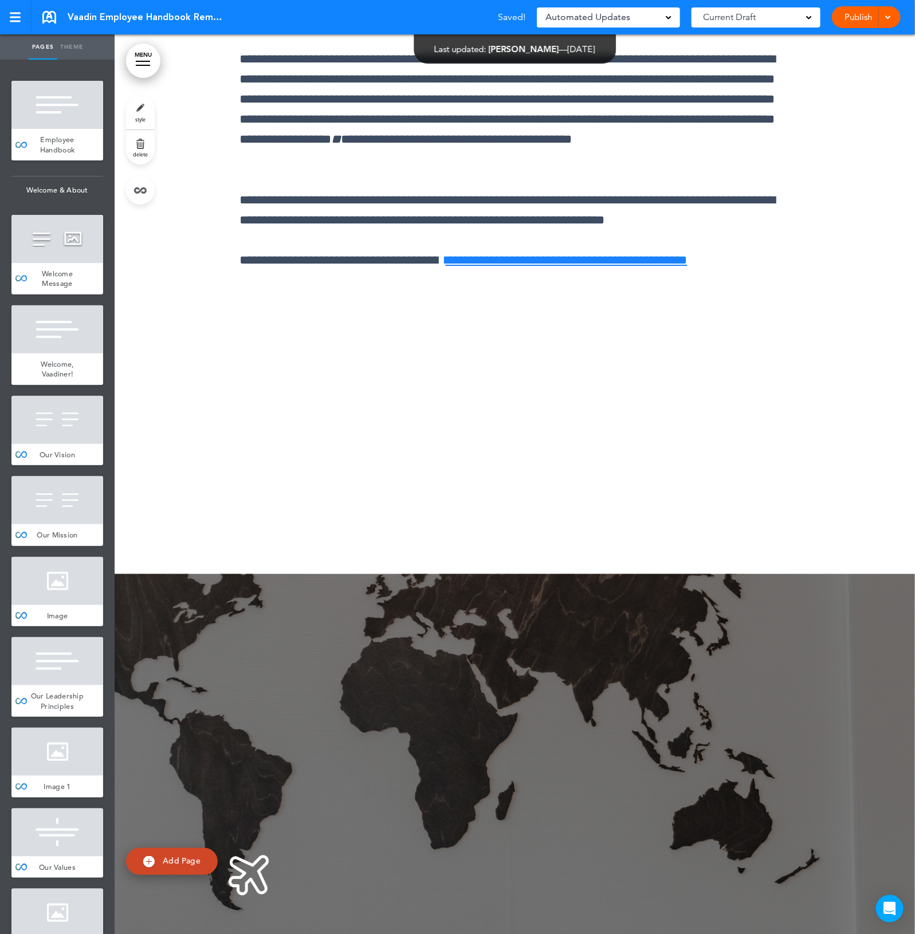
scroll to position [40591, 0]
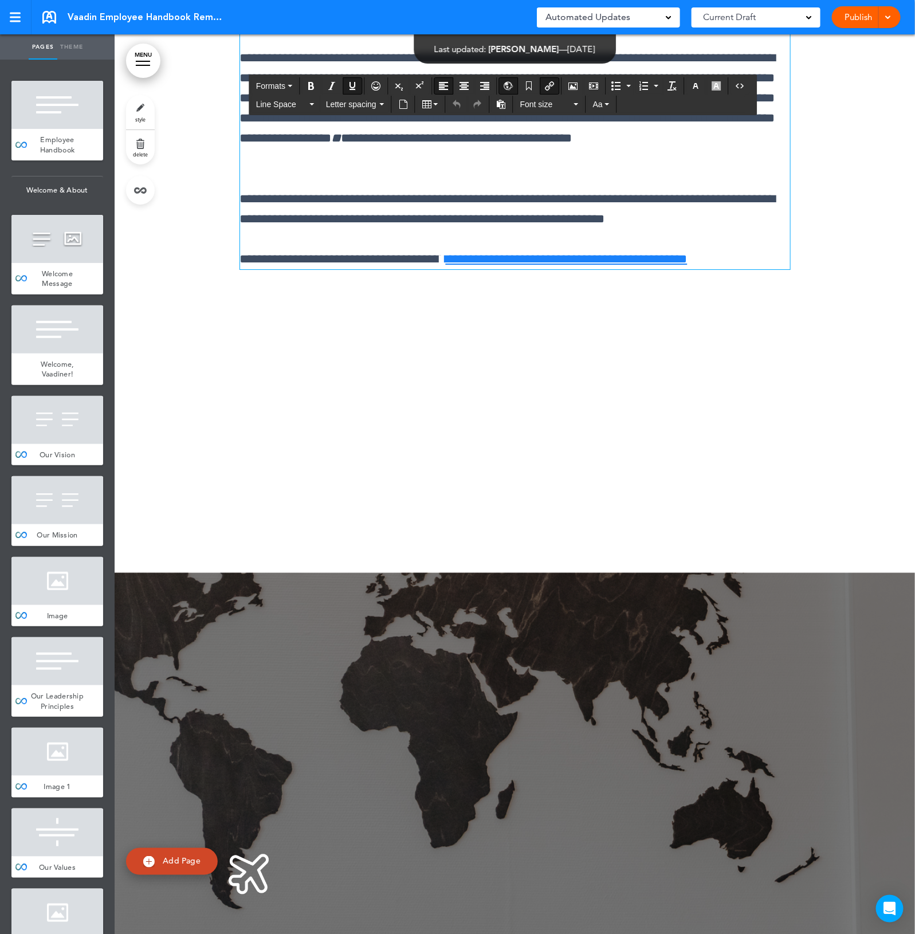
click at [671, 573] on div at bounding box center [515, 123] width 800 height 899
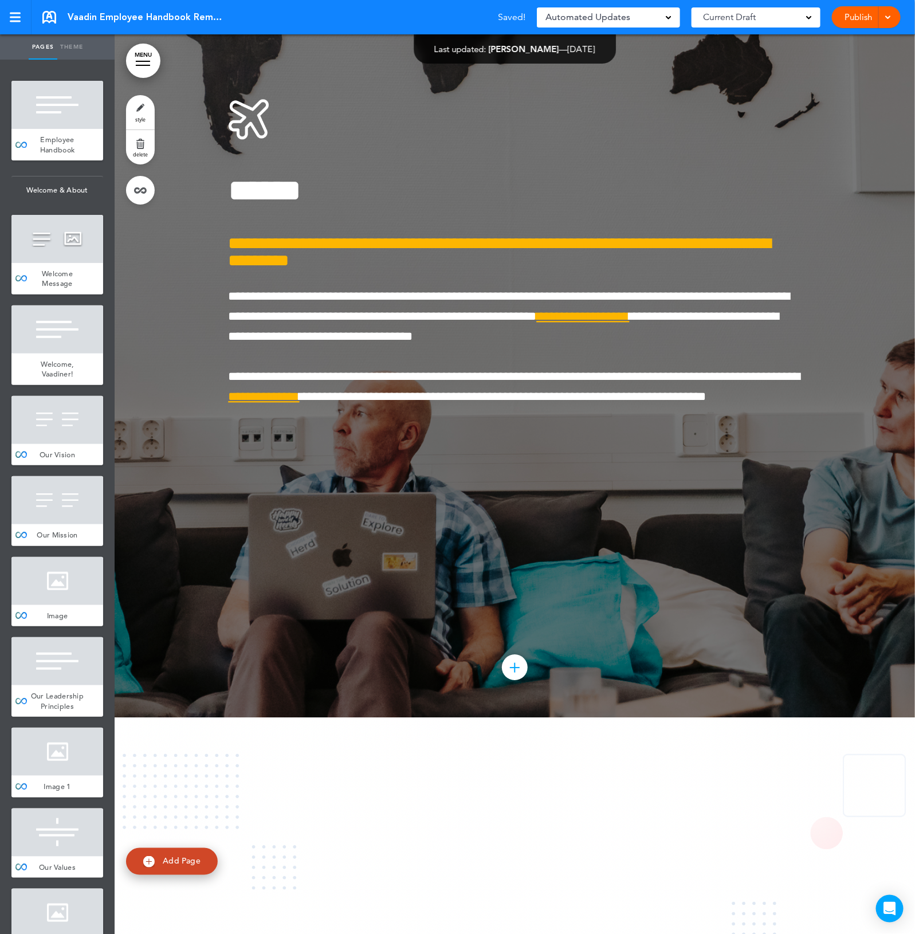
scroll to position [41378, 0]
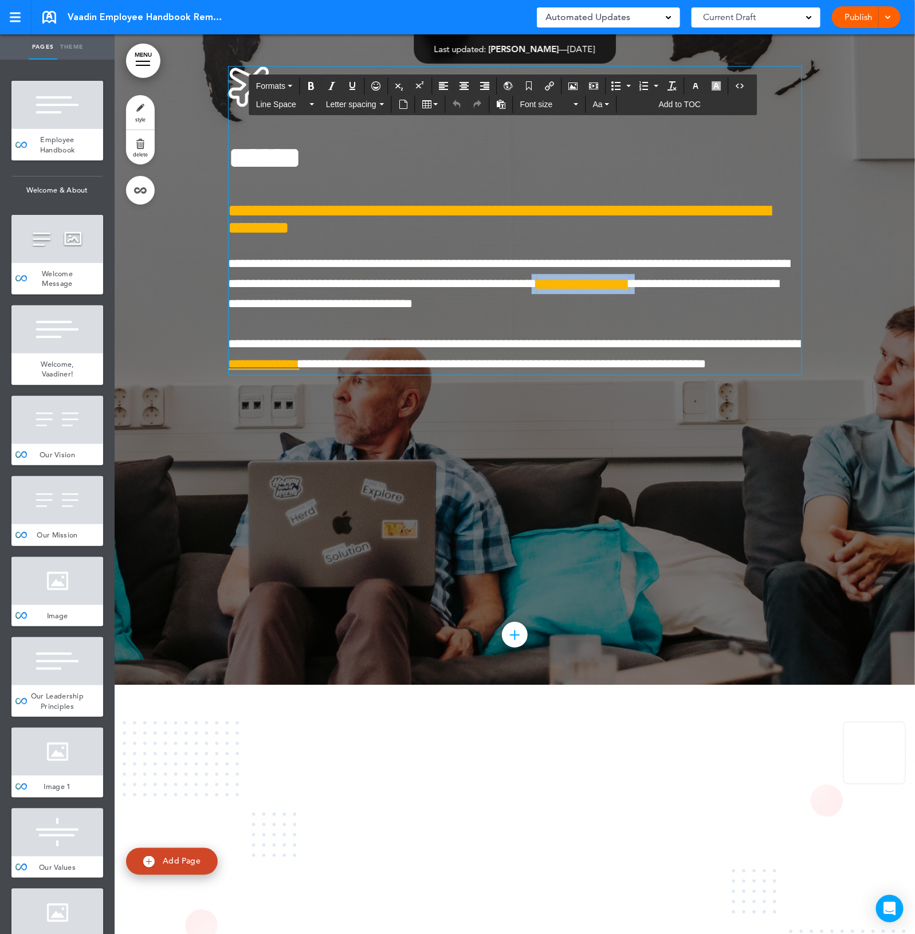
drag, startPoint x: 777, startPoint y: 490, endPoint x: 663, endPoint y: 488, distance: 114.0
click at [663, 310] on span "**********" at bounding box center [509, 283] width 561 height 53
copy span "**********"
click at [691, 684] on div at bounding box center [515, 234] width 800 height 899
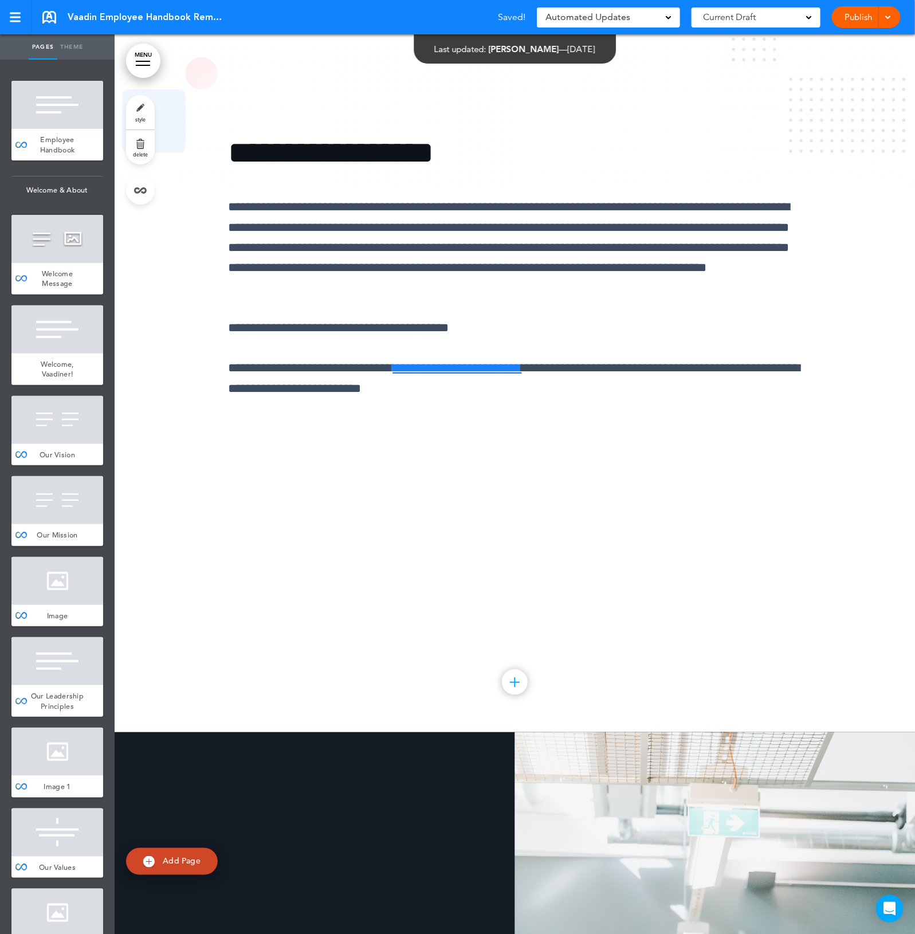
scroll to position [42238, 0]
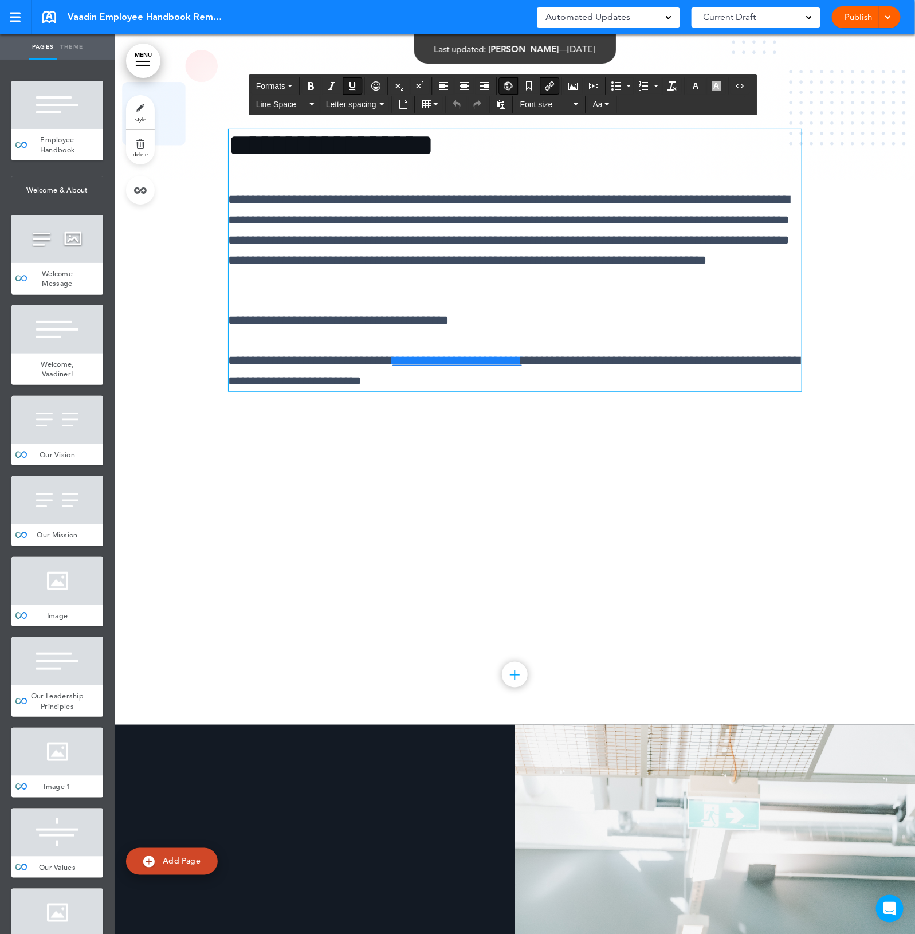
click at [691, 462] on div "**********" at bounding box center [515, 274] width 573 height 376
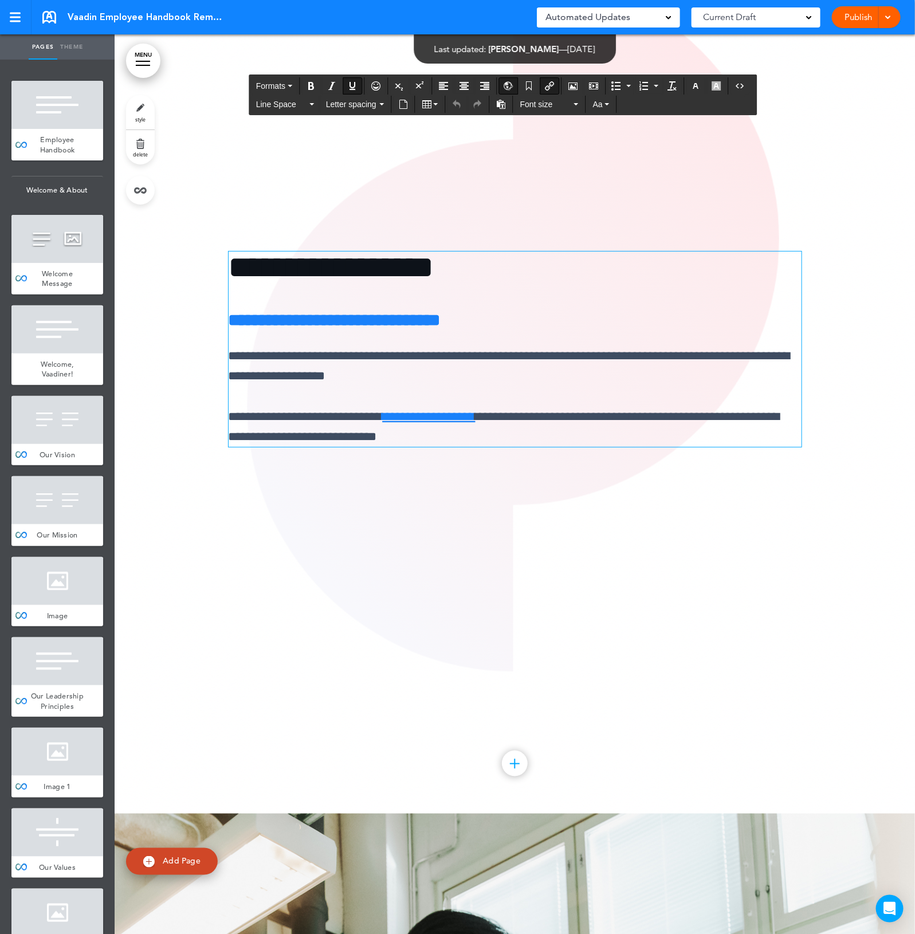
scroll to position [43956, 0]
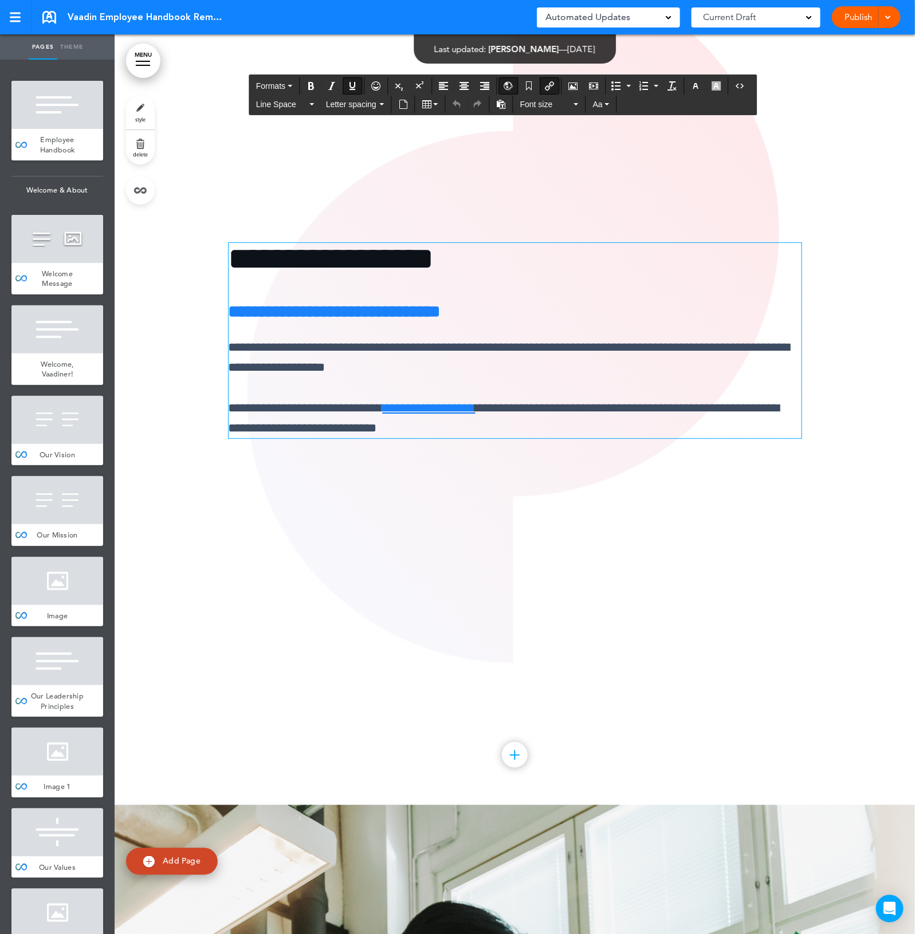
click at [475, 414] on link "**********" at bounding box center [429, 407] width 93 height 13
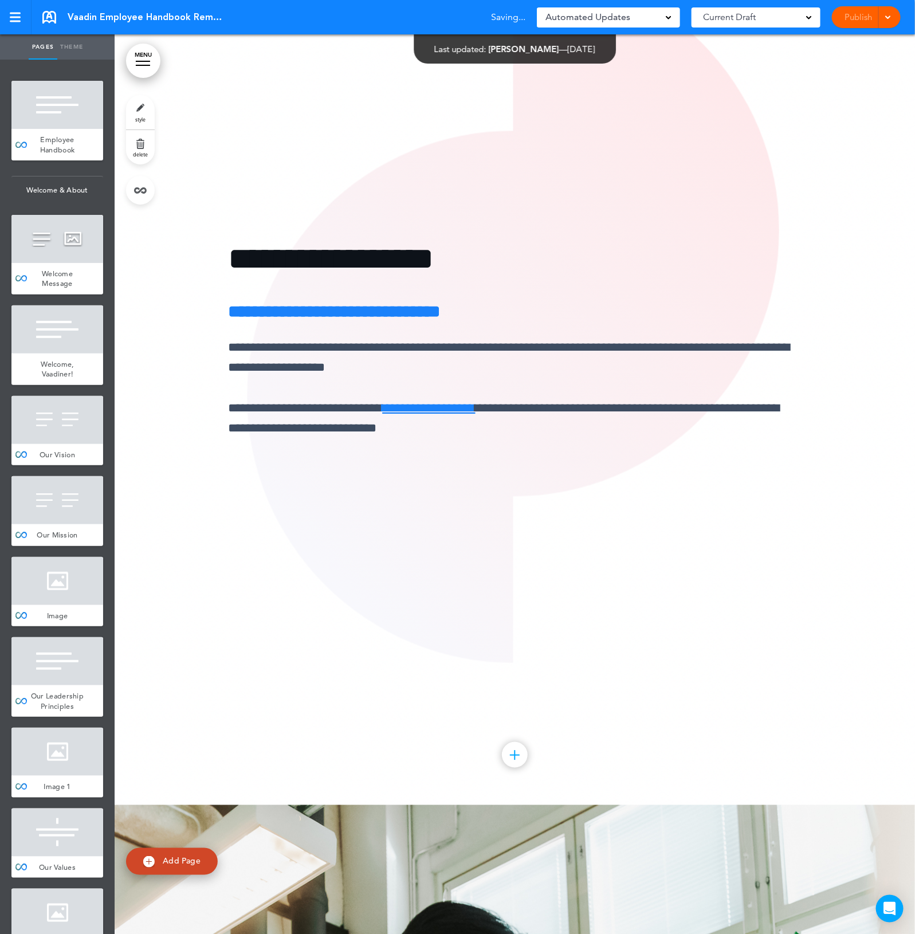
click at [562, 510] on div "**********" at bounding box center [515, 355] width 573 height 310
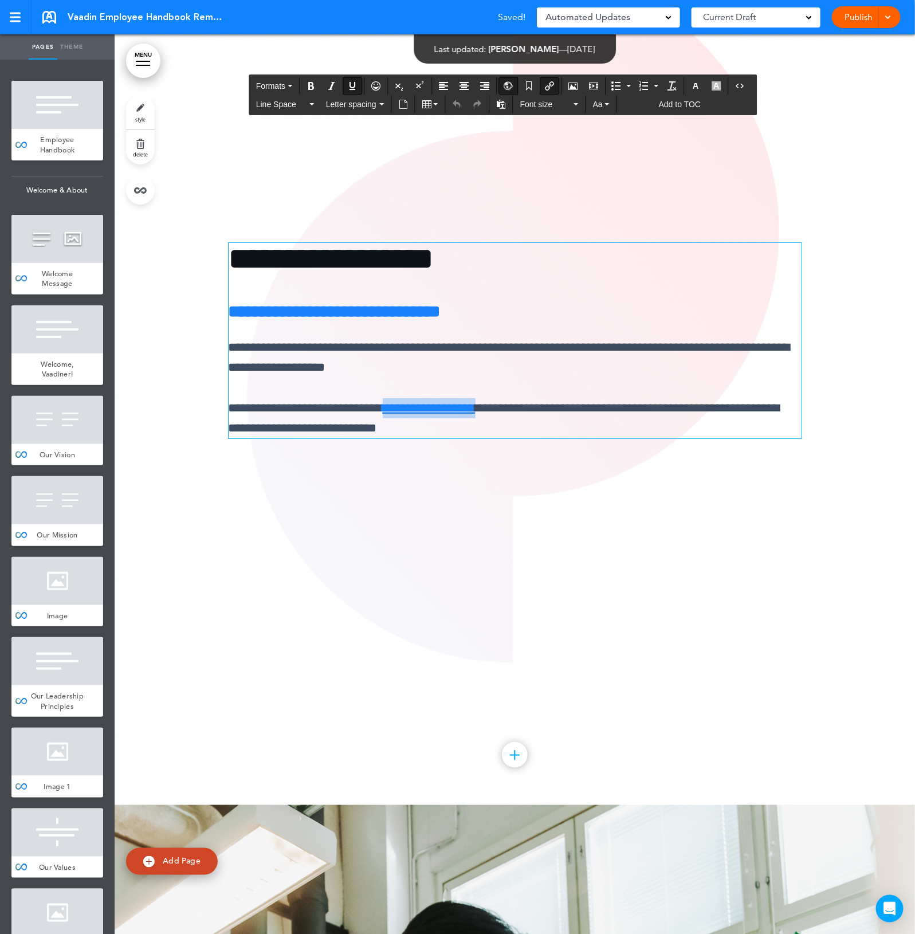
drag, startPoint x: 533, startPoint y: 625, endPoint x: 412, endPoint y: 625, distance: 120.8
click at [412, 438] on p "**********" at bounding box center [515, 418] width 573 height 40
copy link "**********"
click at [623, 438] on p "**********" at bounding box center [515, 418] width 573 height 40
click at [623, 728] on div at bounding box center [515, 355] width 800 height 899
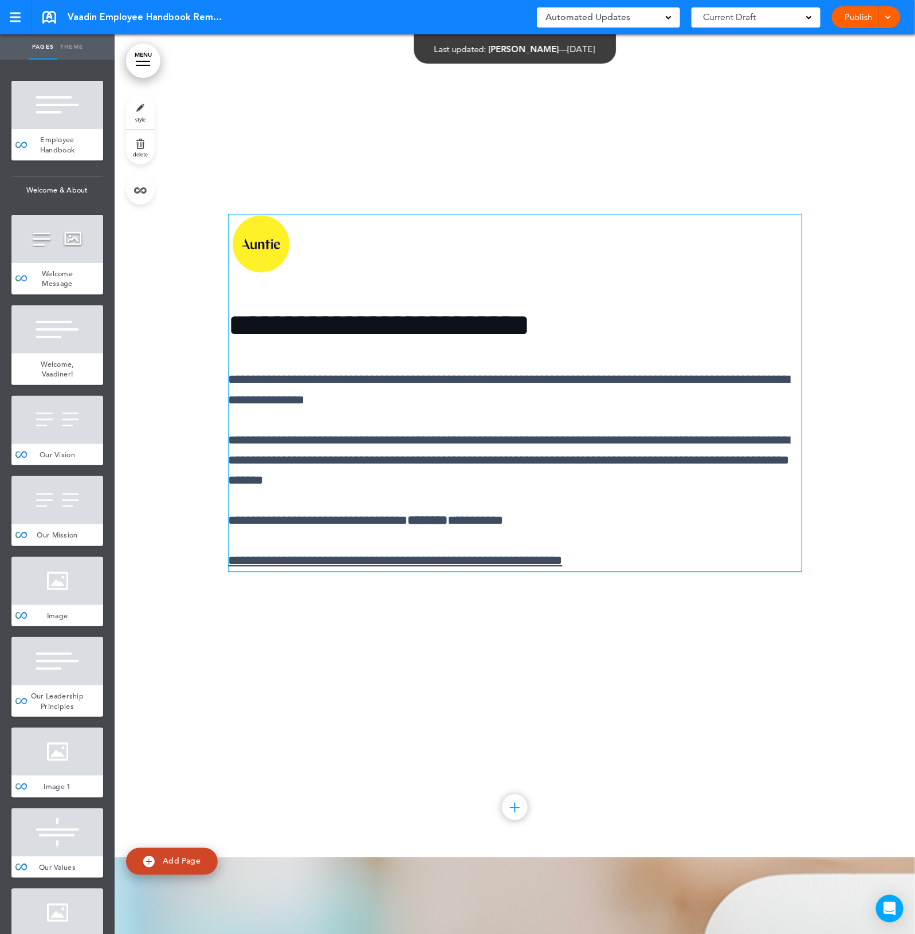
scroll to position [46819, 0]
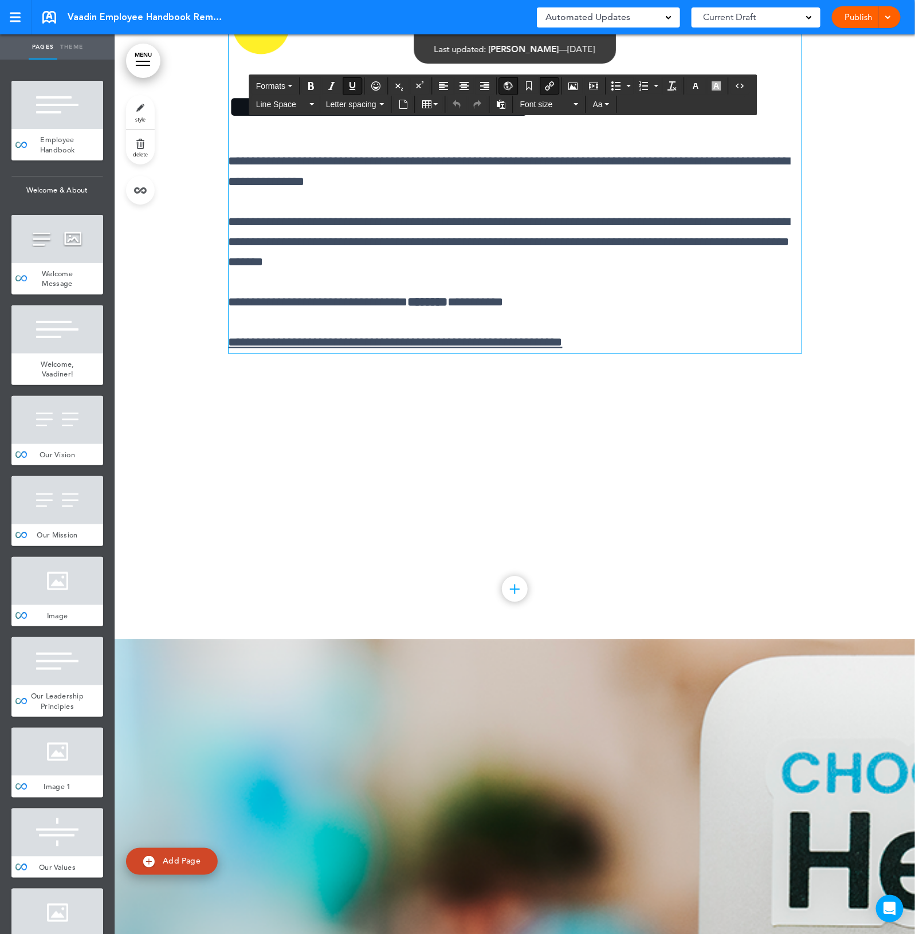
click at [842, 402] on div at bounding box center [515, 188] width 800 height 899
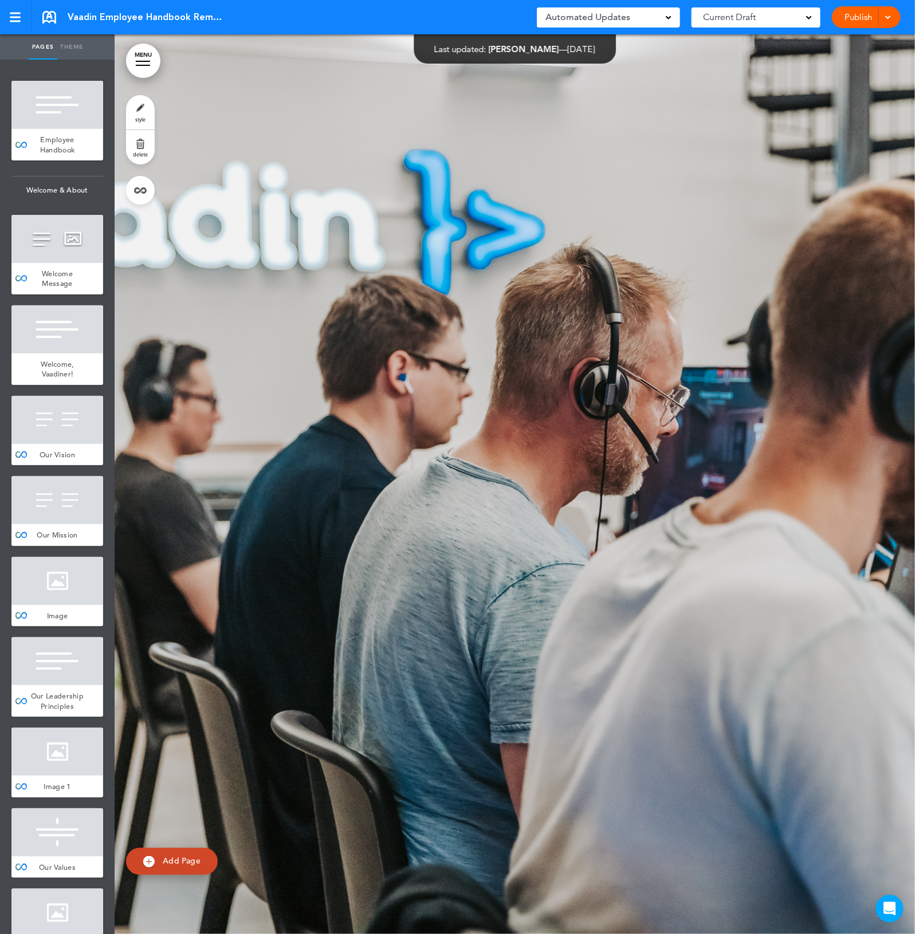
scroll to position [49439, 0]
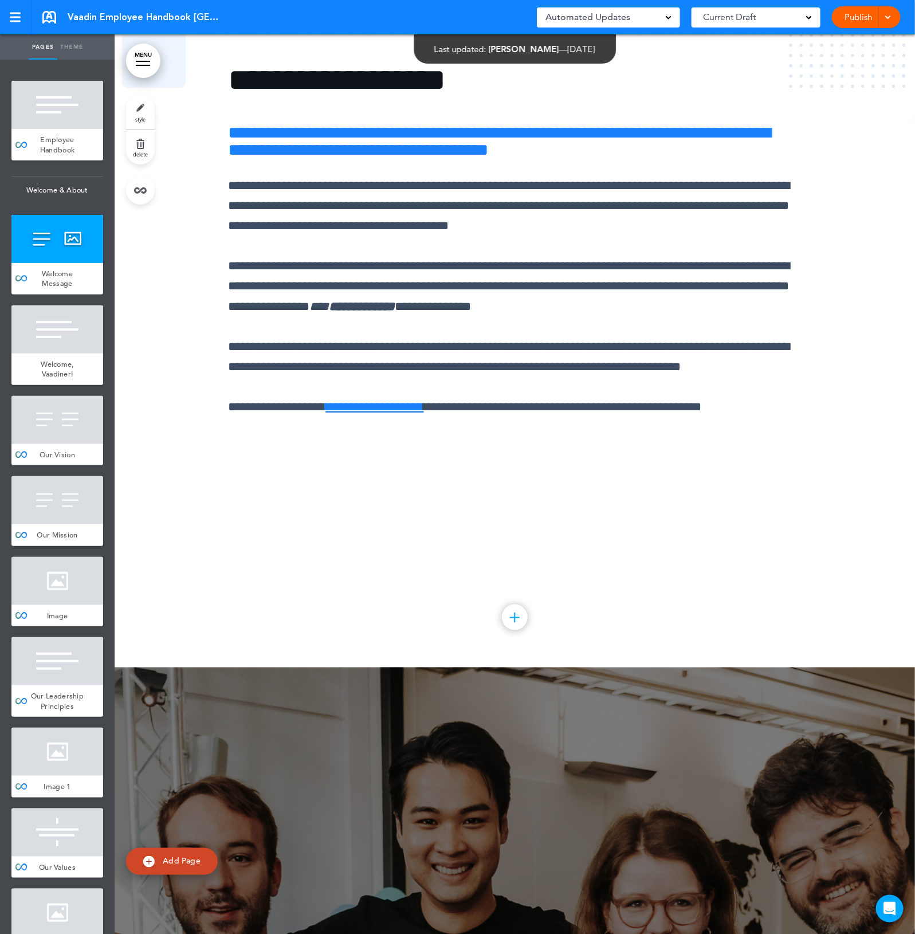
scroll to position [2076, 0]
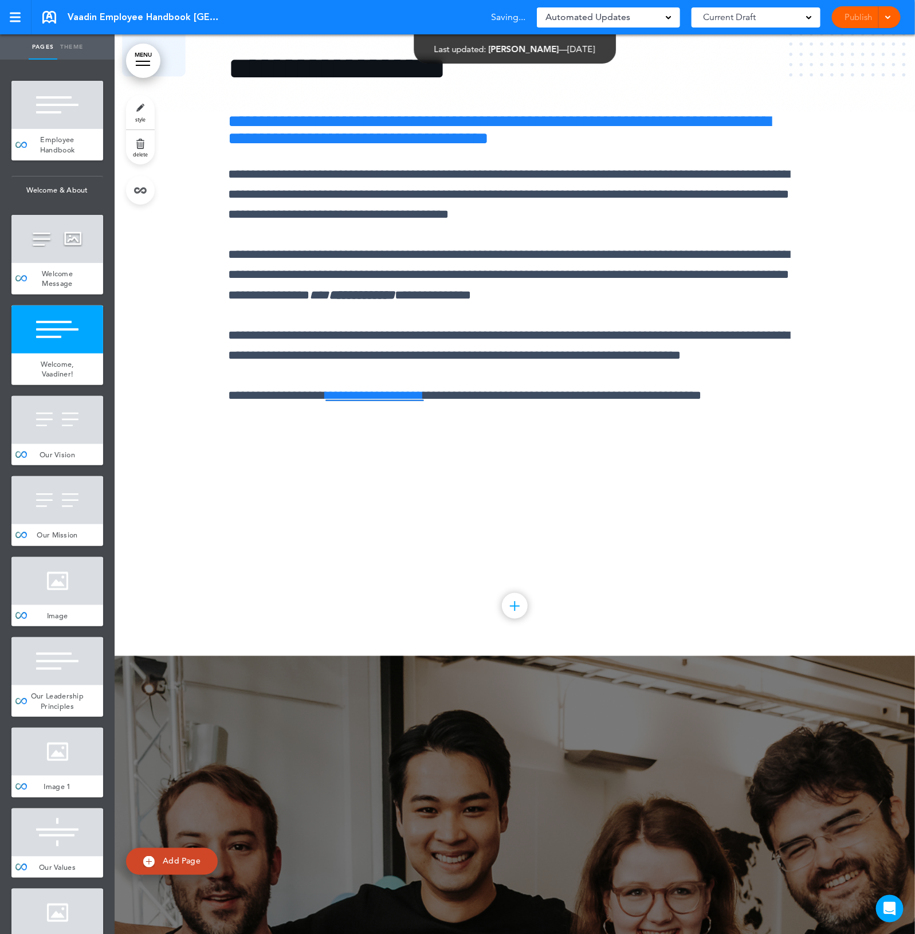
click at [585, 584] on div at bounding box center [515, 206] width 800 height 899
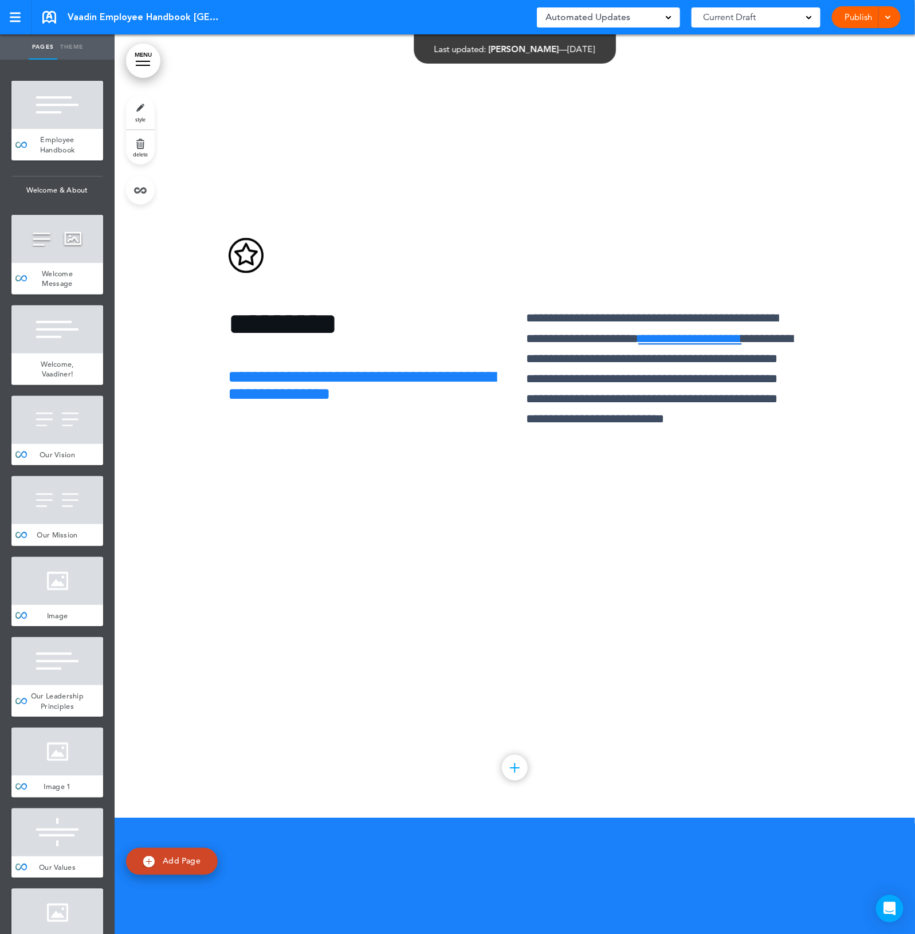
scroll to position [12099, 0]
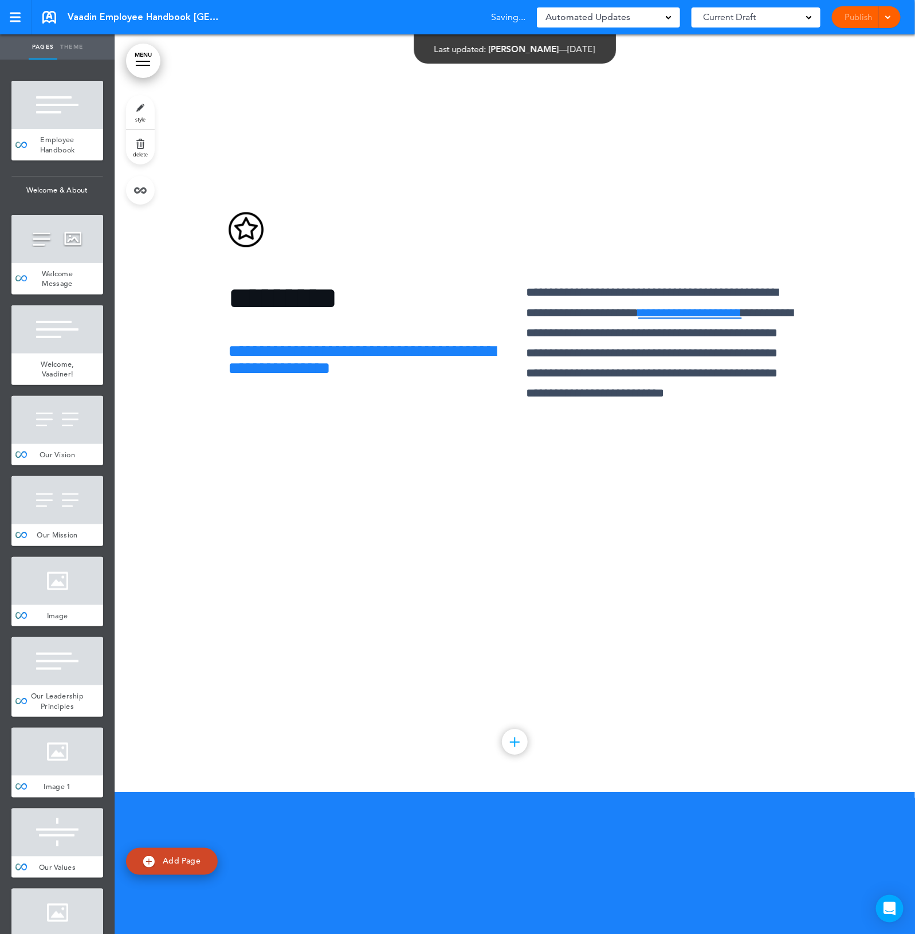
click at [523, 624] on div at bounding box center [515, 341] width 800 height 899
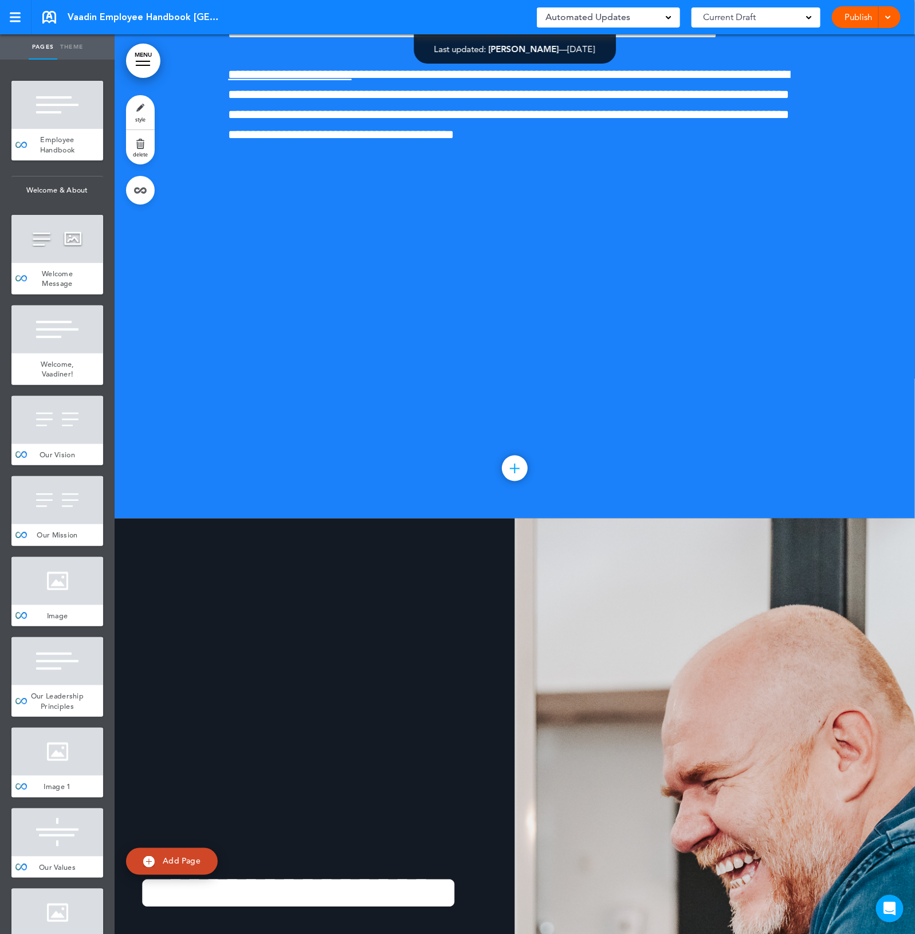
scroll to position [13244, 0]
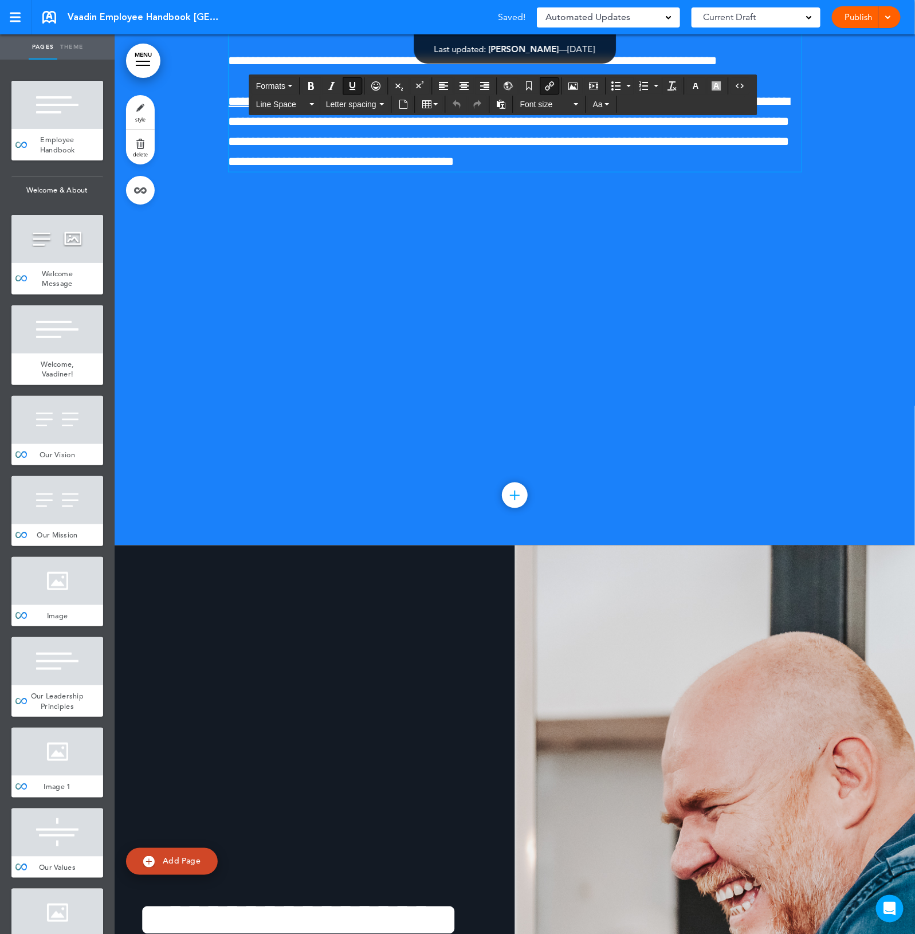
click at [564, 473] on div at bounding box center [515, 95] width 800 height 899
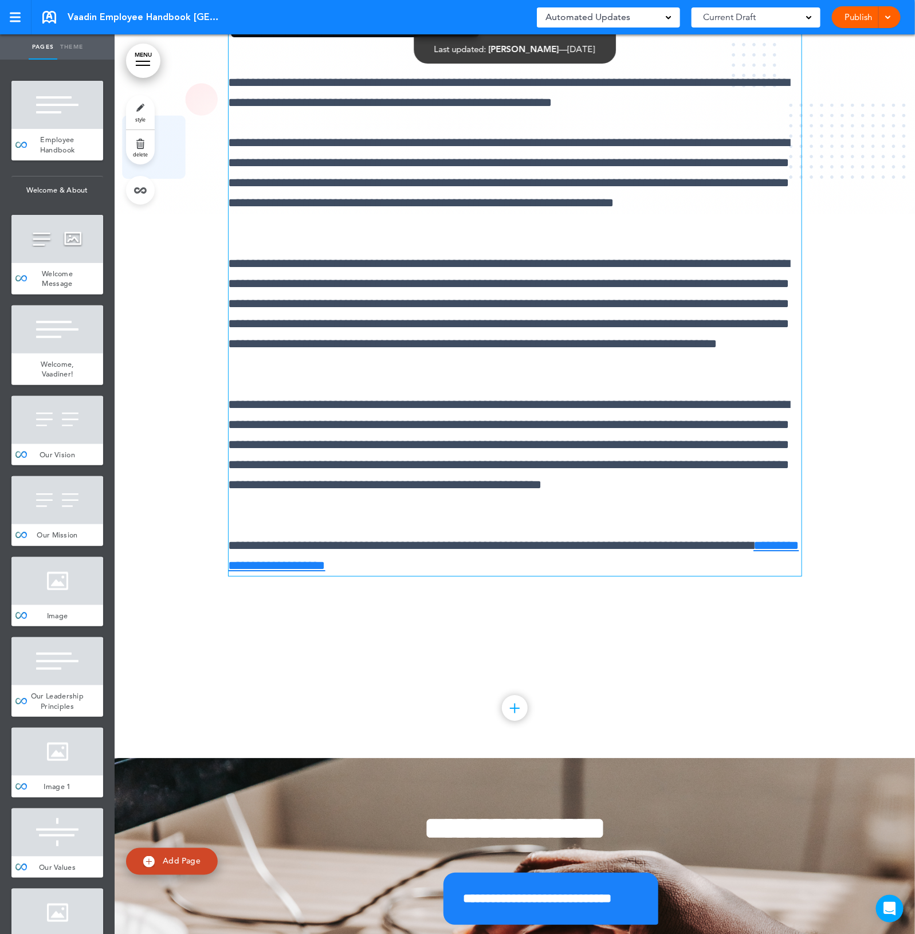
scroll to position [15893, 0]
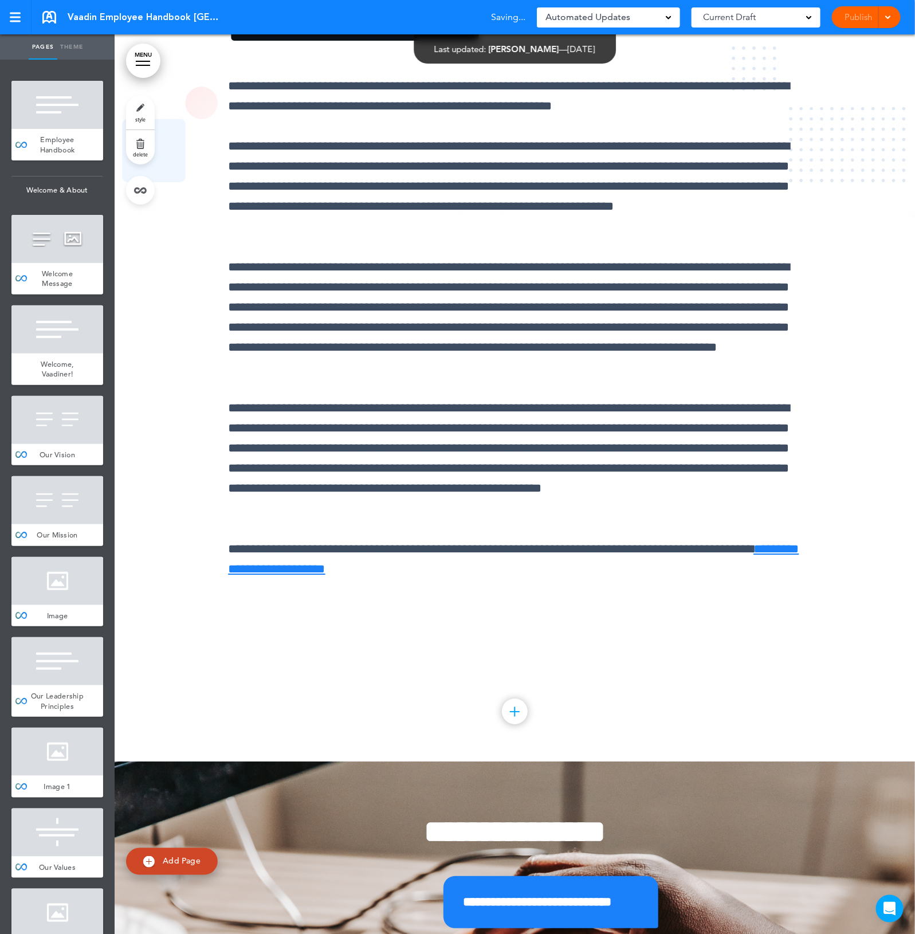
click at [533, 651] on div "**********" at bounding box center [515, 312] width 573 height 678
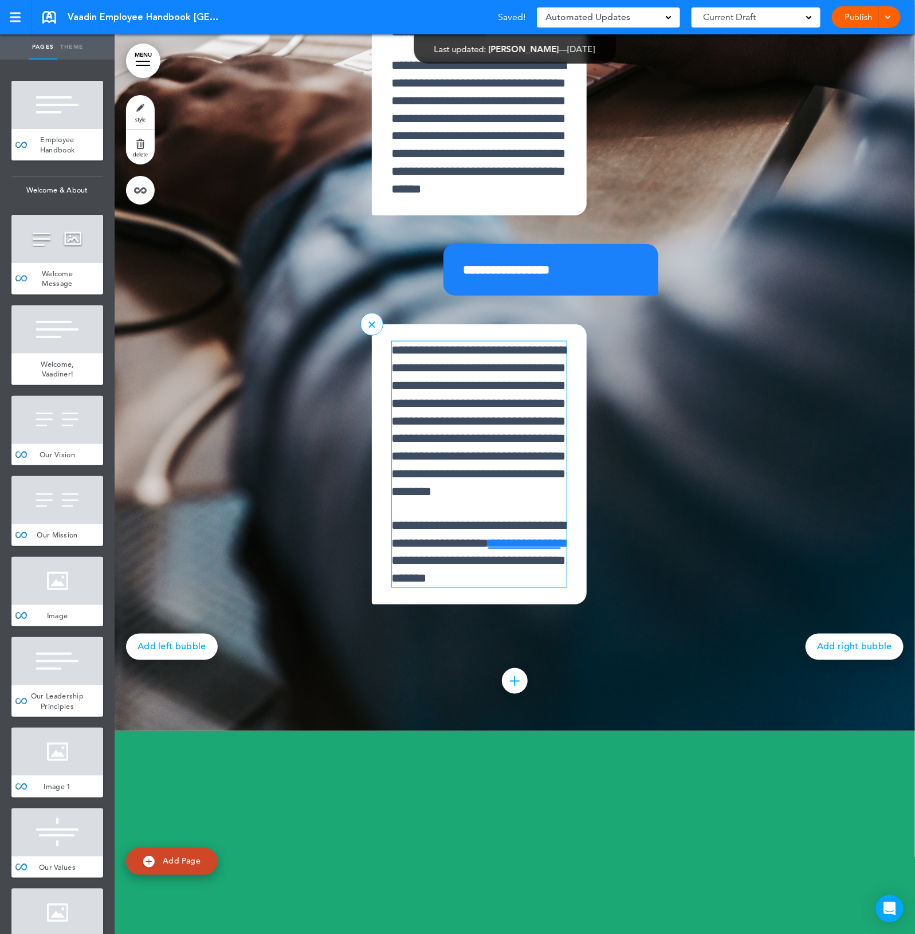
scroll to position [16895, 0]
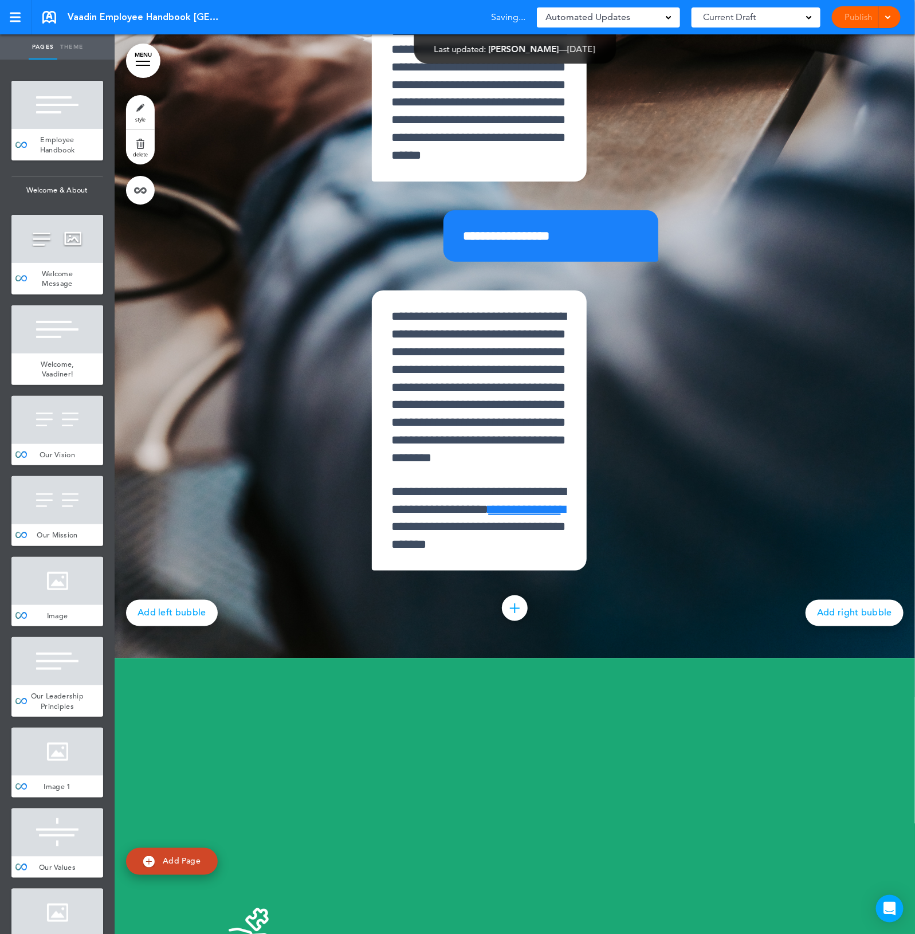
click at [734, 662] on div "**********" at bounding box center [515, 216] width 573 height 892
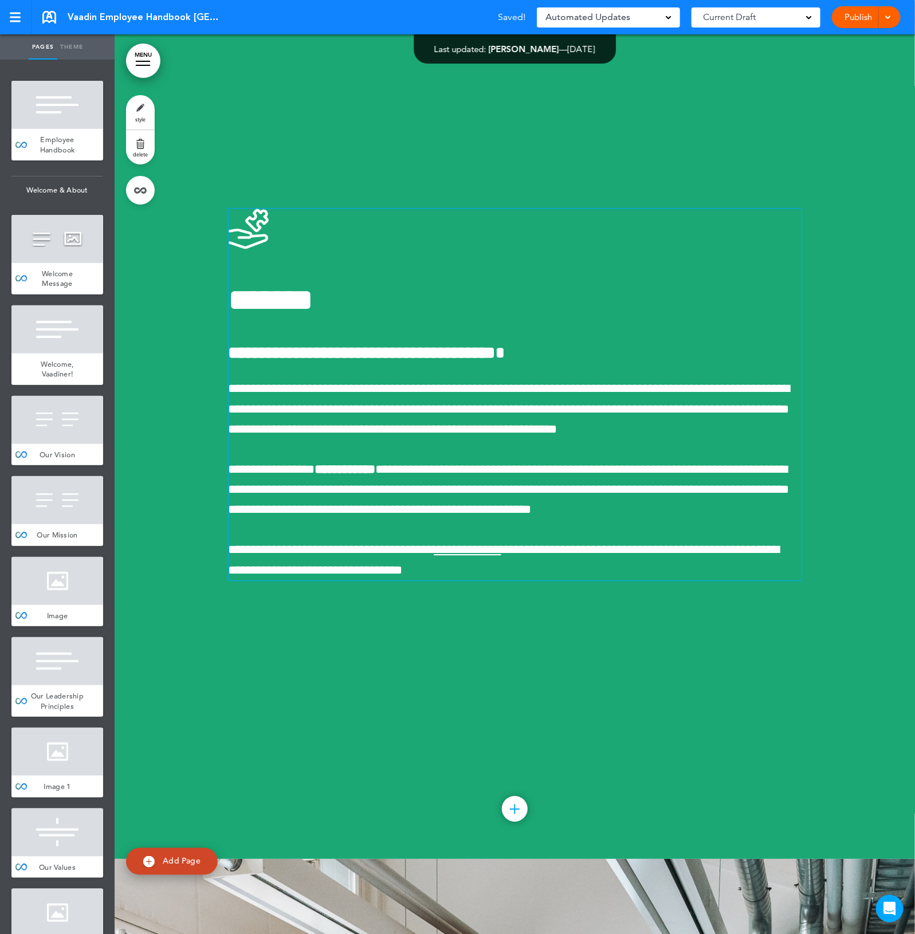
scroll to position [17682, 0]
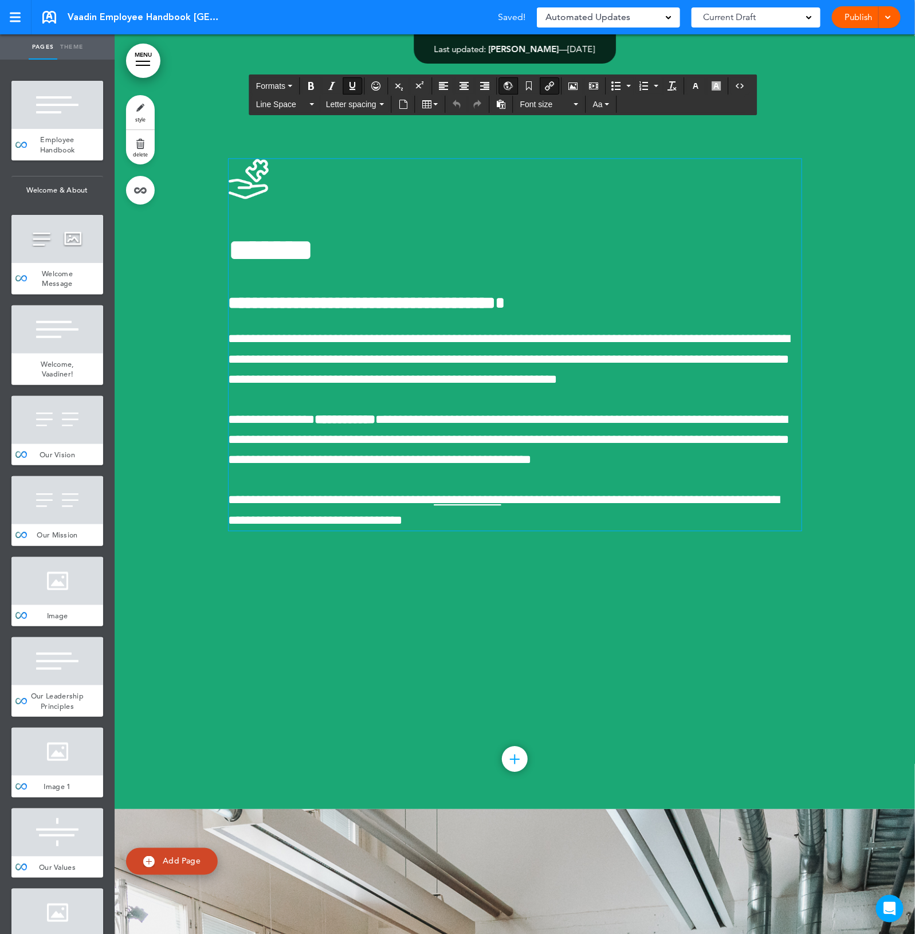
click at [816, 427] on div at bounding box center [515, 359] width 800 height 899
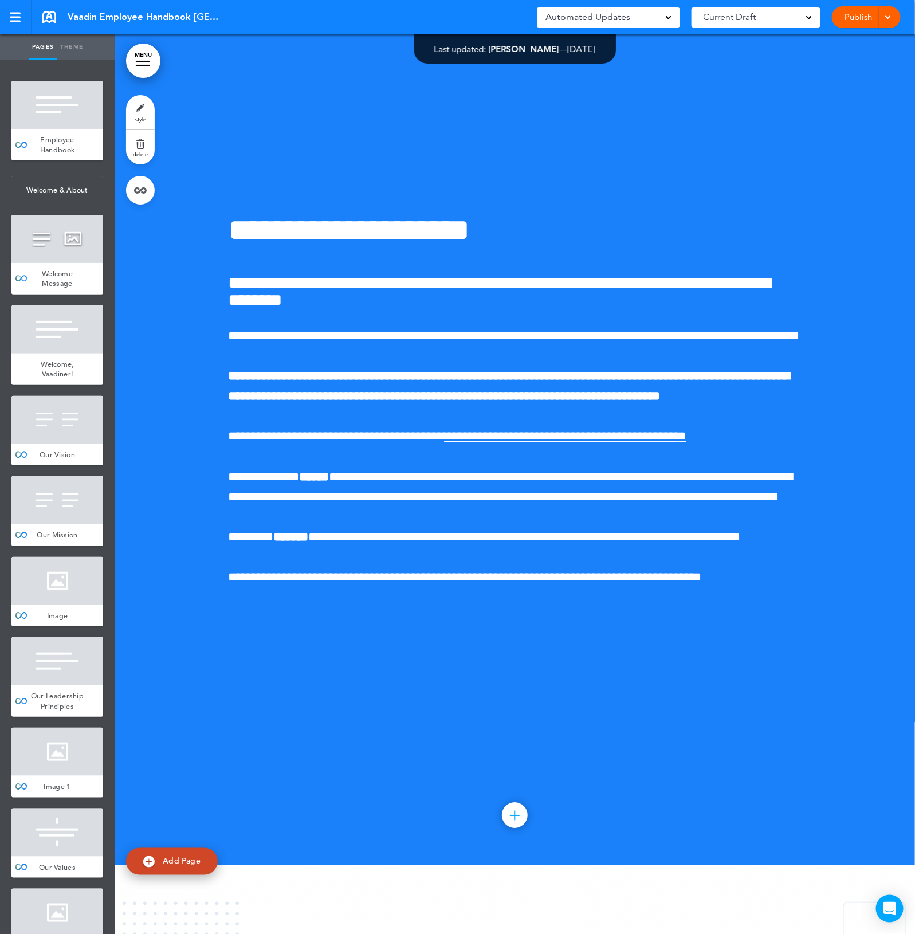
scroll to position [19472, 0]
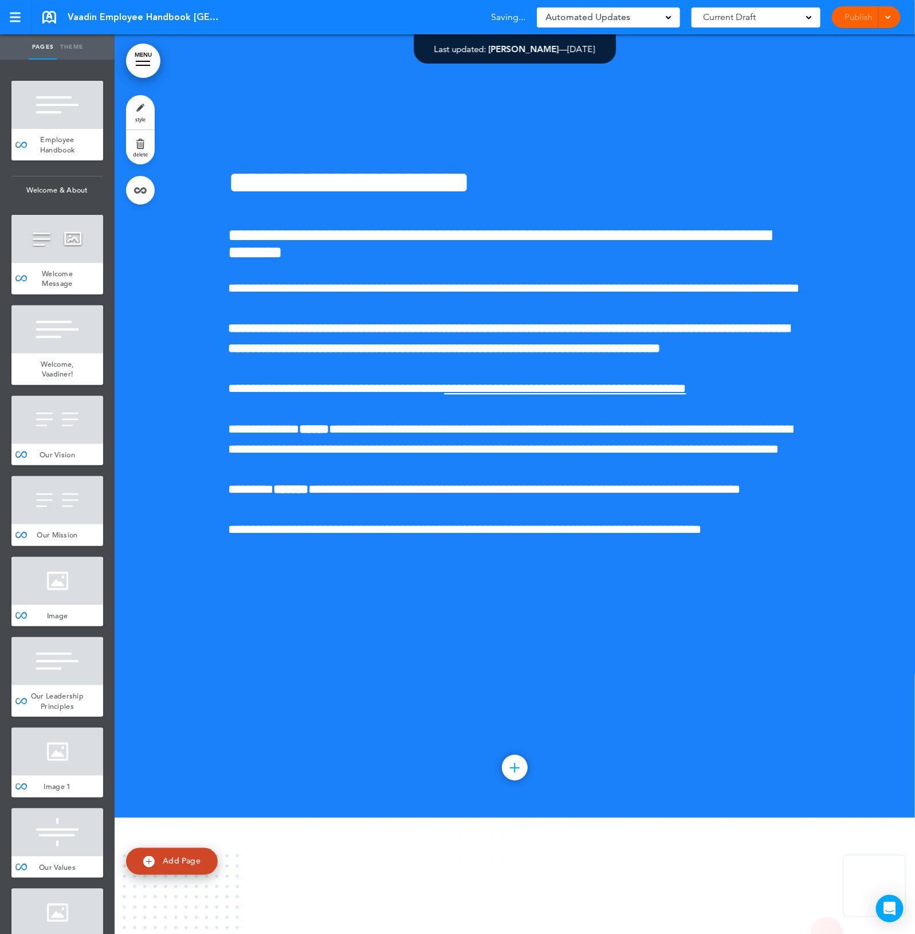
click at [484, 612] on div "**********" at bounding box center [515, 368] width 573 height 488
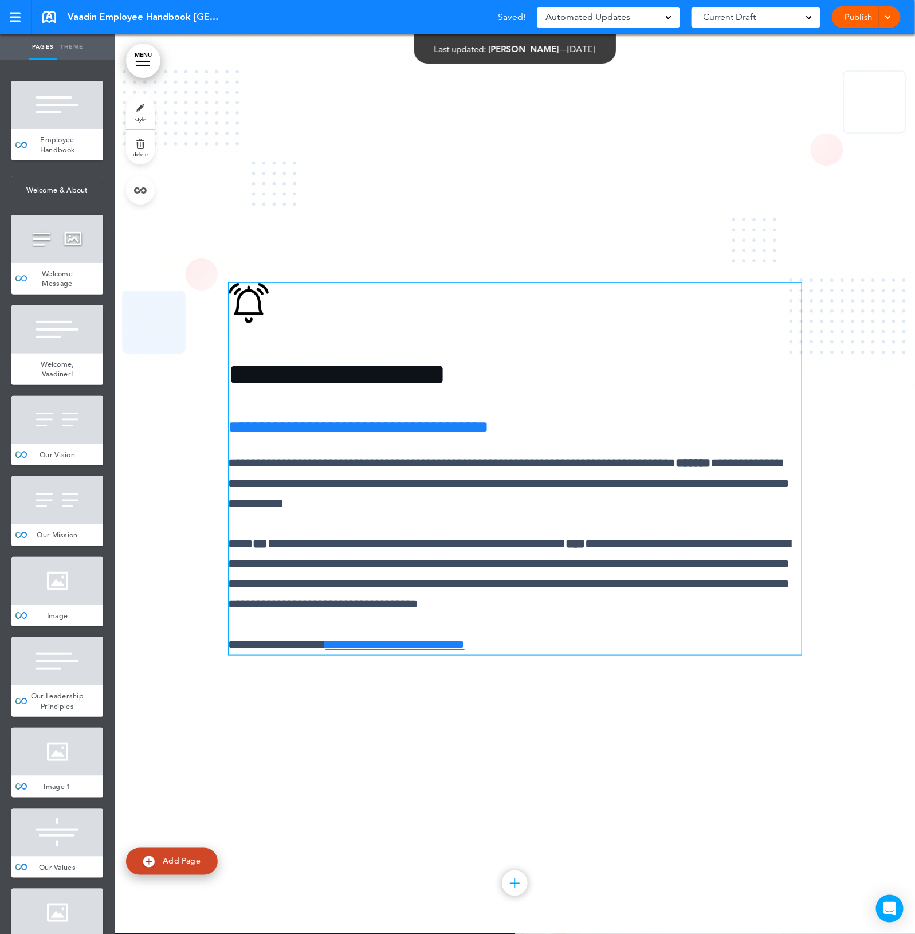
scroll to position [20474, 0]
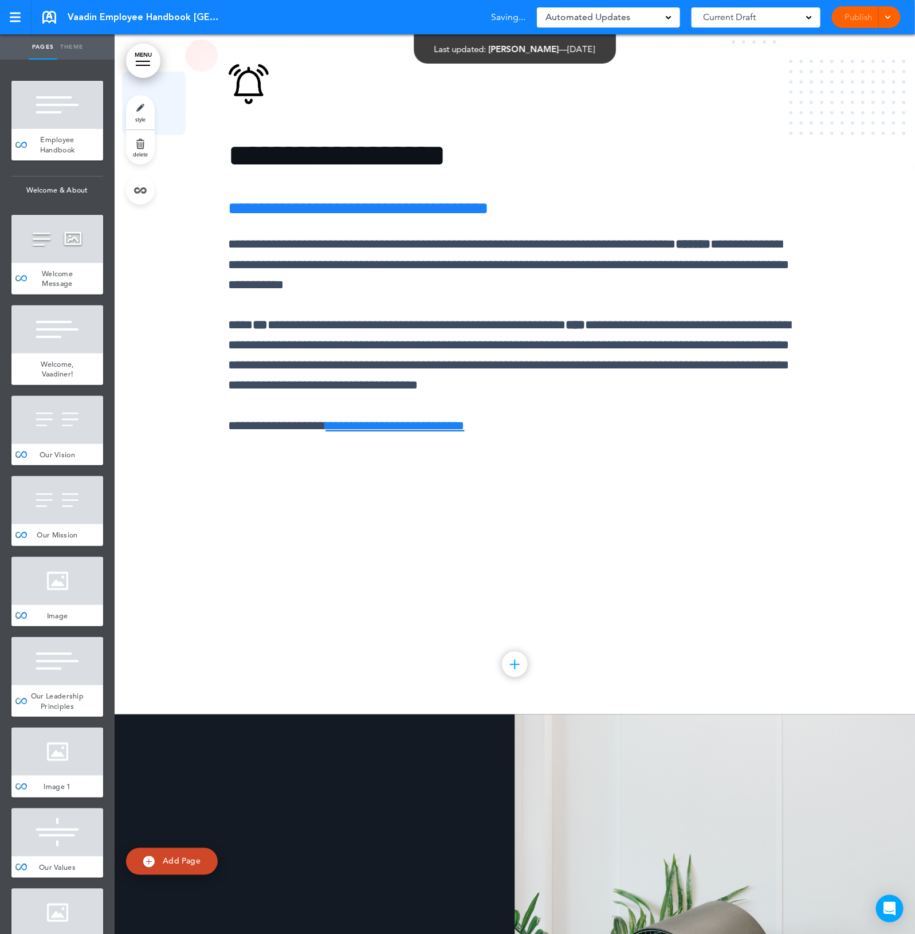
click at [641, 714] on div at bounding box center [515, 264] width 800 height 899
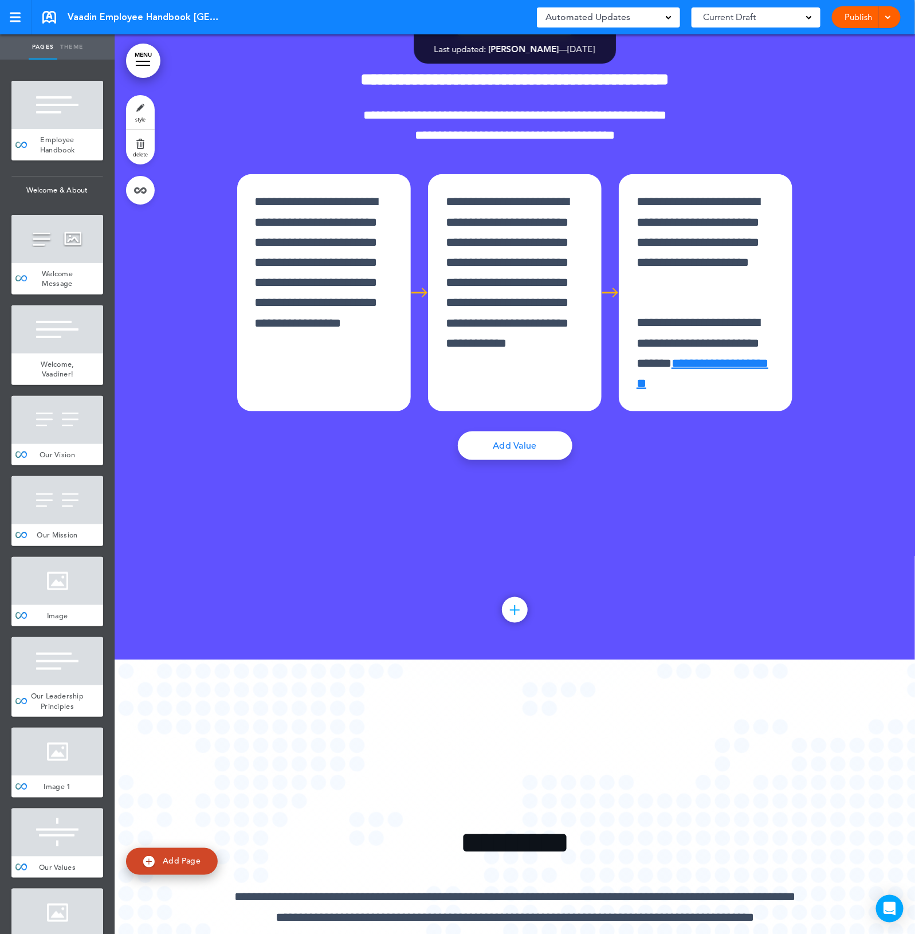
scroll to position [22336, 0]
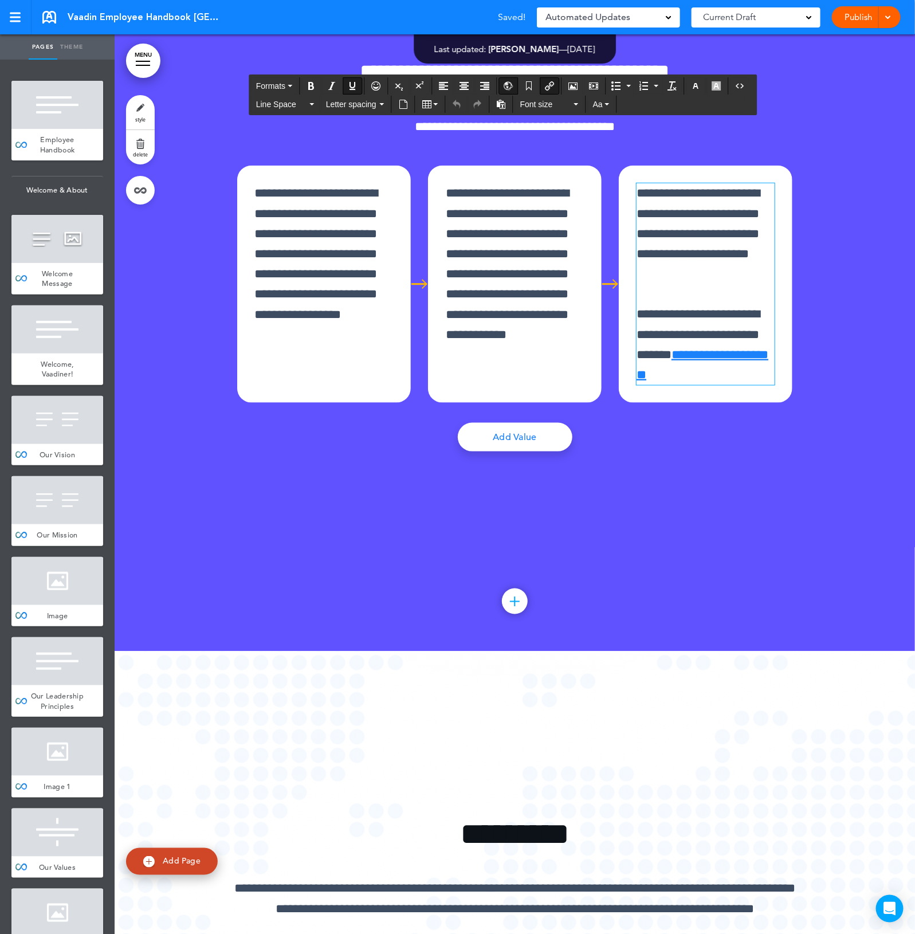
click at [628, 514] on div "**********" at bounding box center [515, 201] width 573 height 626
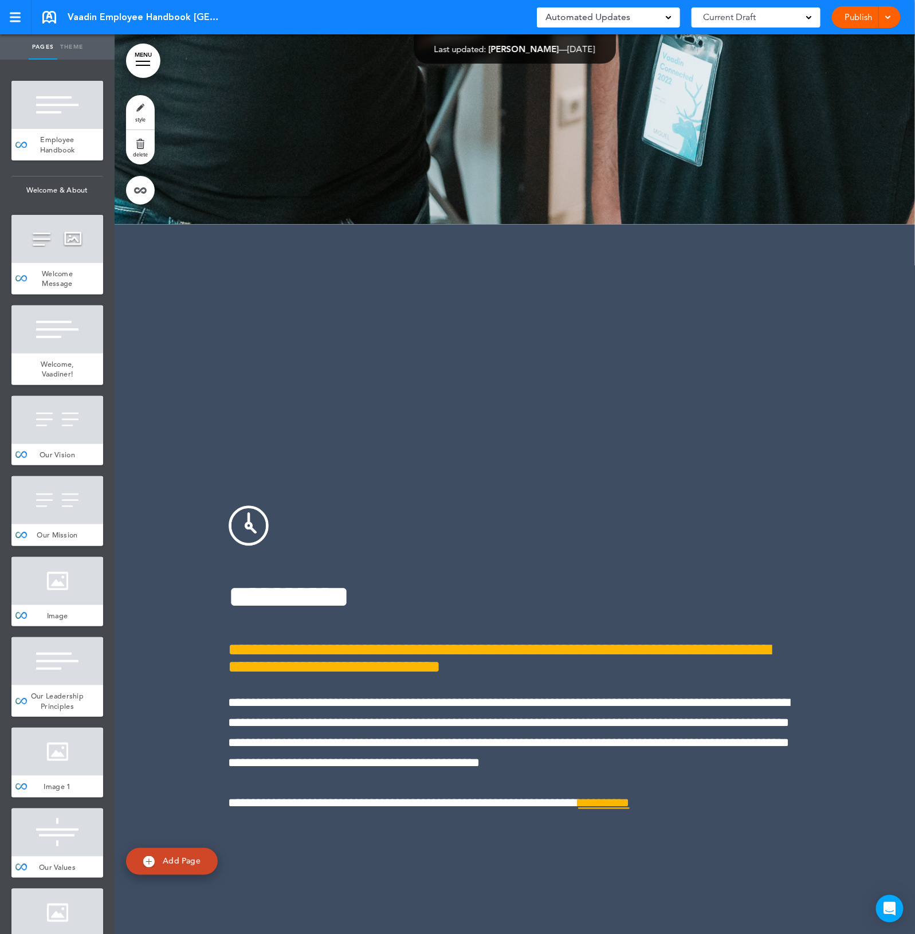
scroll to position [24841, 0]
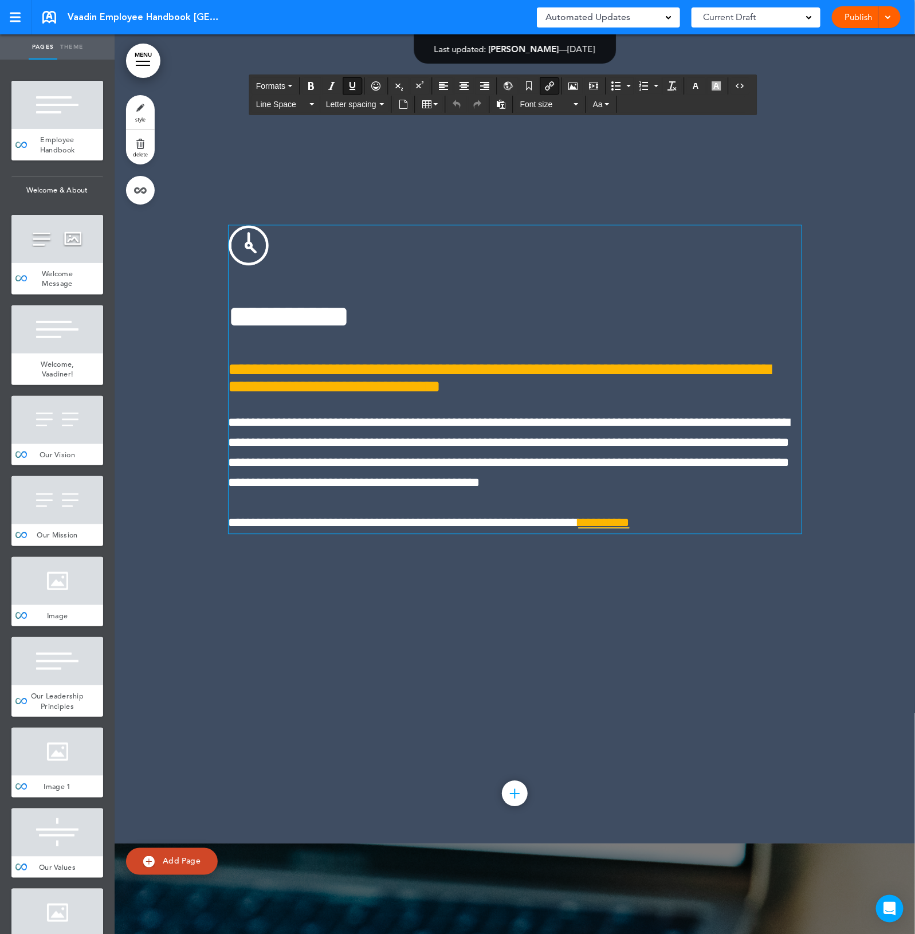
click at [719, 810] on div at bounding box center [515, 393] width 800 height 899
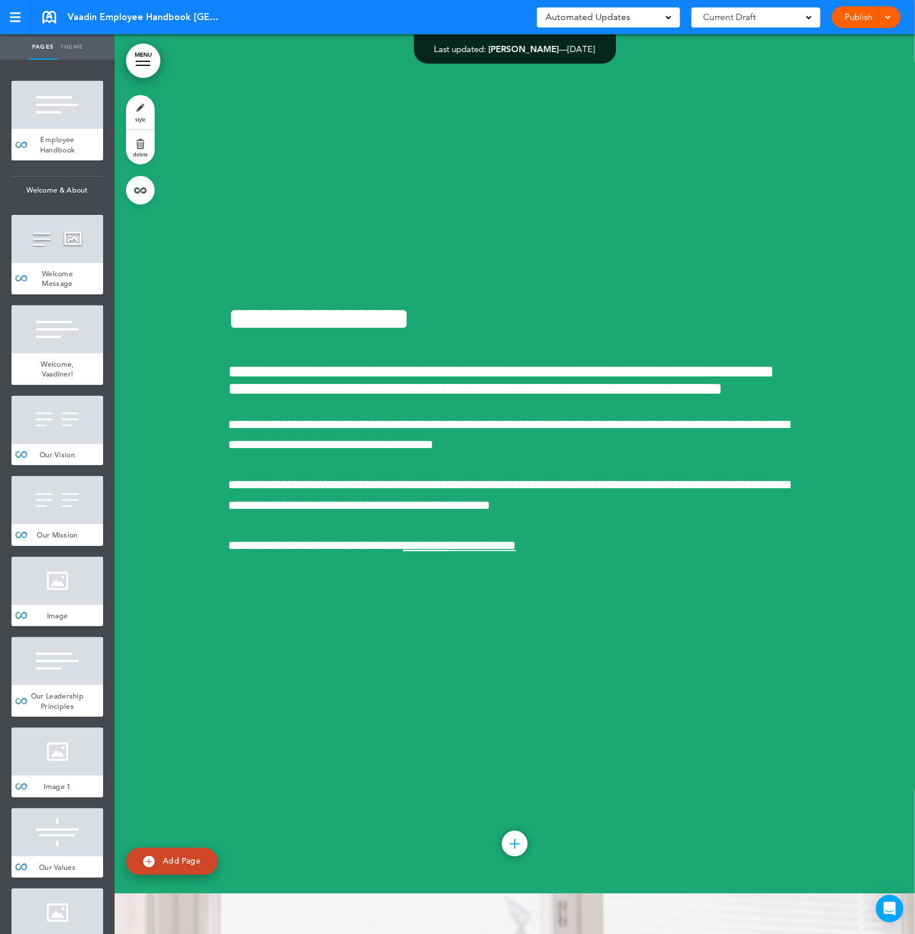
scroll to position [27490, 0]
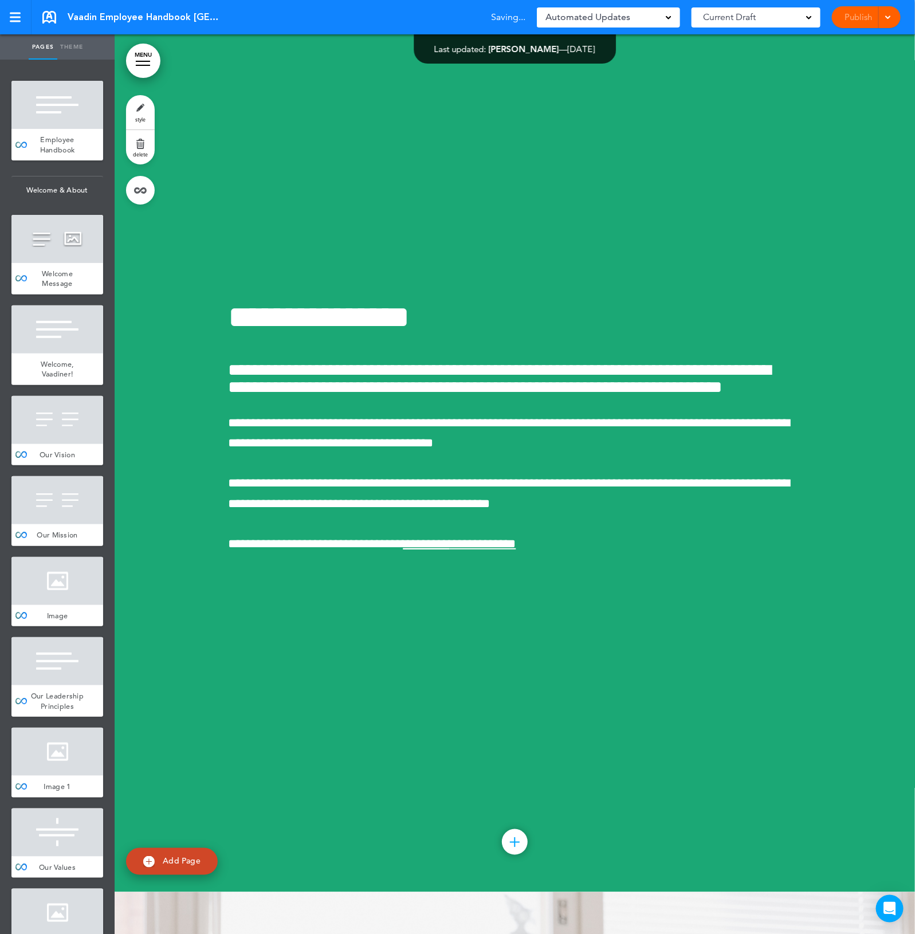
click at [505, 852] on div at bounding box center [515, 442] width 800 height 899
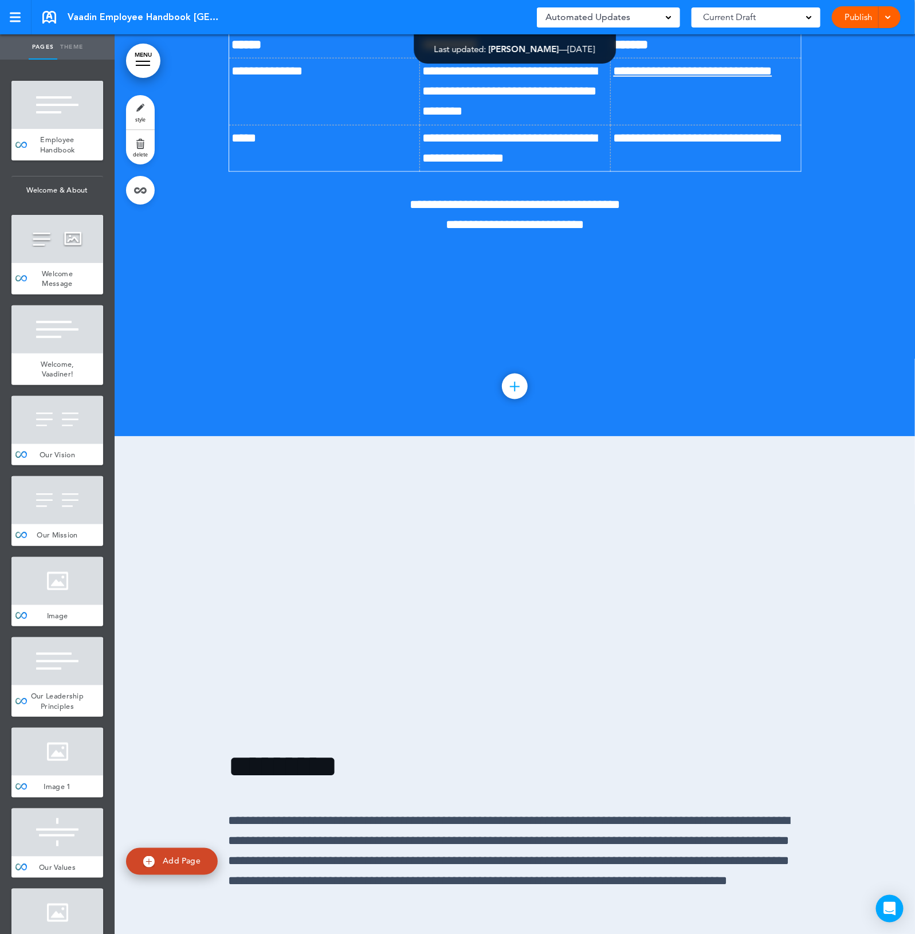
scroll to position [29781, 0]
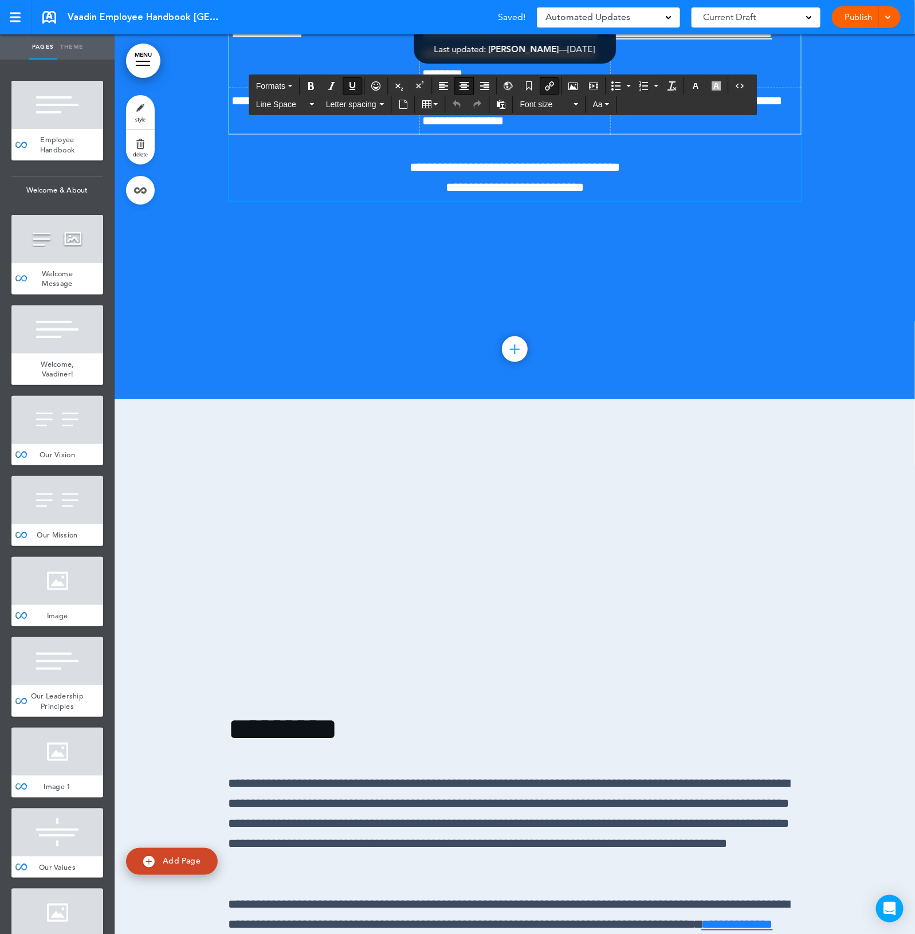
click at [619, 645] on div at bounding box center [515, 848] width 800 height 899
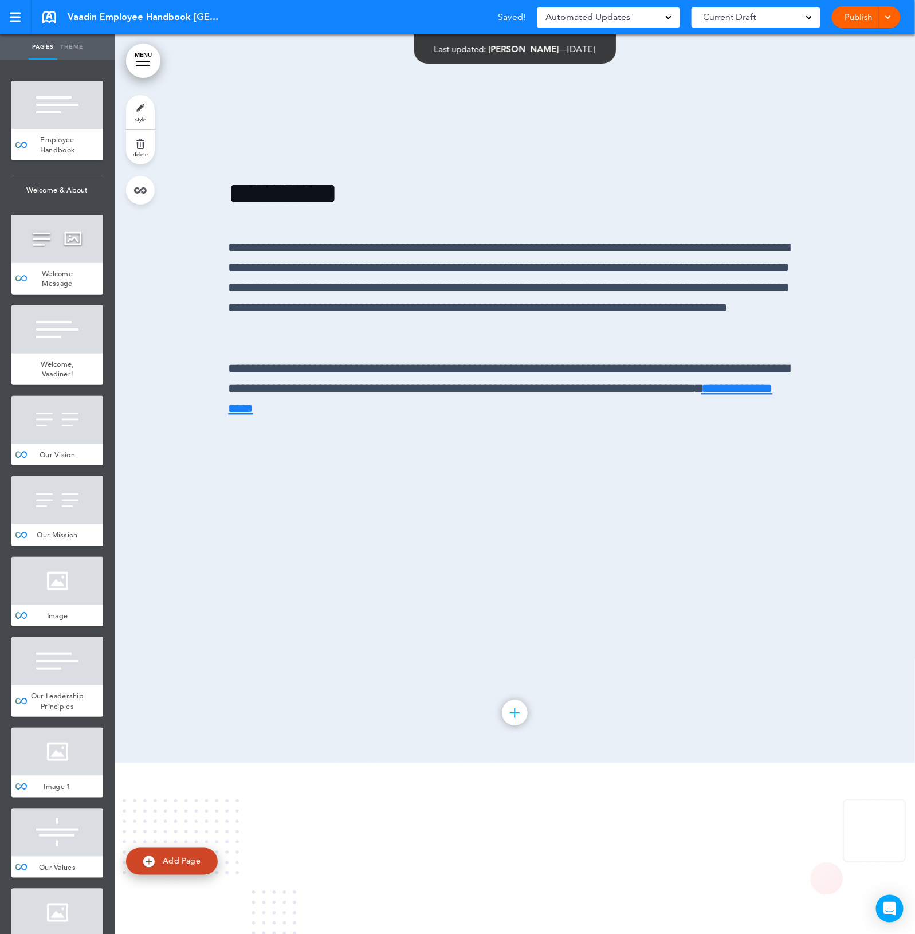
scroll to position [30354, 0]
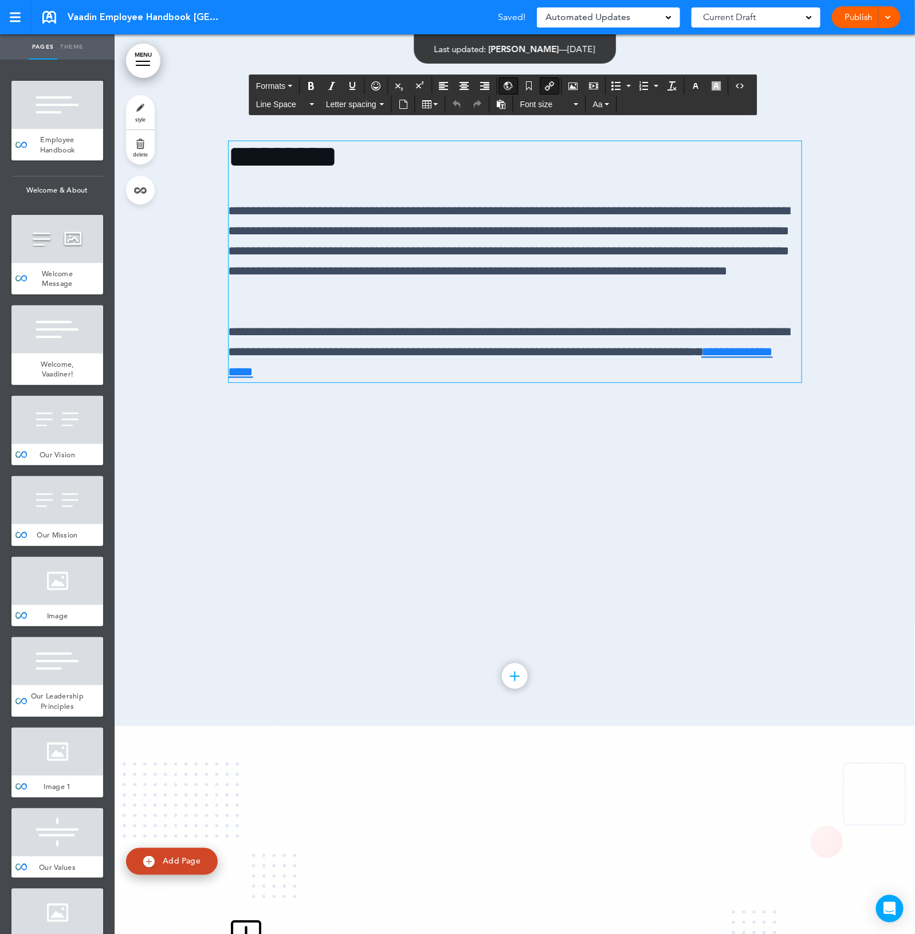
click at [734, 703] on div at bounding box center [515, 275] width 800 height 899
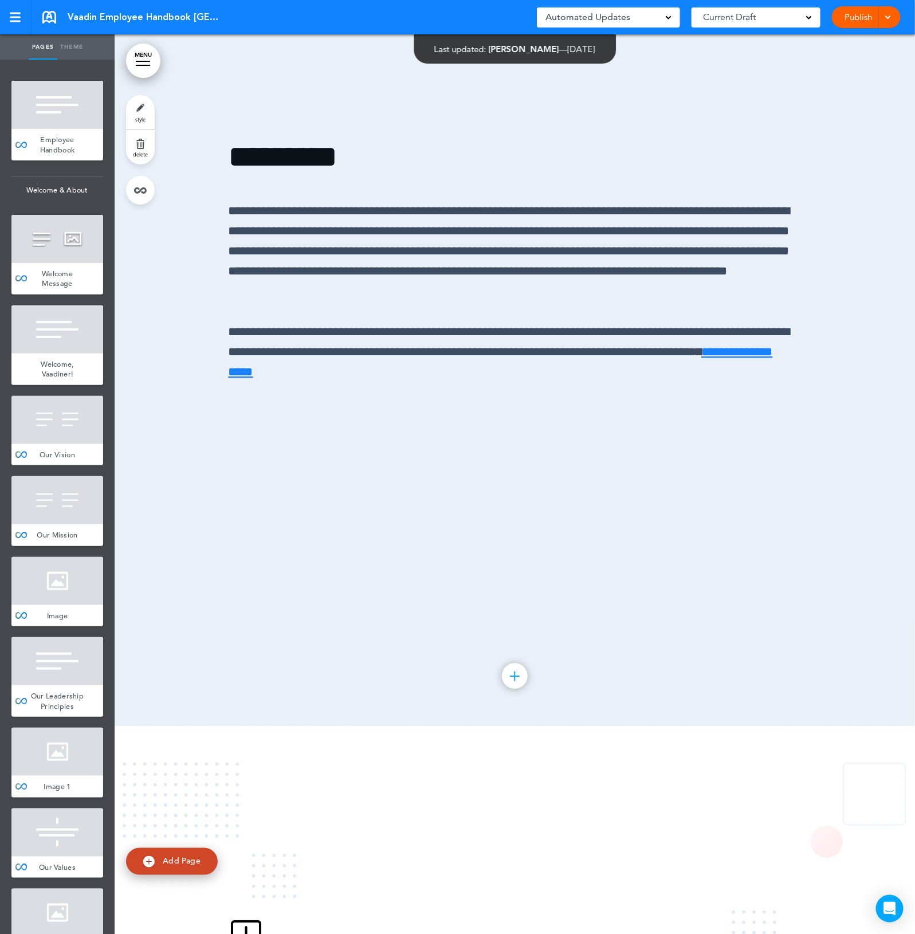
scroll to position [30425, 0]
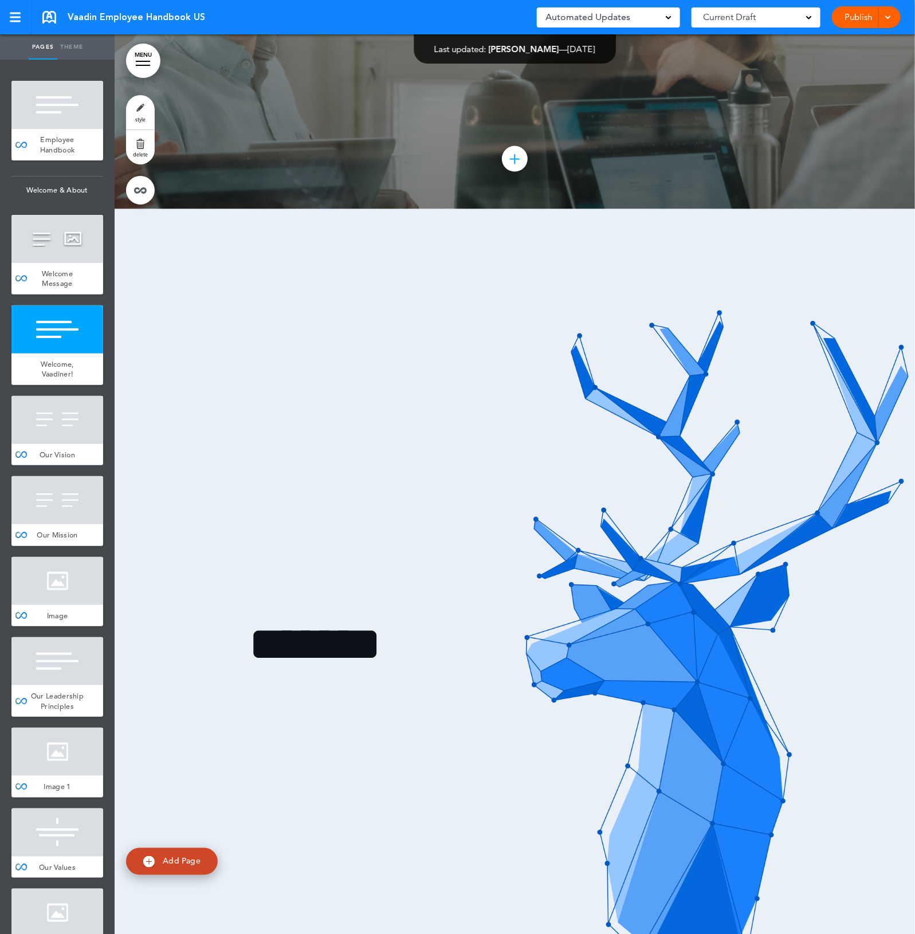
scroll to position [1933, 0]
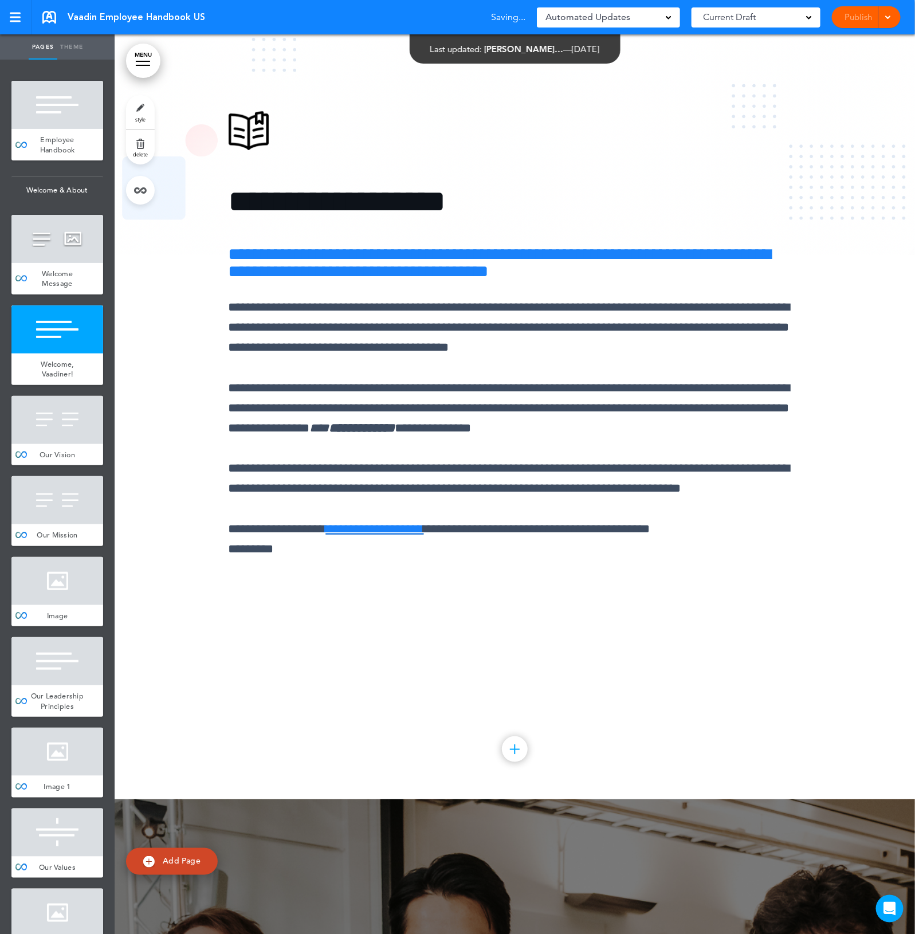
click at [706, 631] on div "**********" at bounding box center [515, 349] width 573 height 562
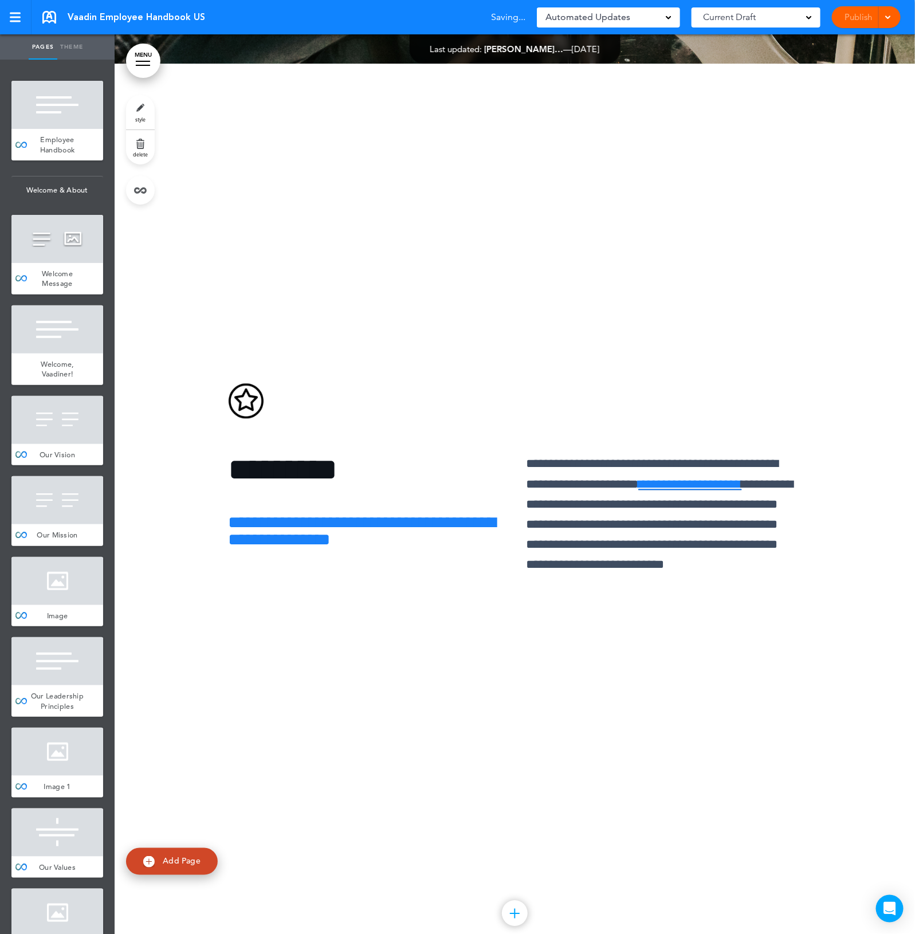
scroll to position [11955, 0]
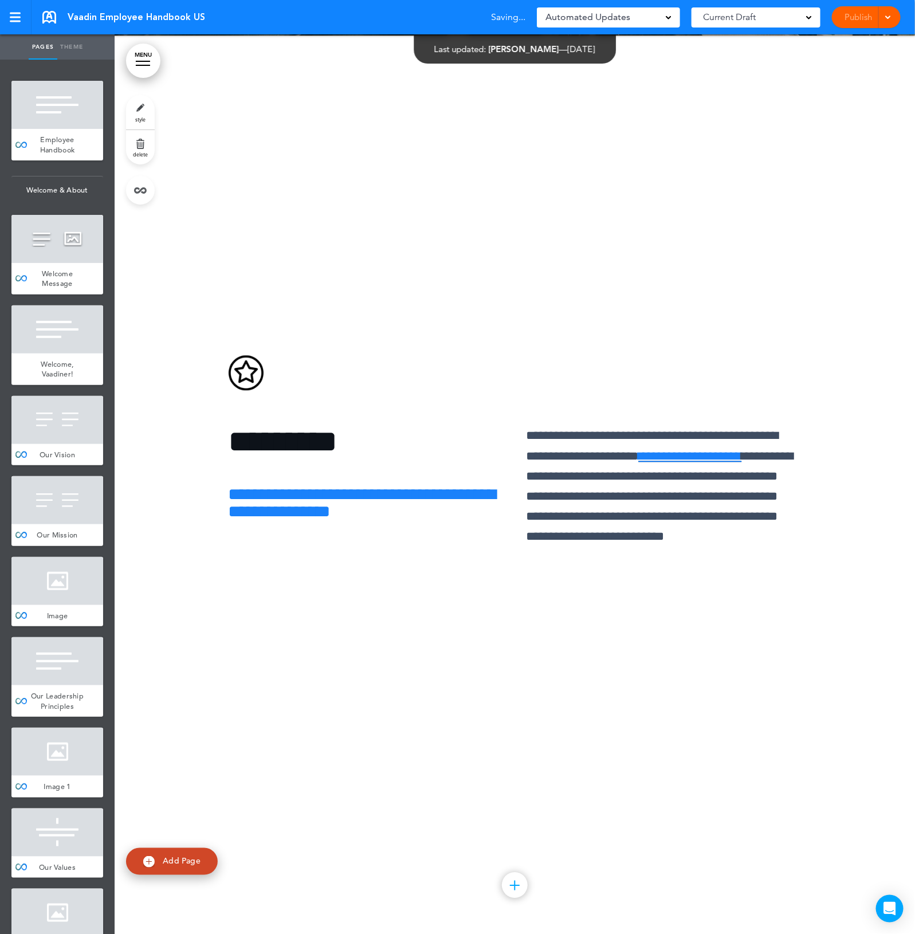
click at [599, 848] on div at bounding box center [515, 485] width 800 height 899
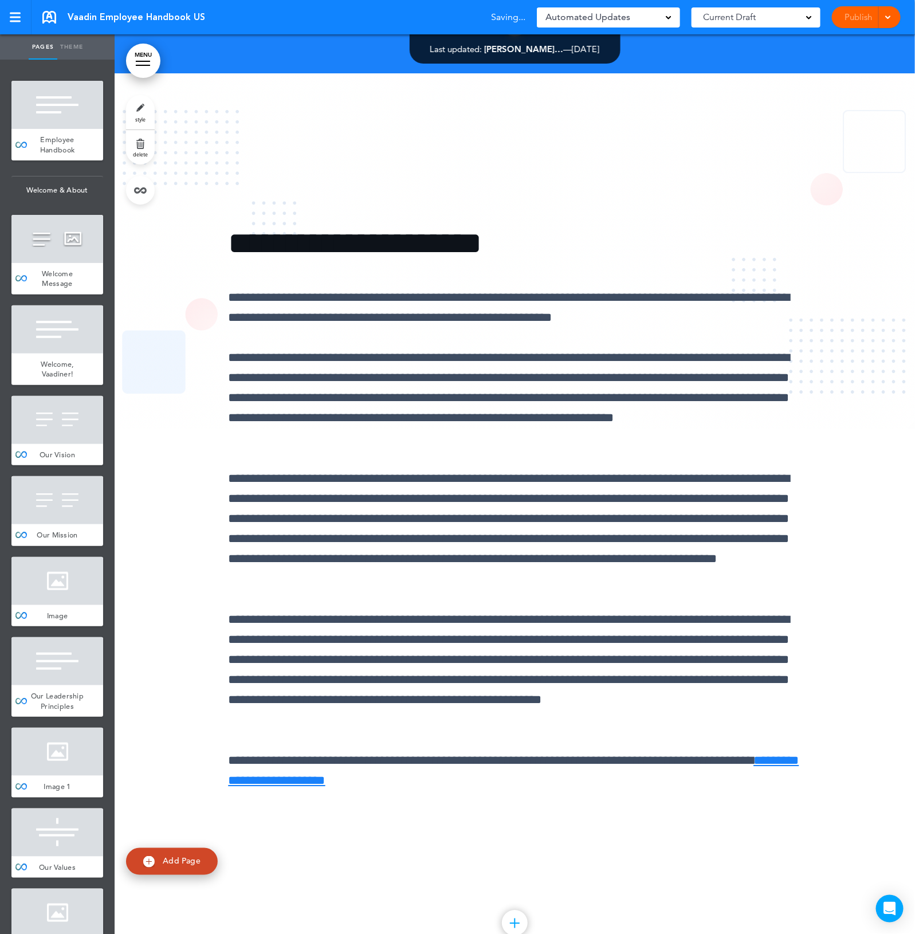
scroll to position [15893, 0]
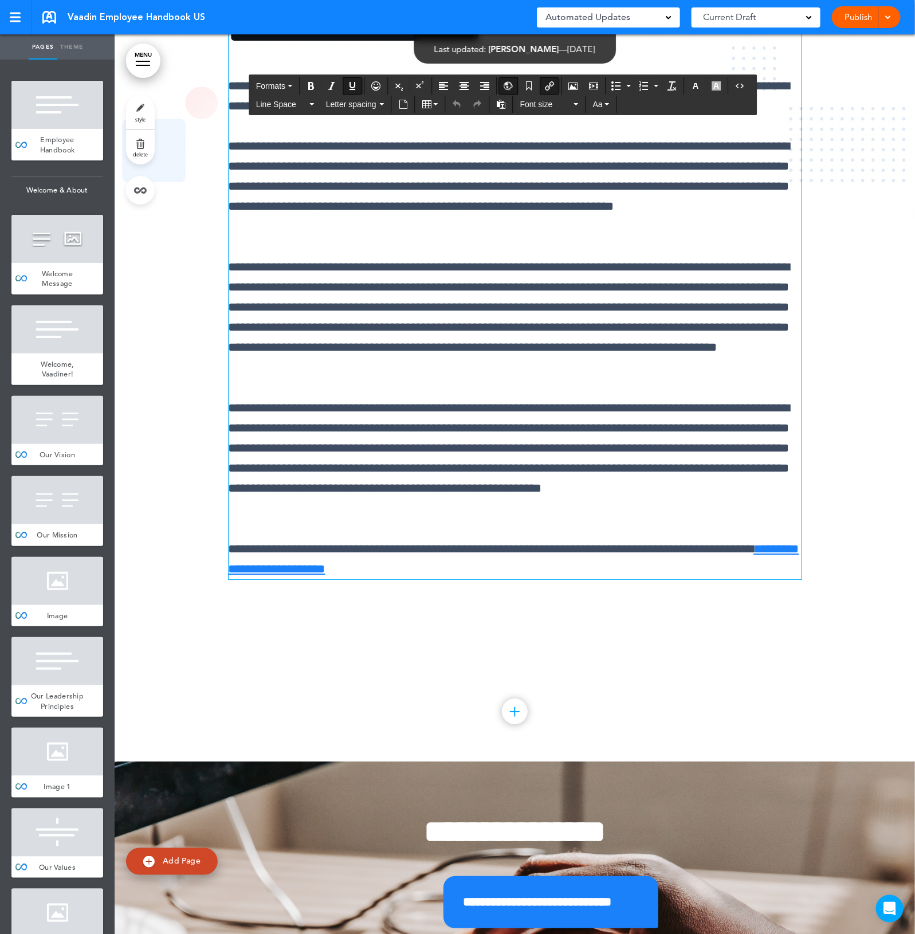
click at [806, 761] on div at bounding box center [515, 311] width 800 height 899
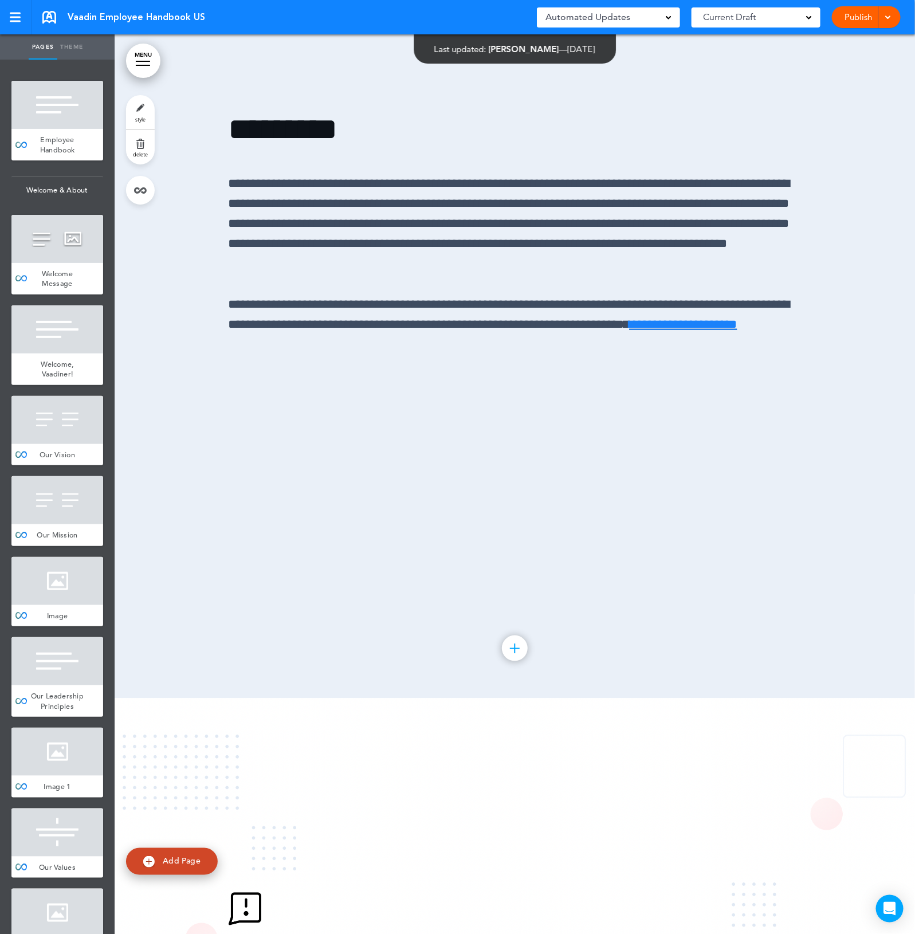
scroll to position [29566, 0]
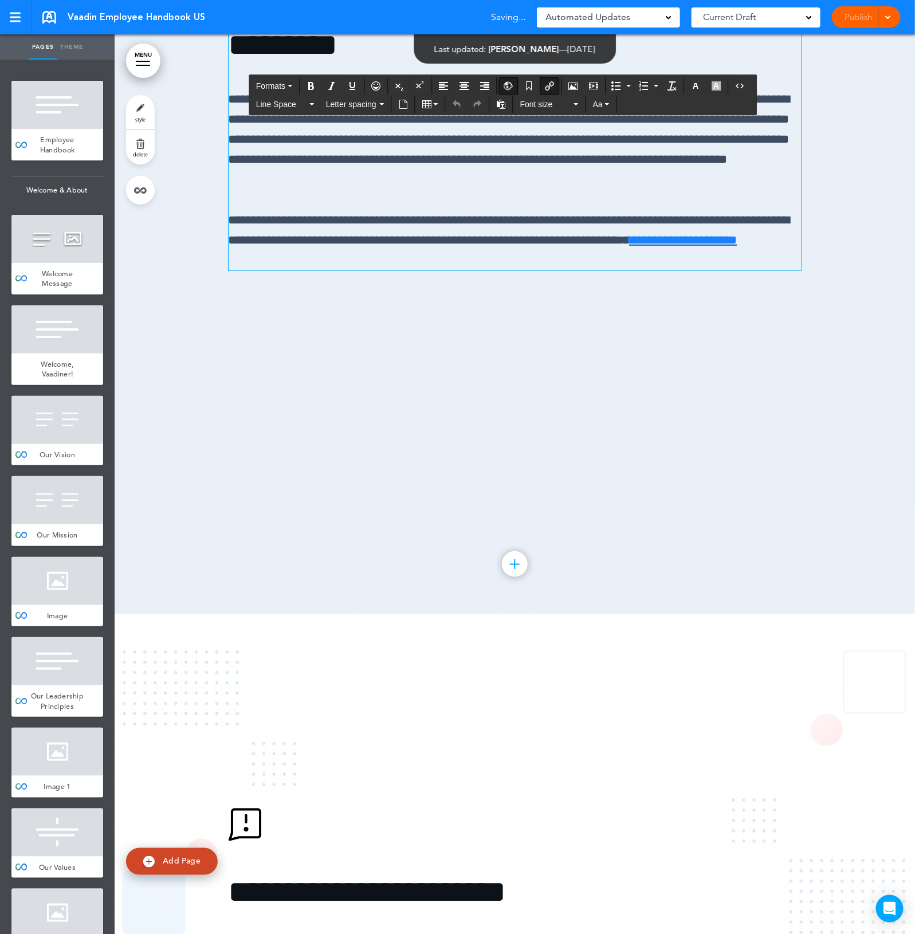
click at [775, 614] on div at bounding box center [515, 164] width 800 height 899
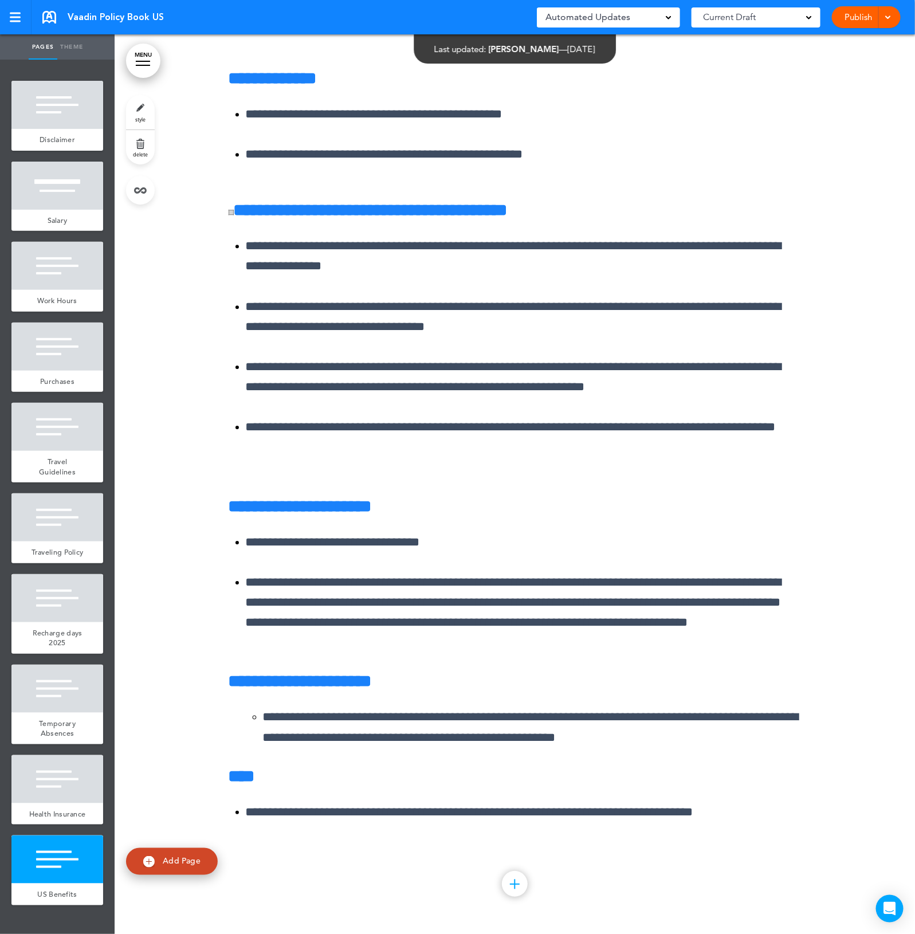
scroll to position [14139, 0]
